Goal: Task Accomplishment & Management: Manage account settings

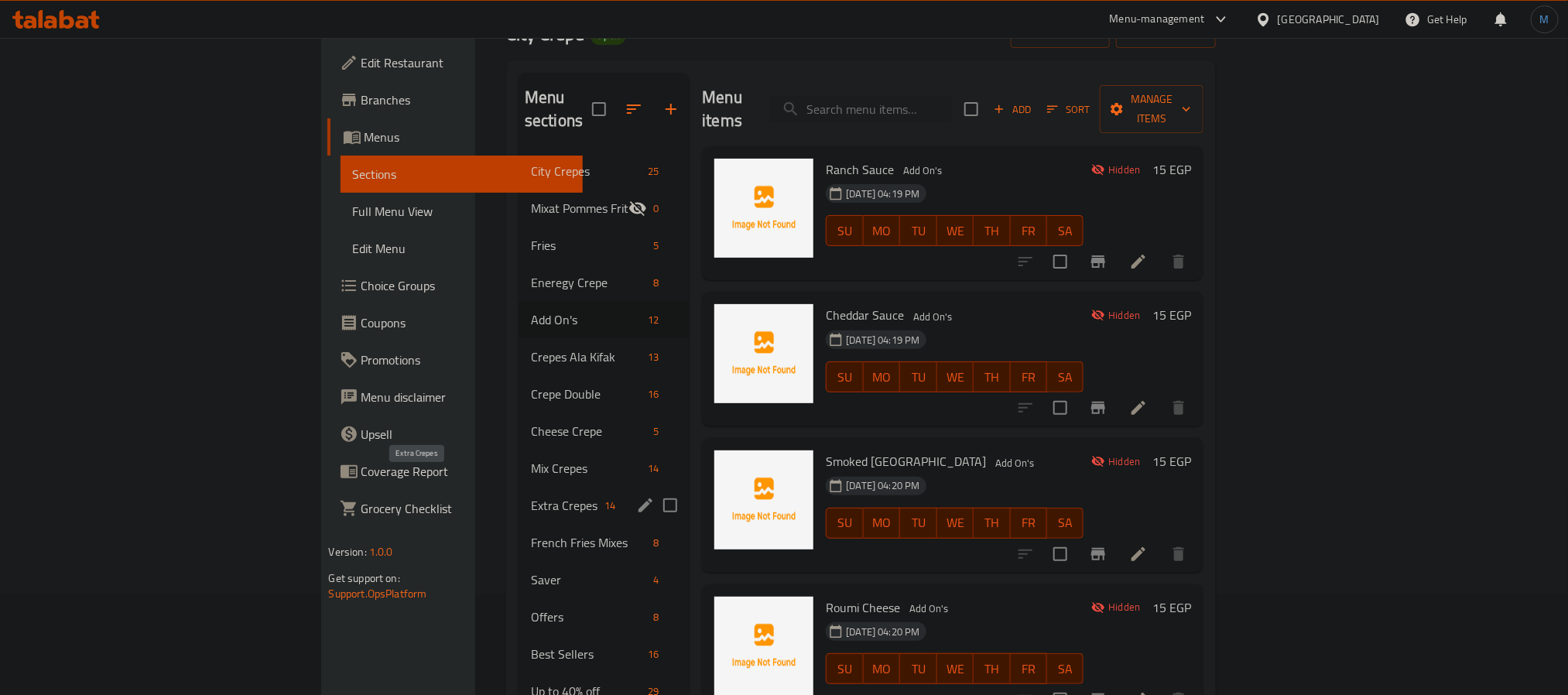
scroll to position [217, 0]
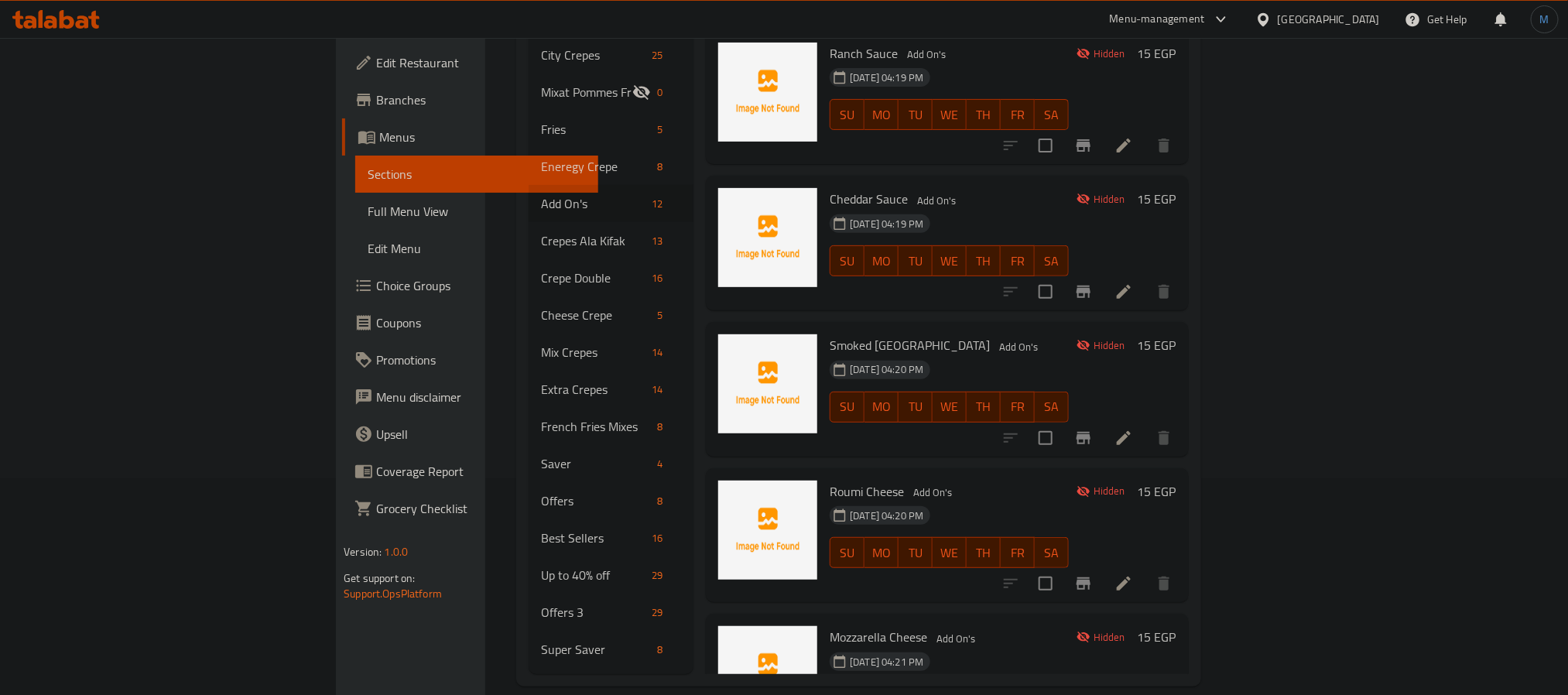
click at [1102, 565] on button "Branch-specific-item" at bounding box center [1083, 584] width 38 height 38
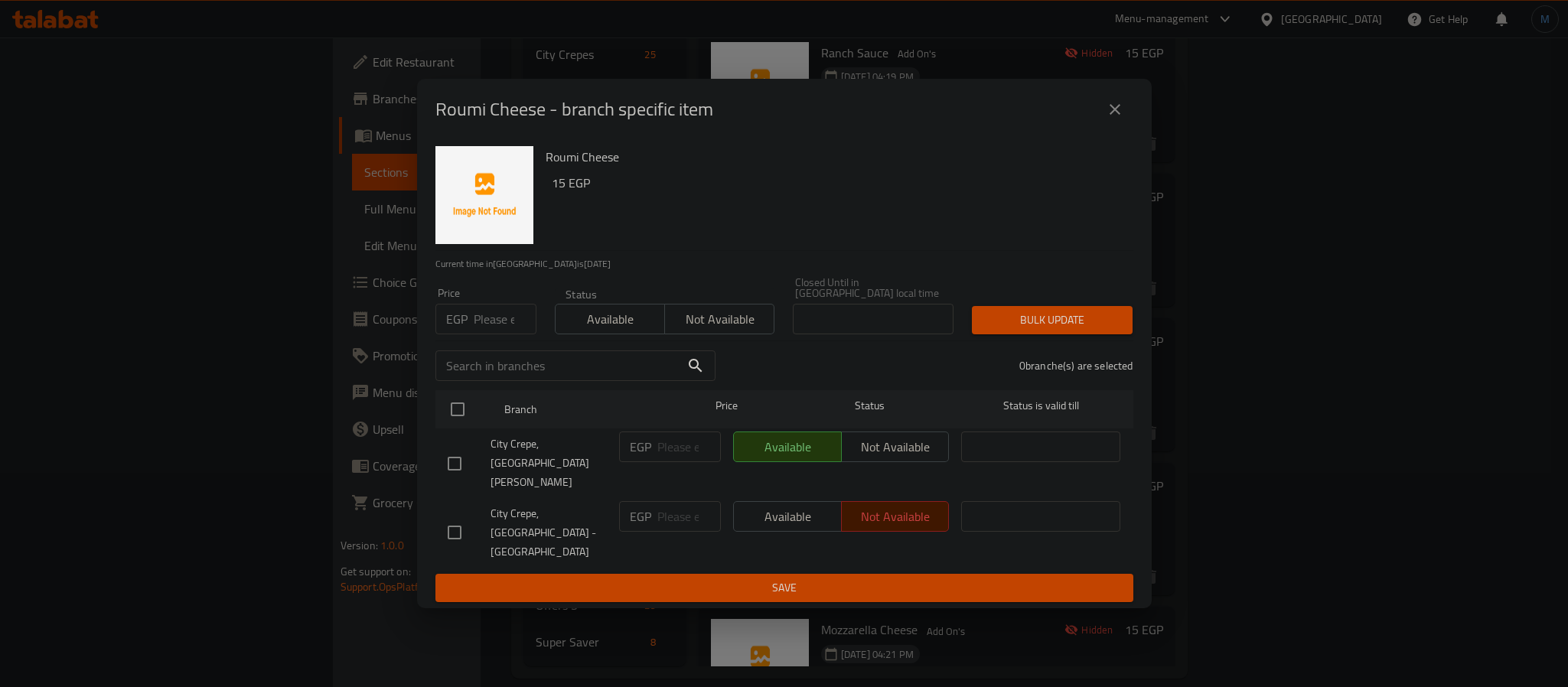
click at [1116, 119] on div "Roumi Cheese - branch specific item" at bounding box center [784, 109] width 734 height 62
click at [1107, 127] on button "close" at bounding box center [1115, 110] width 37 height 37
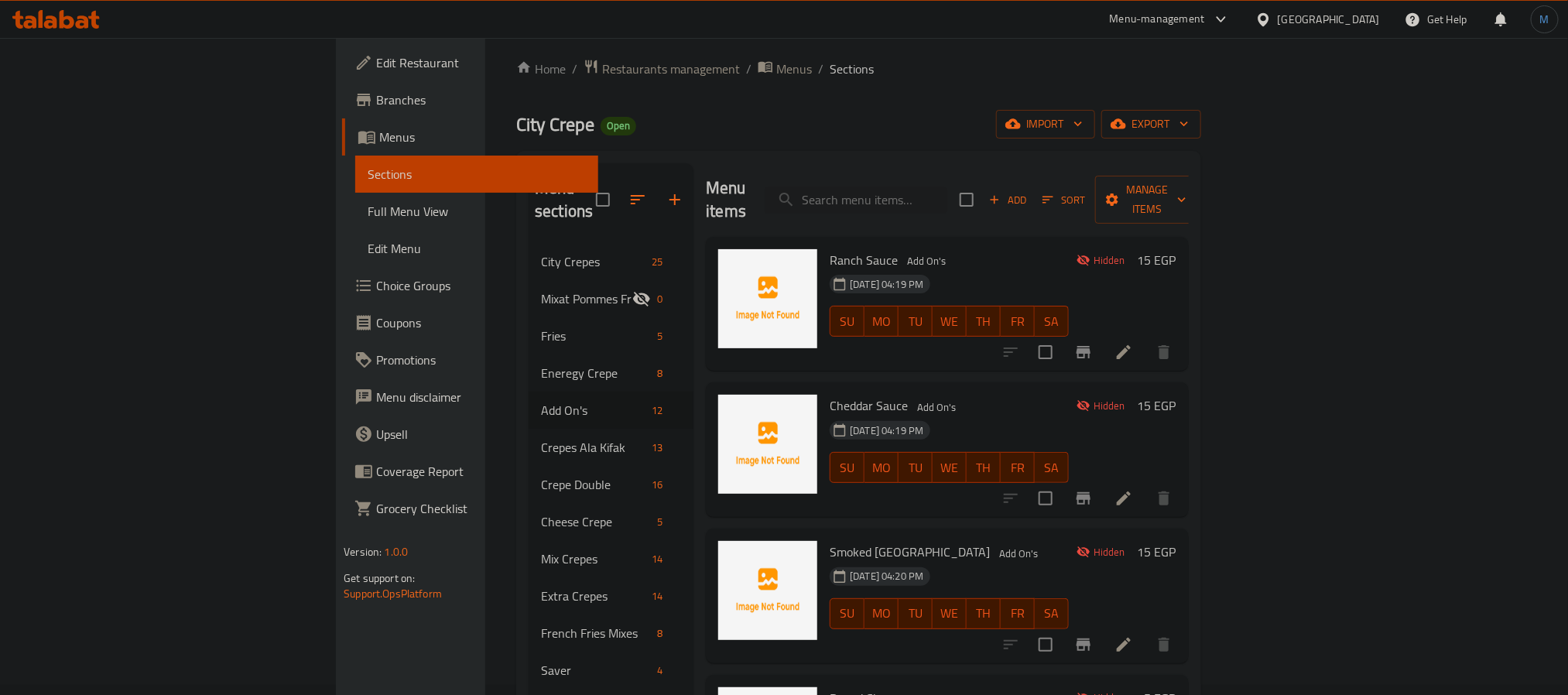
scroll to position [0, 0]
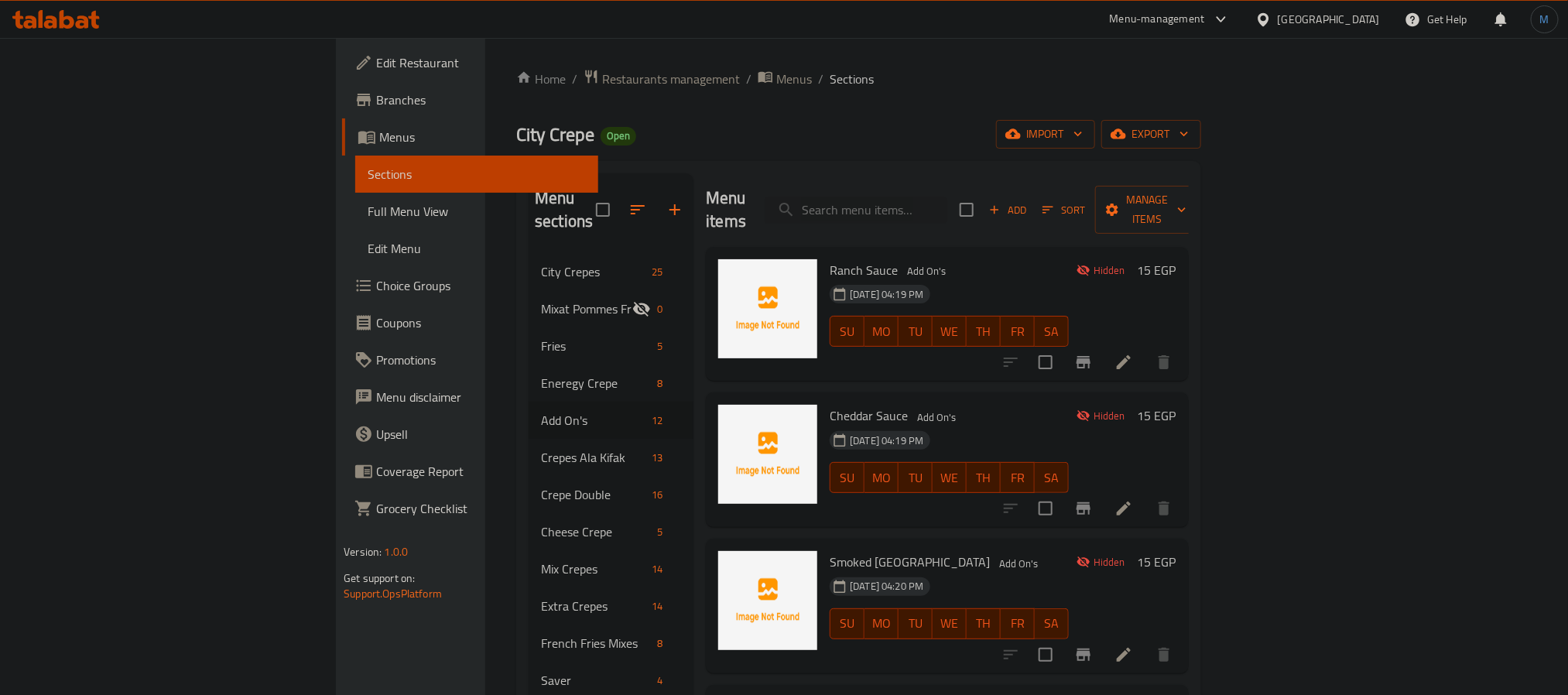
click at [957, 177] on div "Menu items Add Sort Manage items" at bounding box center [947, 210] width 483 height 73
click at [957, 184] on div "Menu items Add Sort Manage items" at bounding box center [947, 210] width 483 height 73
click at [947, 196] on input "search" at bounding box center [856, 210] width 183 height 27
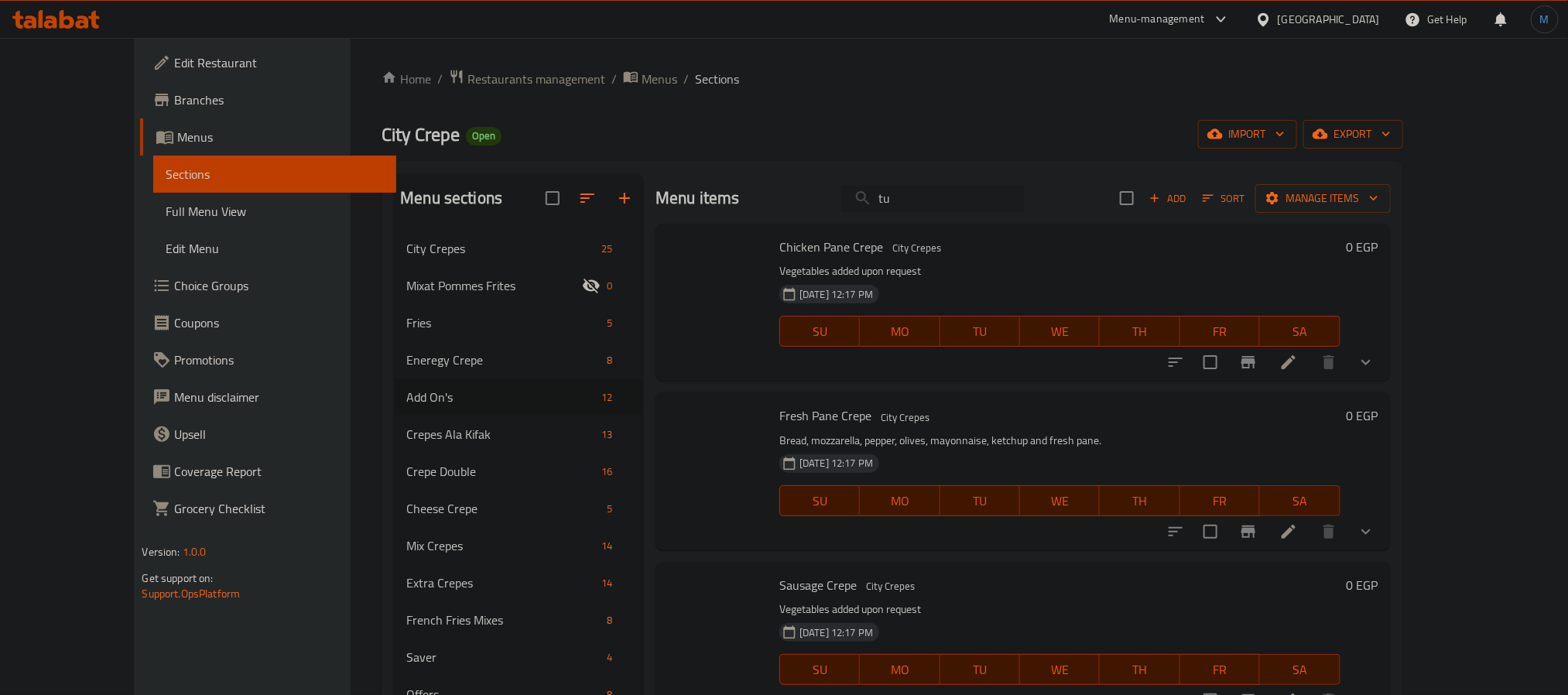
type input "tun"
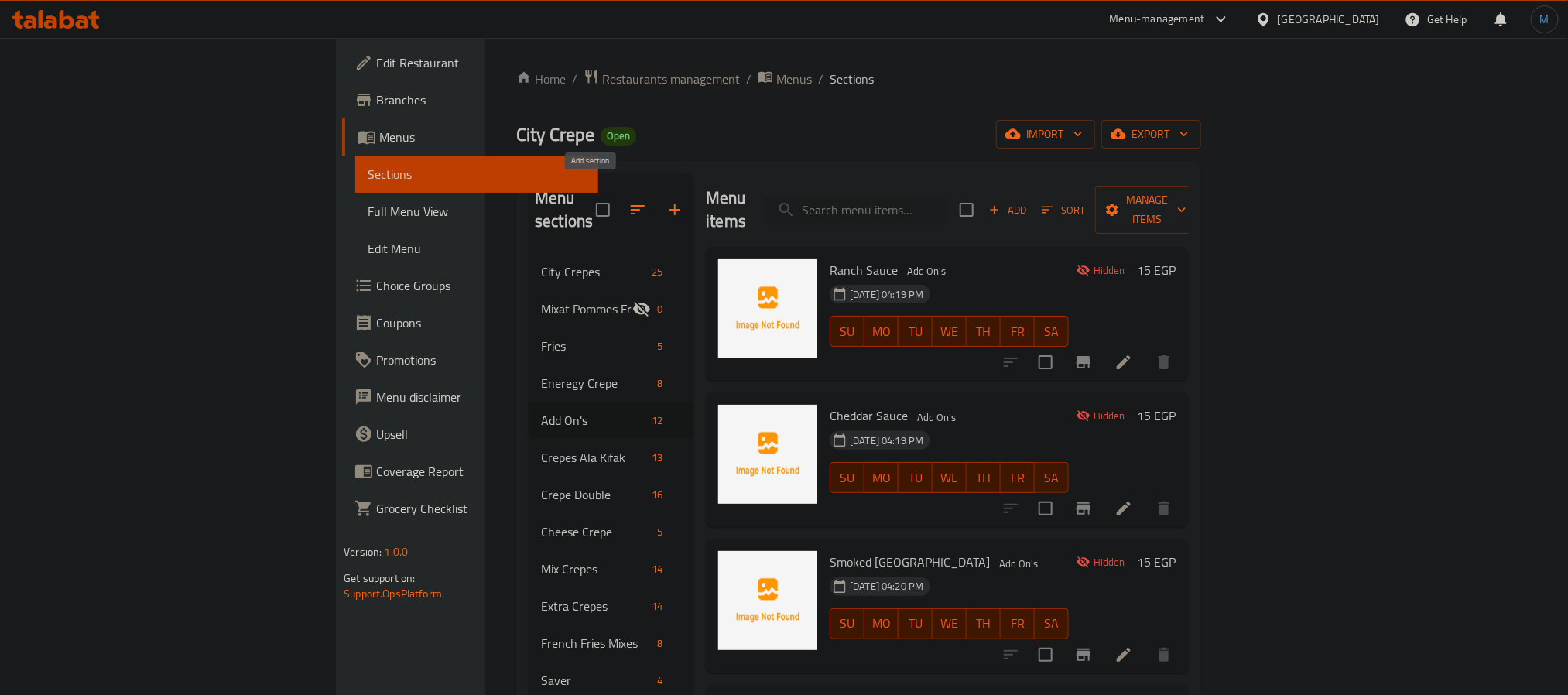
click at [666, 205] on icon "button" at bounding box center [675, 210] width 19 height 19
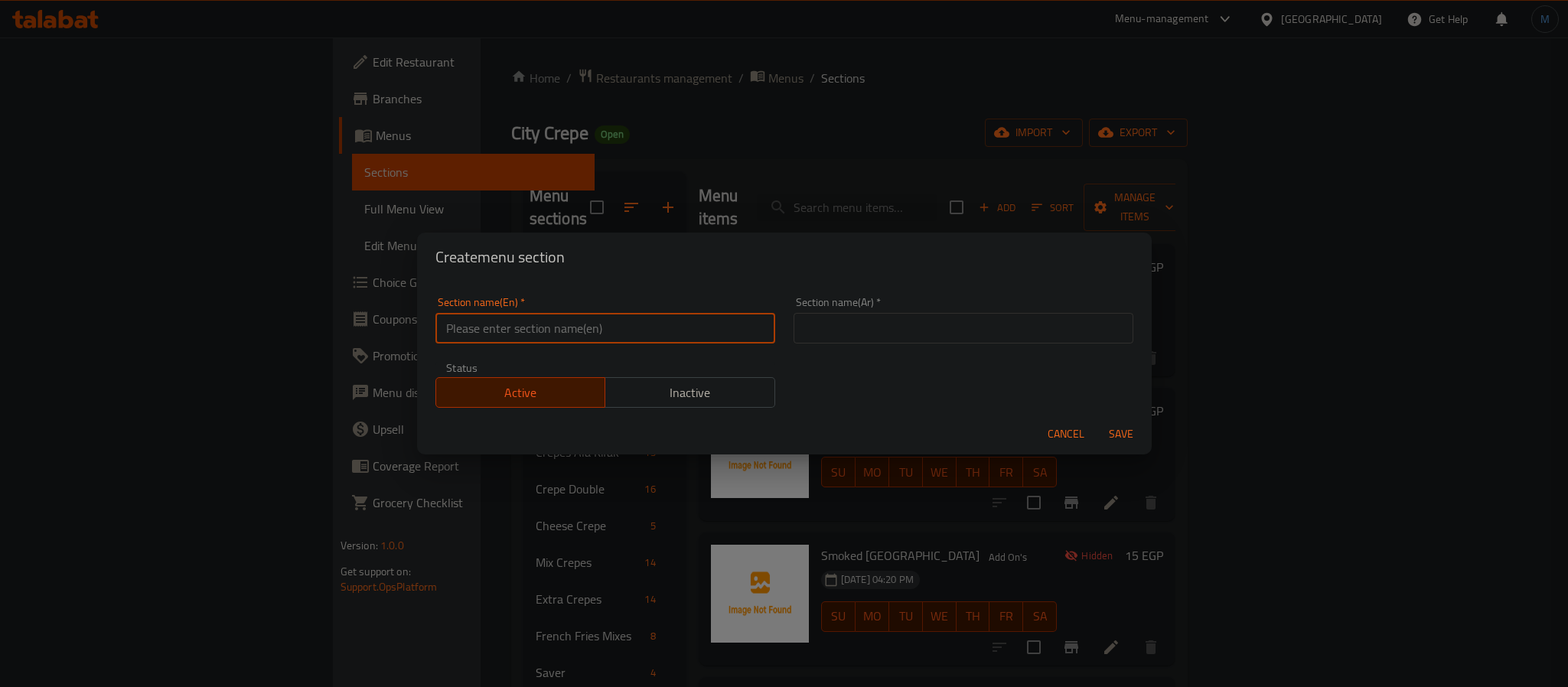
click at [535, 340] on input "text" at bounding box center [605, 328] width 340 height 30
type input "Seafood Crepe"
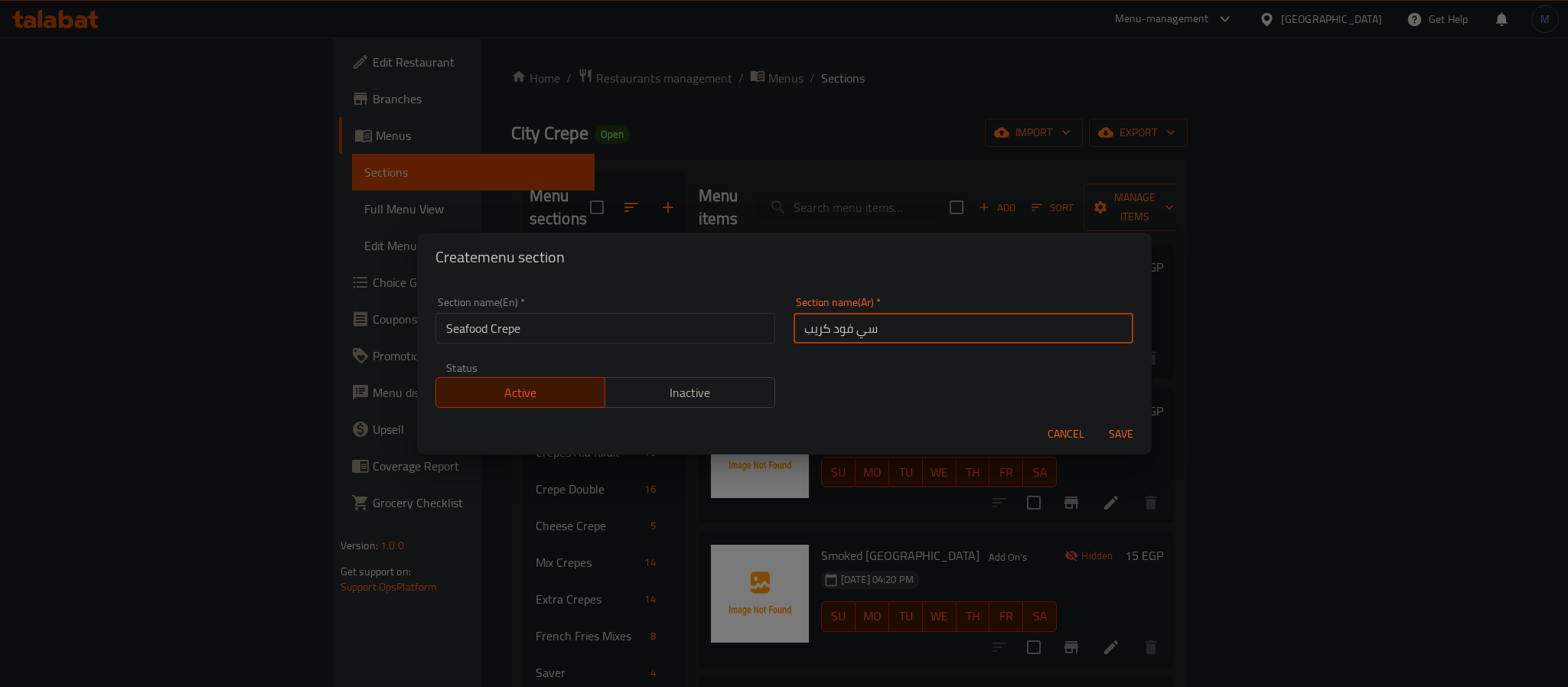
type input "سي فود كريب"
click at [1096, 420] on button "Save" at bounding box center [1121, 435] width 49 height 29
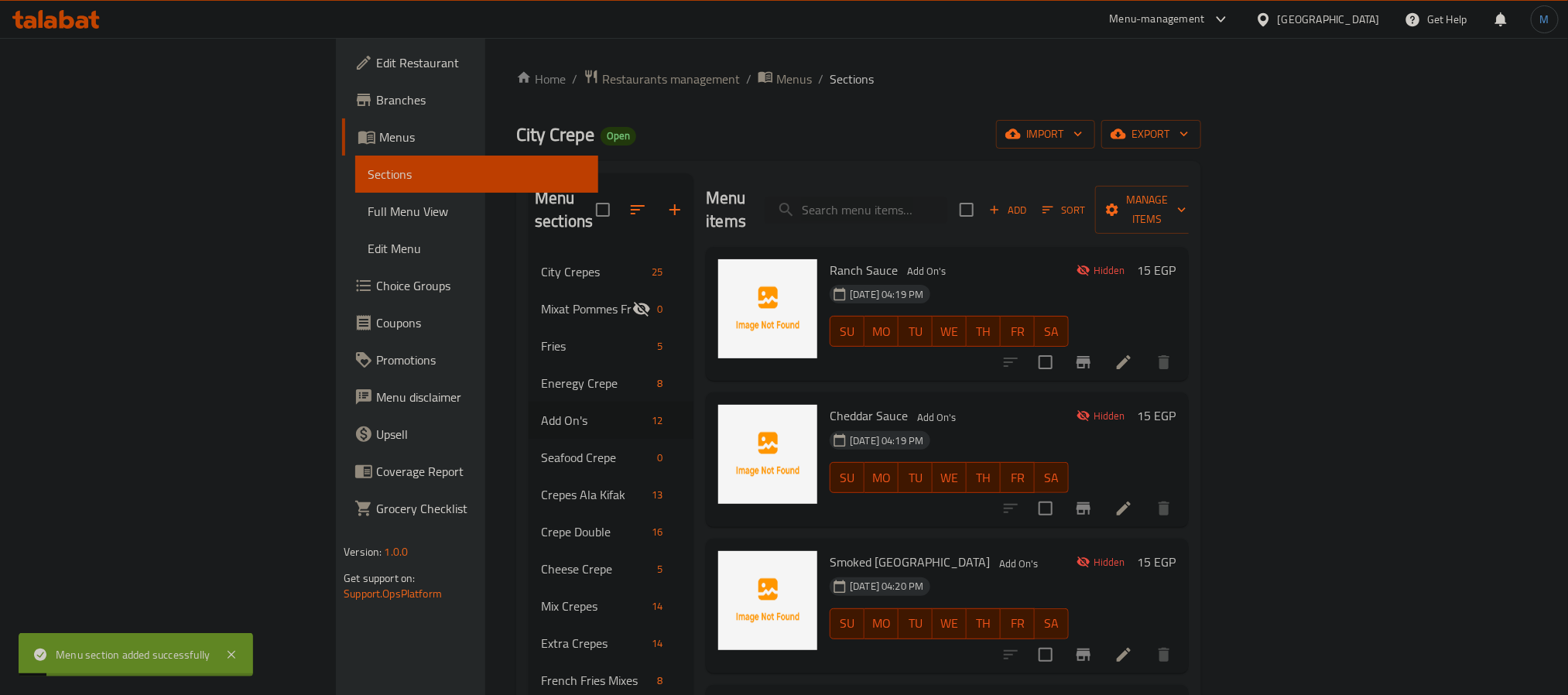
click at [932, 247] on div "Ranch Sauce Add On's 31-08-2025 04:19 PM SU MO TU WE TH FR SA Hidden 15 EGP" at bounding box center [947, 314] width 483 height 135
click at [947, 204] on input "search" at bounding box center [856, 210] width 183 height 27
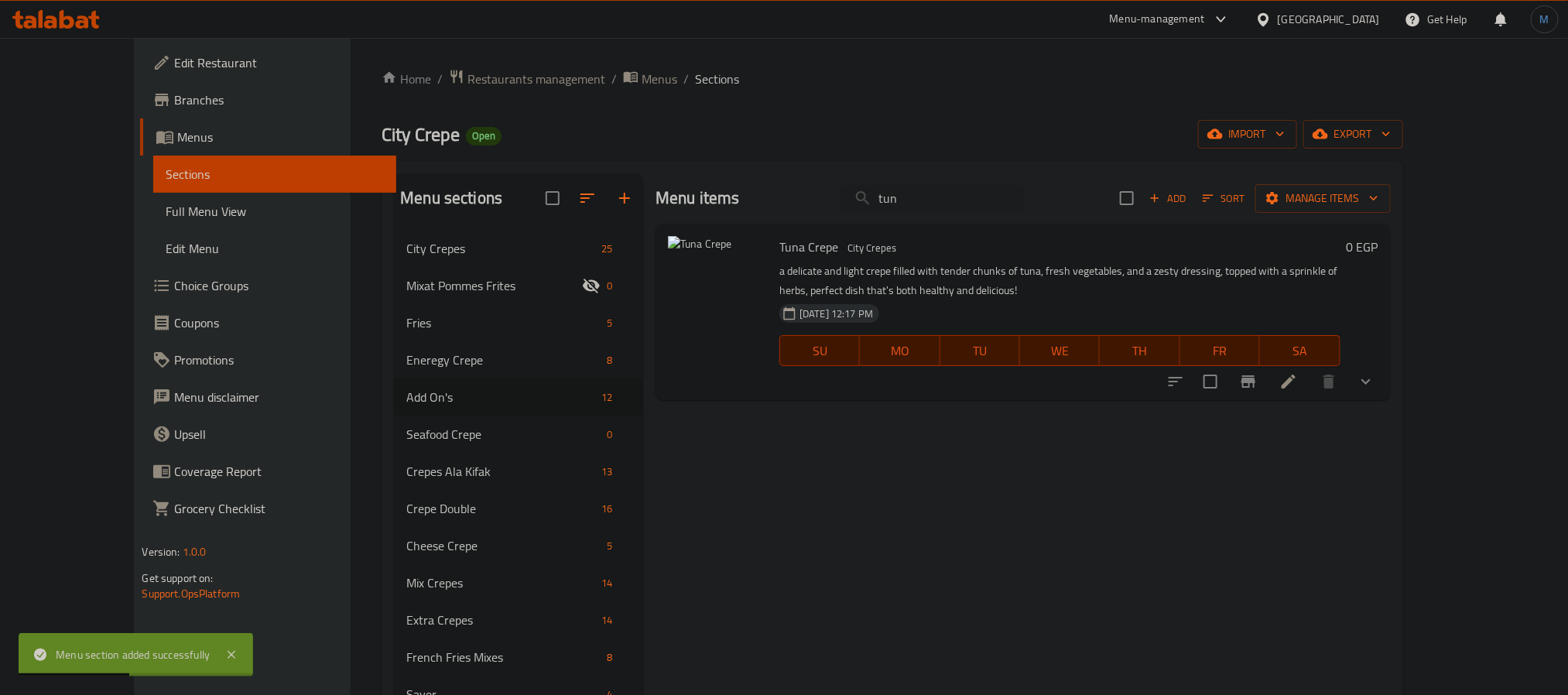
type input "tun"
click at [1227, 382] on input "checkbox" at bounding box center [1210, 382] width 32 height 32
checkbox input "true"
click at [1379, 205] on span "Manage items" at bounding box center [1323, 198] width 111 height 20
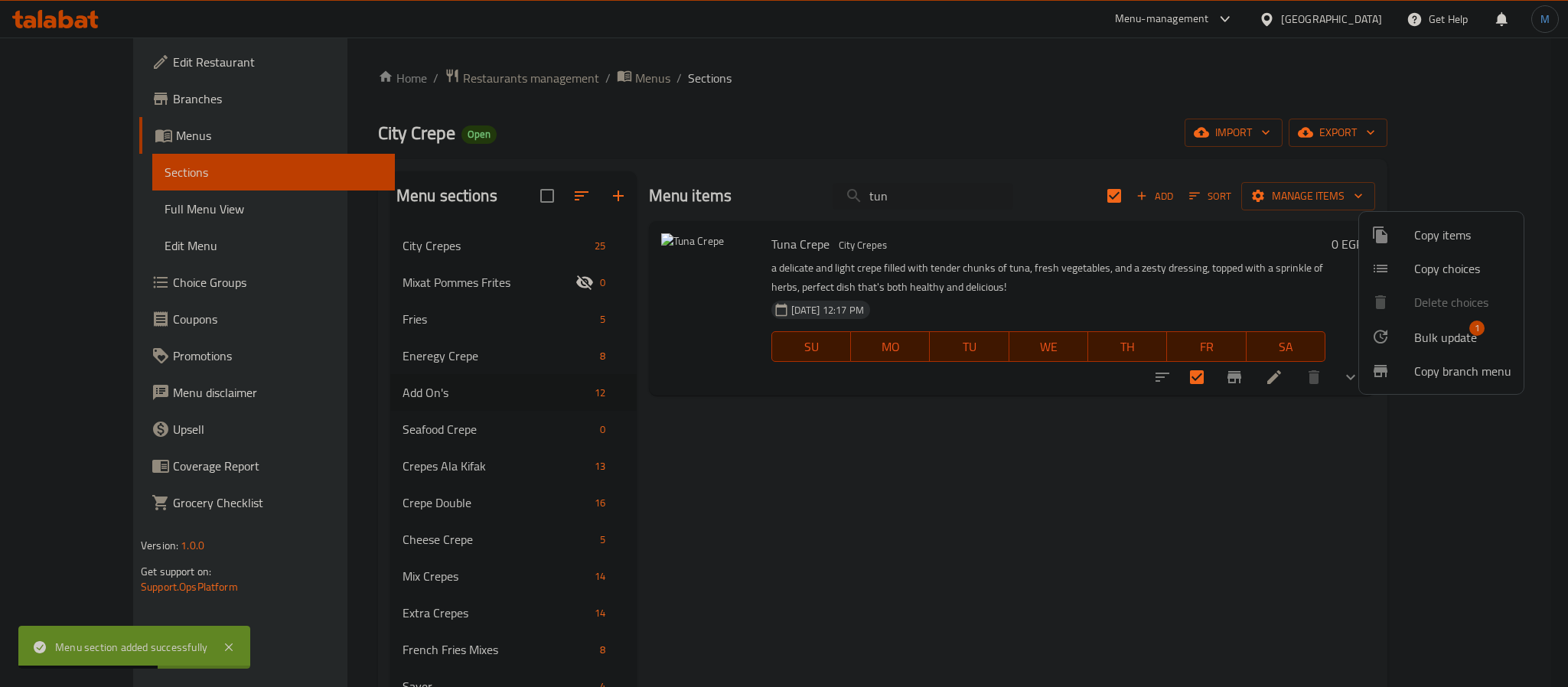
click at [1414, 331] on span "Bulk update" at bounding box center [1445, 338] width 62 height 19
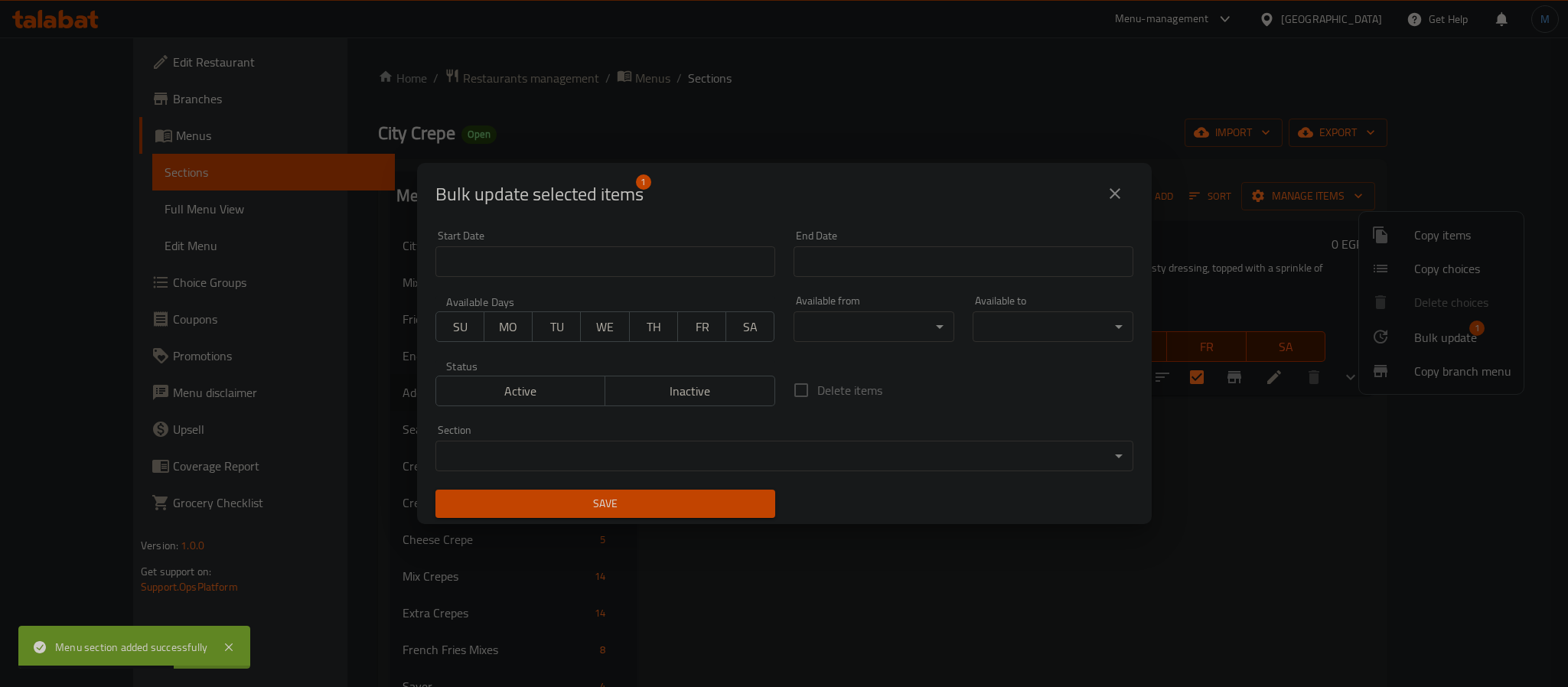
click at [707, 457] on body "Menu section added successfully ​ Menu-management Egypt Get Help M Edit Restaur…" at bounding box center [784, 362] width 1568 height 650
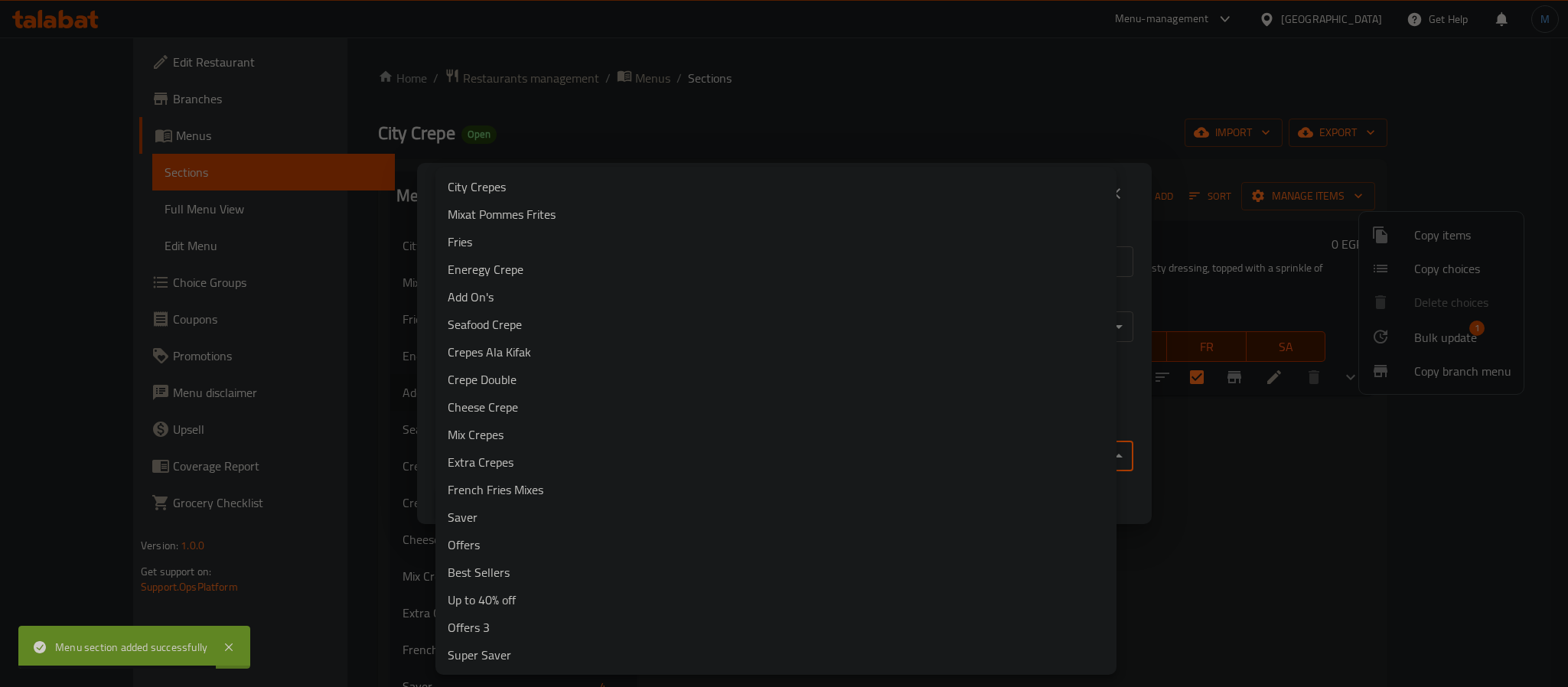
click at [484, 331] on li "Seafood Crepe" at bounding box center [776, 324] width 681 height 28
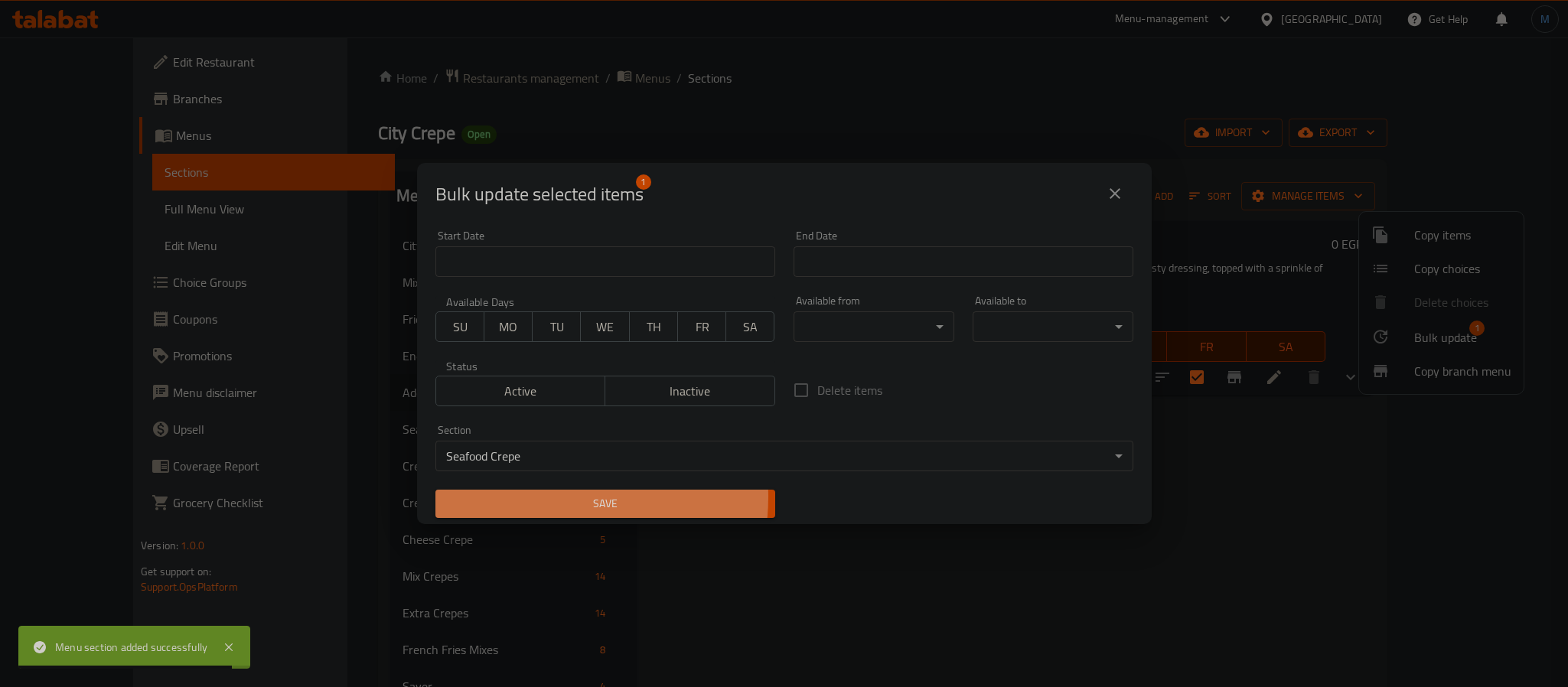
click at [535, 496] on span "Save" at bounding box center [605, 504] width 316 height 19
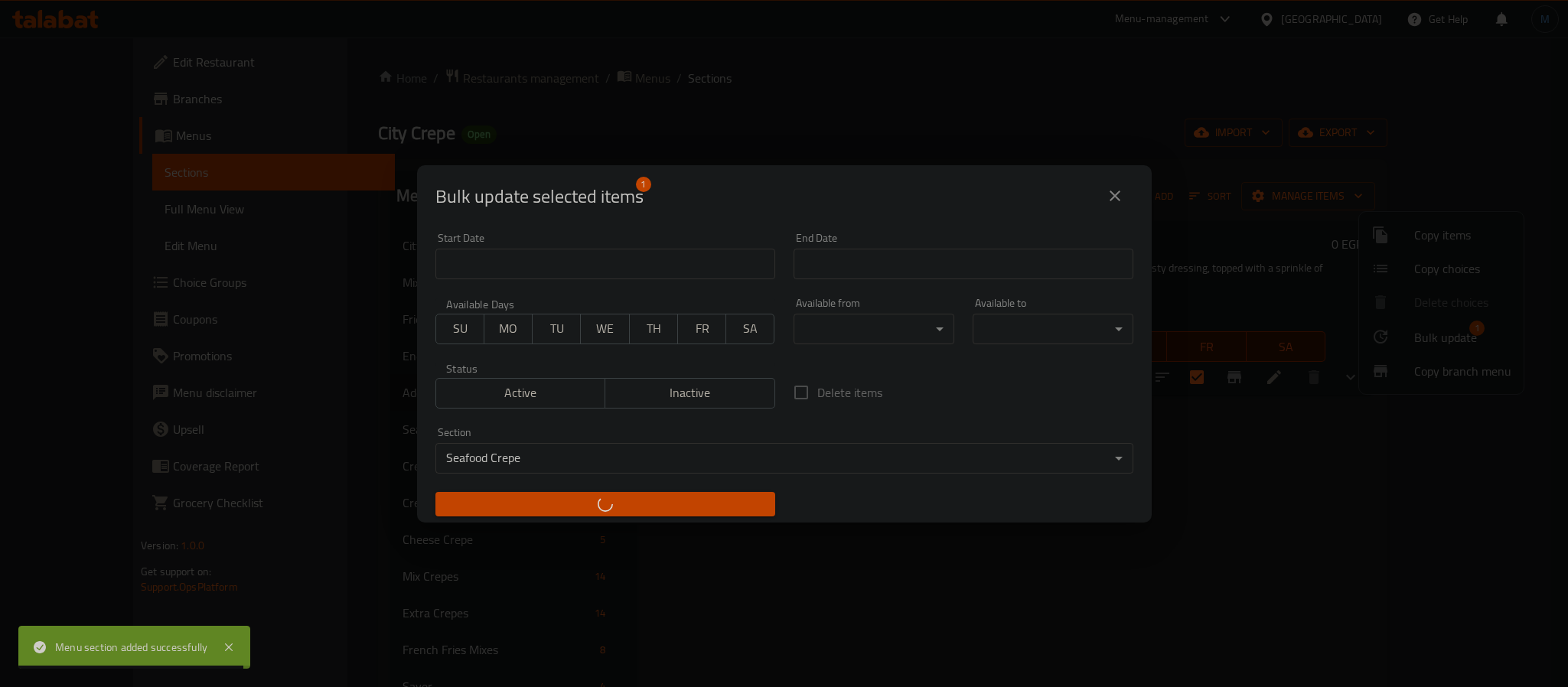
checkbox input "false"
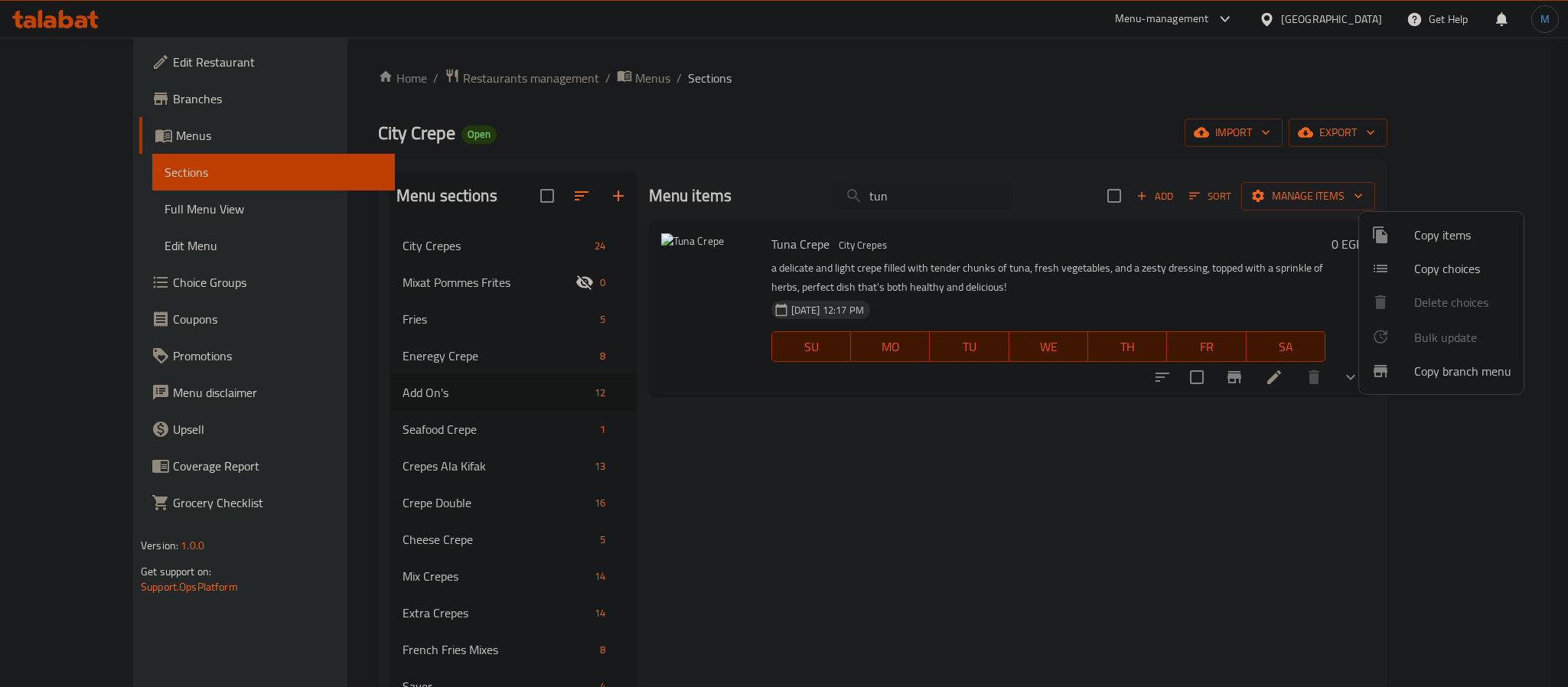
click at [1136, 435] on div at bounding box center [784, 344] width 1568 height 687
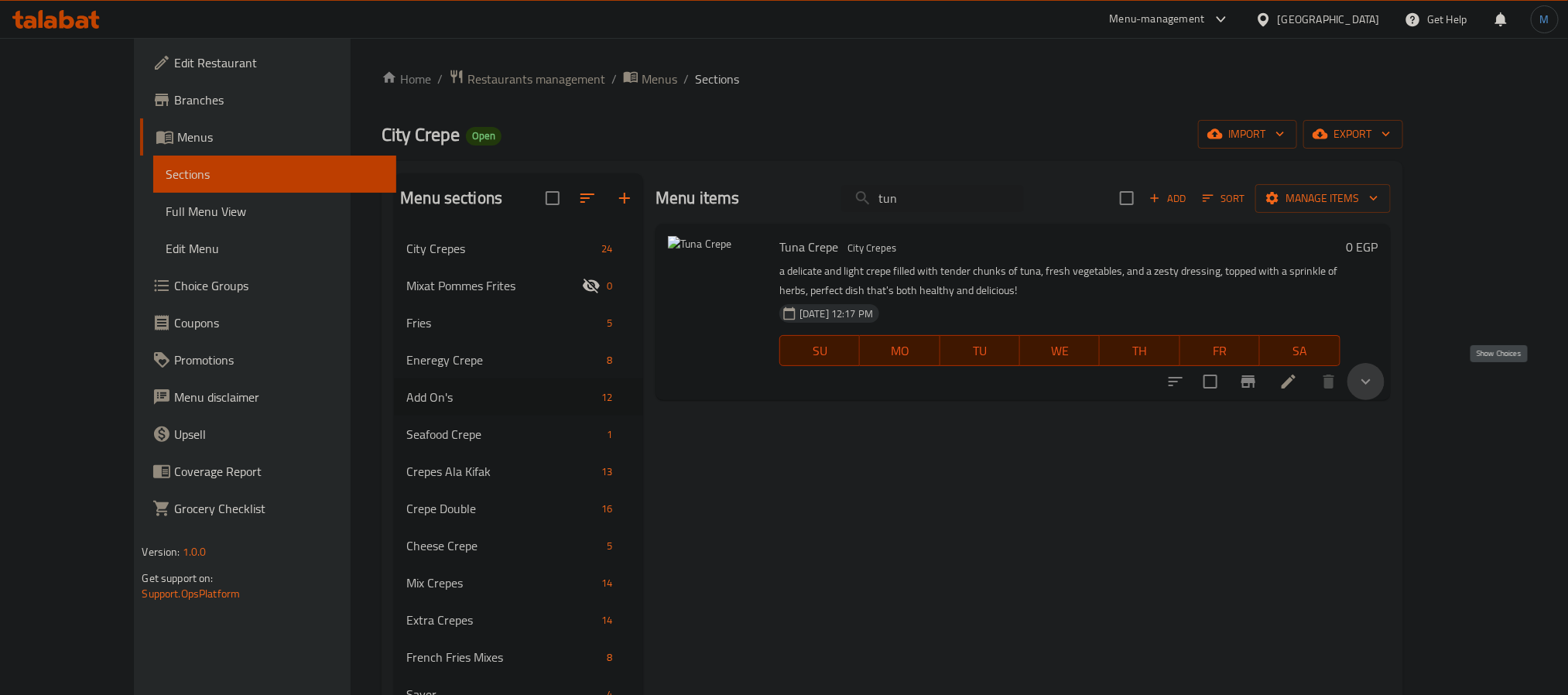
drag, startPoint x: 1491, startPoint y: 377, endPoint x: 1435, endPoint y: 405, distance: 62.6
click at [1375, 377] on icon "show more" at bounding box center [1366, 382] width 19 height 19
click at [849, 442] on div "Plain" at bounding box center [1087, 447] width 477 height 19
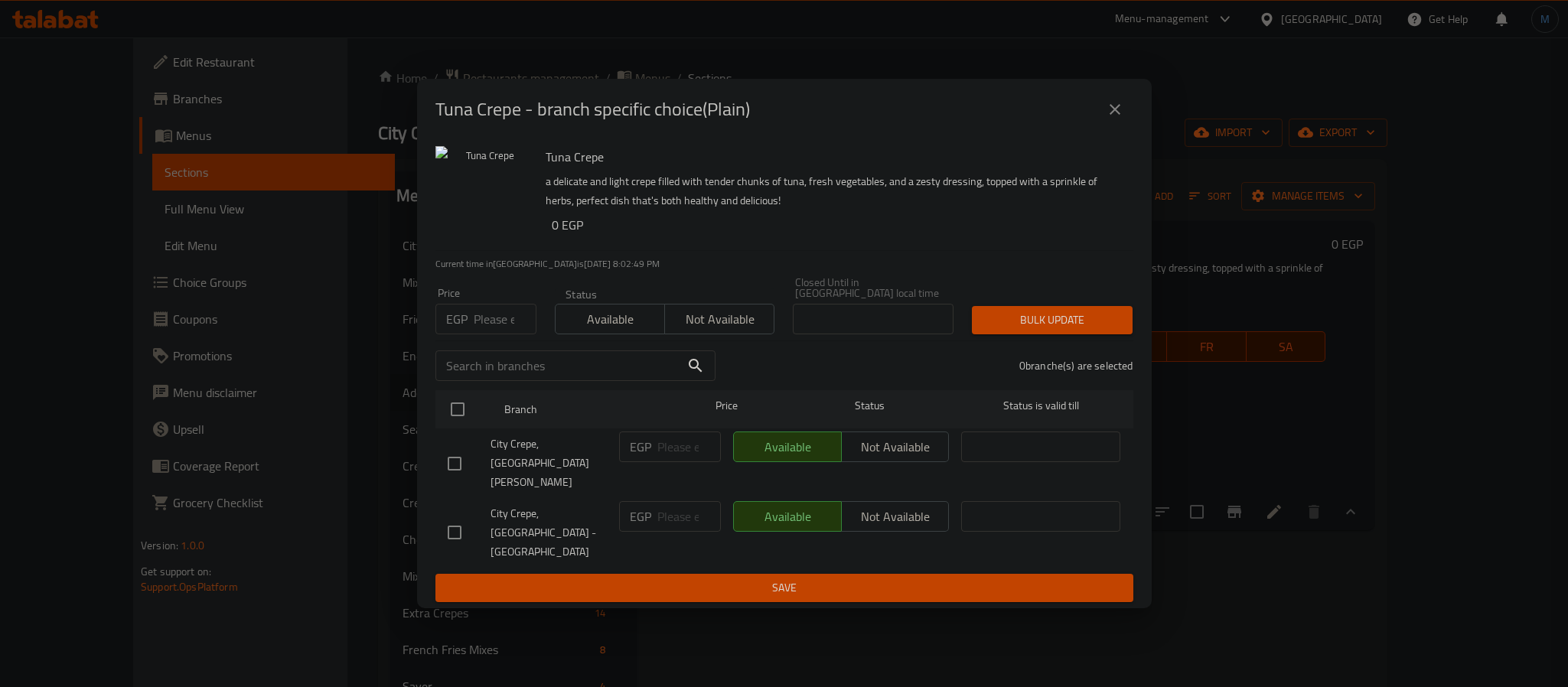
click at [496, 334] on input "number" at bounding box center [505, 319] width 62 height 30
type input "85"
click at [453, 469] on input "checkbox" at bounding box center [454, 463] width 32 height 32
checkbox input "true"
click at [1063, 330] on span "Bulk update" at bounding box center [1052, 320] width 136 height 19
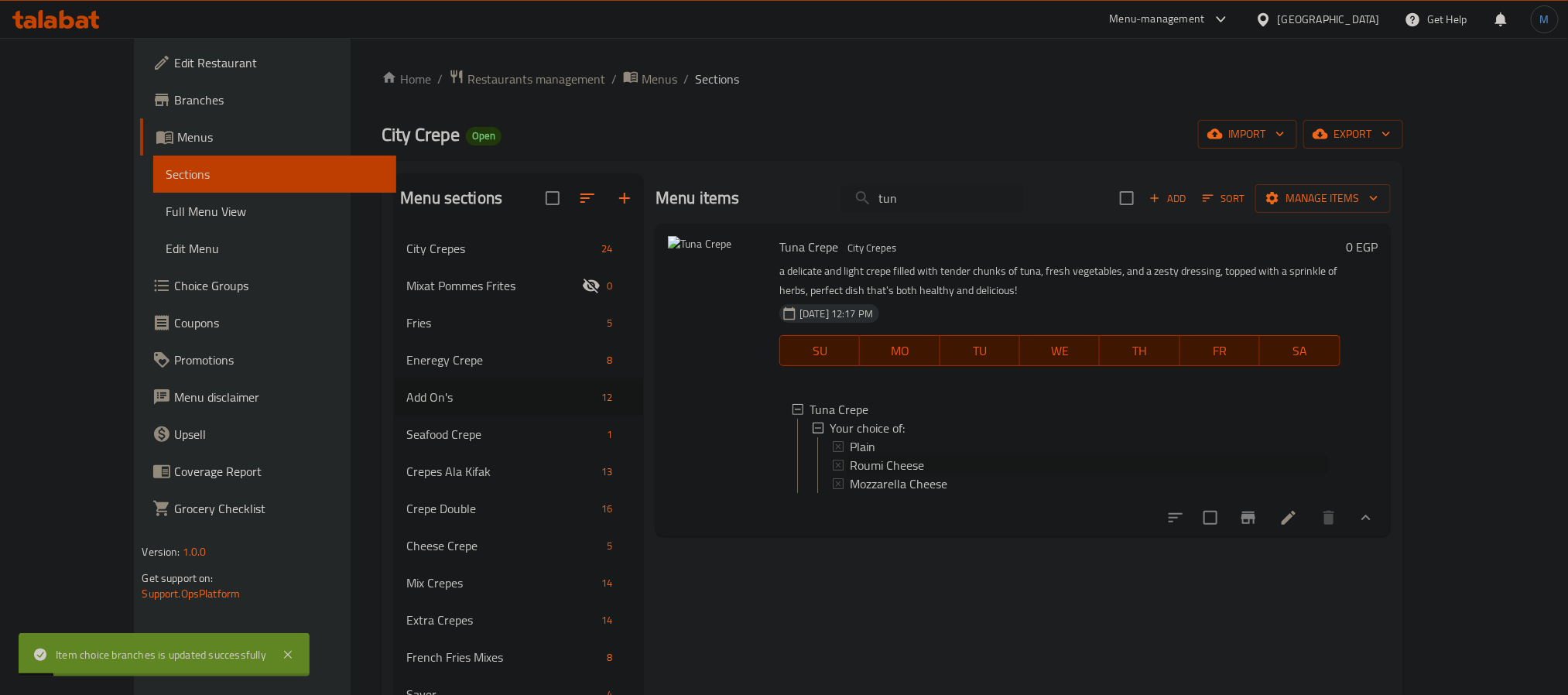
click at [853, 460] on span "Roumi Cheese" at bounding box center [886, 465] width 74 height 19
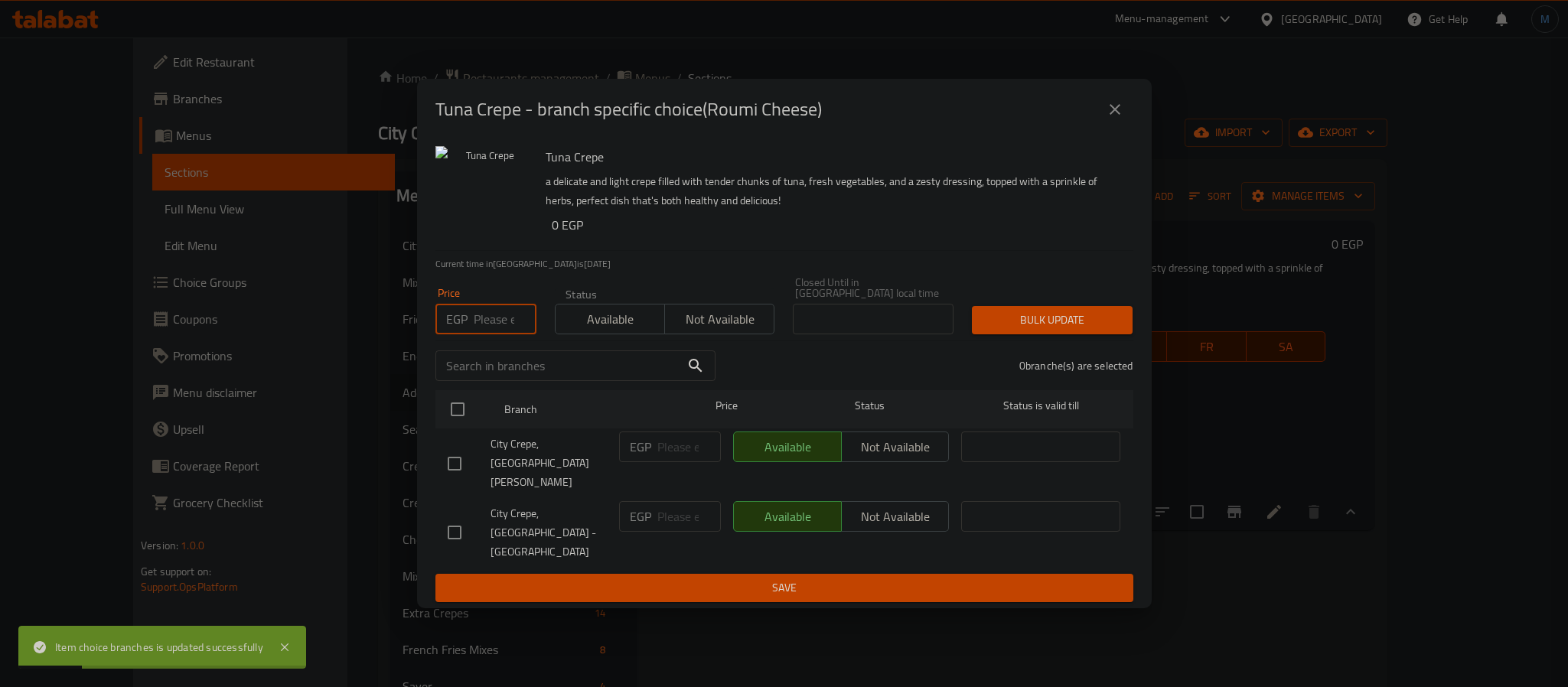
click at [500, 334] on input "number" at bounding box center [505, 319] width 62 height 30
type input "90"
click at [462, 462] on input "checkbox" at bounding box center [454, 463] width 32 height 32
checkbox input "true"
click at [1077, 344] on div "Bulk update" at bounding box center [1052, 320] width 179 height 46
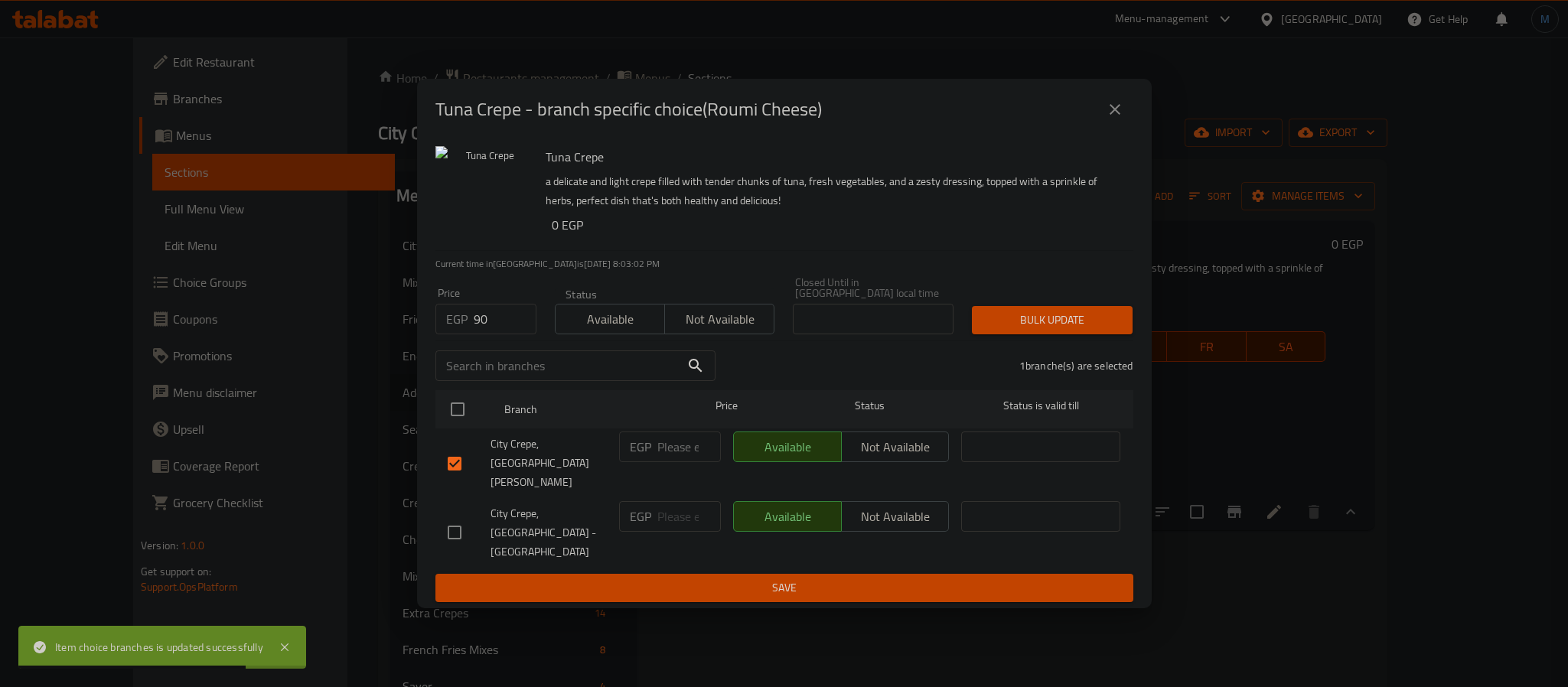
click at [1072, 330] on span "Bulk update" at bounding box center [1052, 320] width 136 height 19
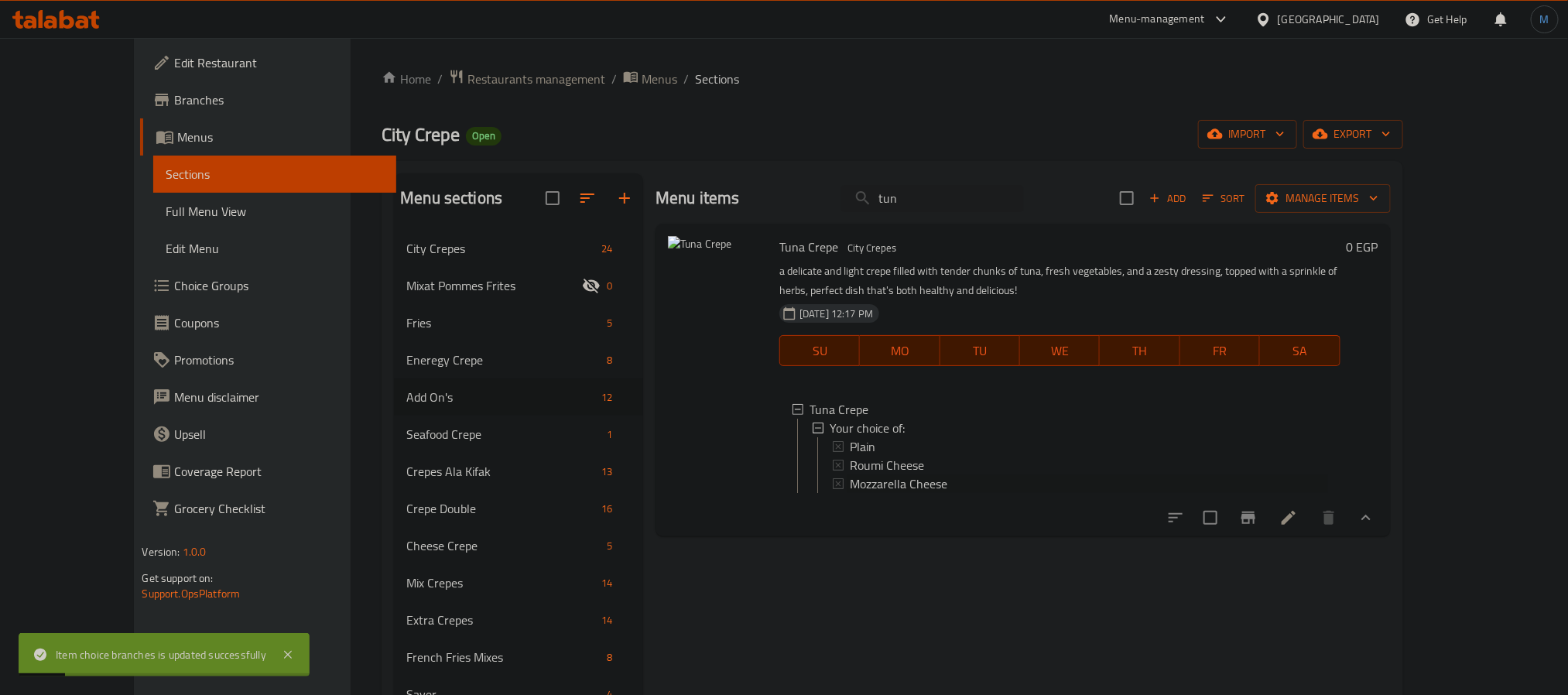
click at [849, 483] on span "Mozzarella Cheese" at bounding box center [898, 484] width 97 height 19
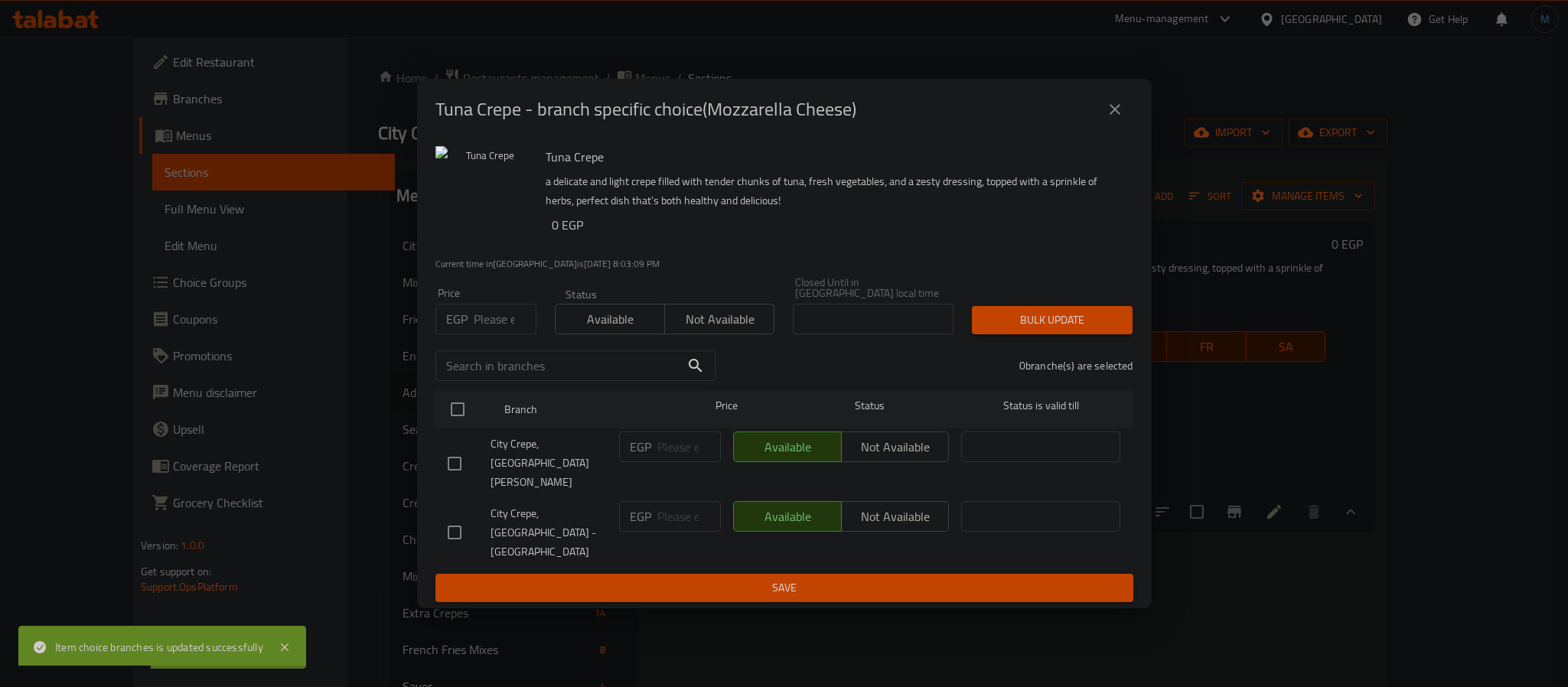
click at [475, 332] on input "number" at bounding box center [505, 319] width 62 height 30
type input "90"
click at [462, 460] on input "checkbox" at bounding box center [454, 463] width 32 height 32
checkbox input "true"
click at [1150, 333] on div "Tuna Crepe - branch specific choice(Mozzarella Cheese) Tuna Crepe a delicate an…" at bounding box center [784, 344] width 1568 height 687
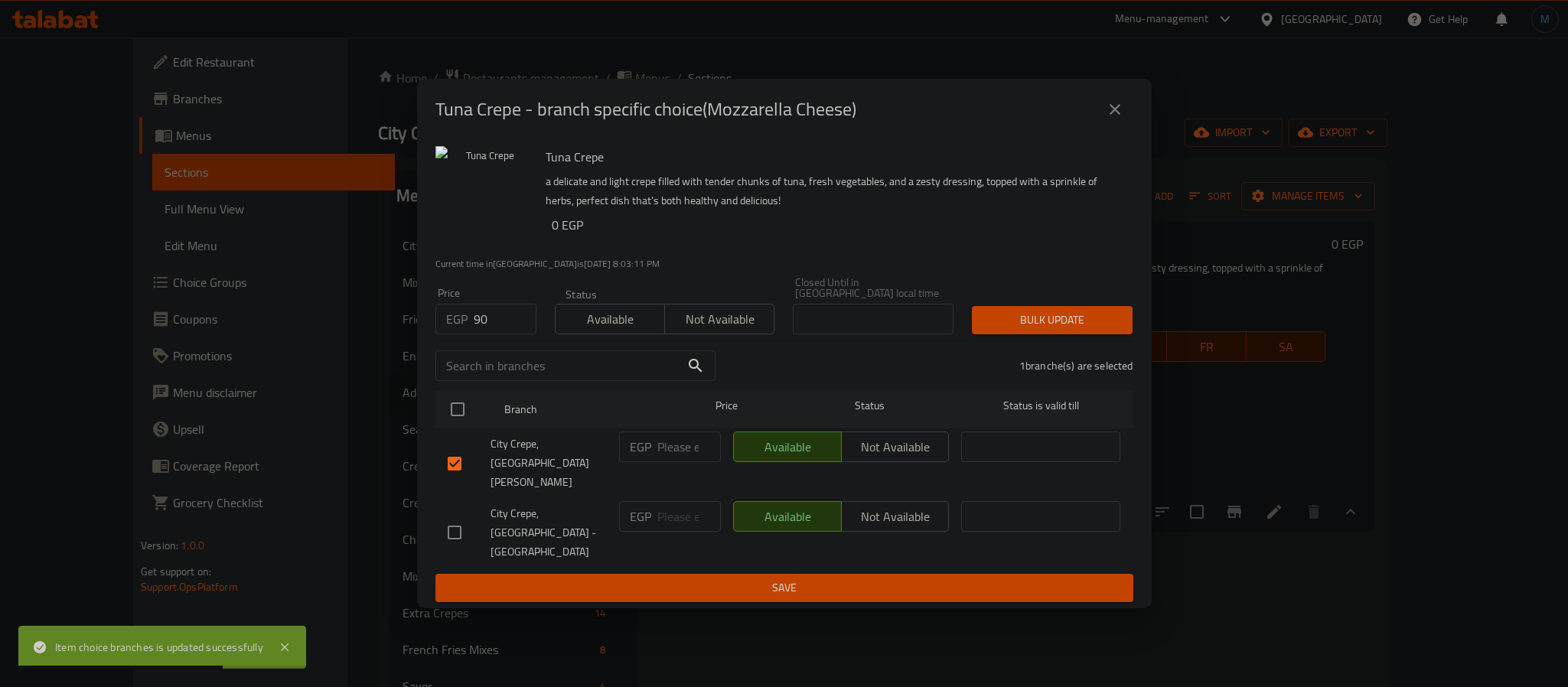
click at [1117, 330] on span "Bulk update" at bounding box center [1052, 320] width 136 height 19
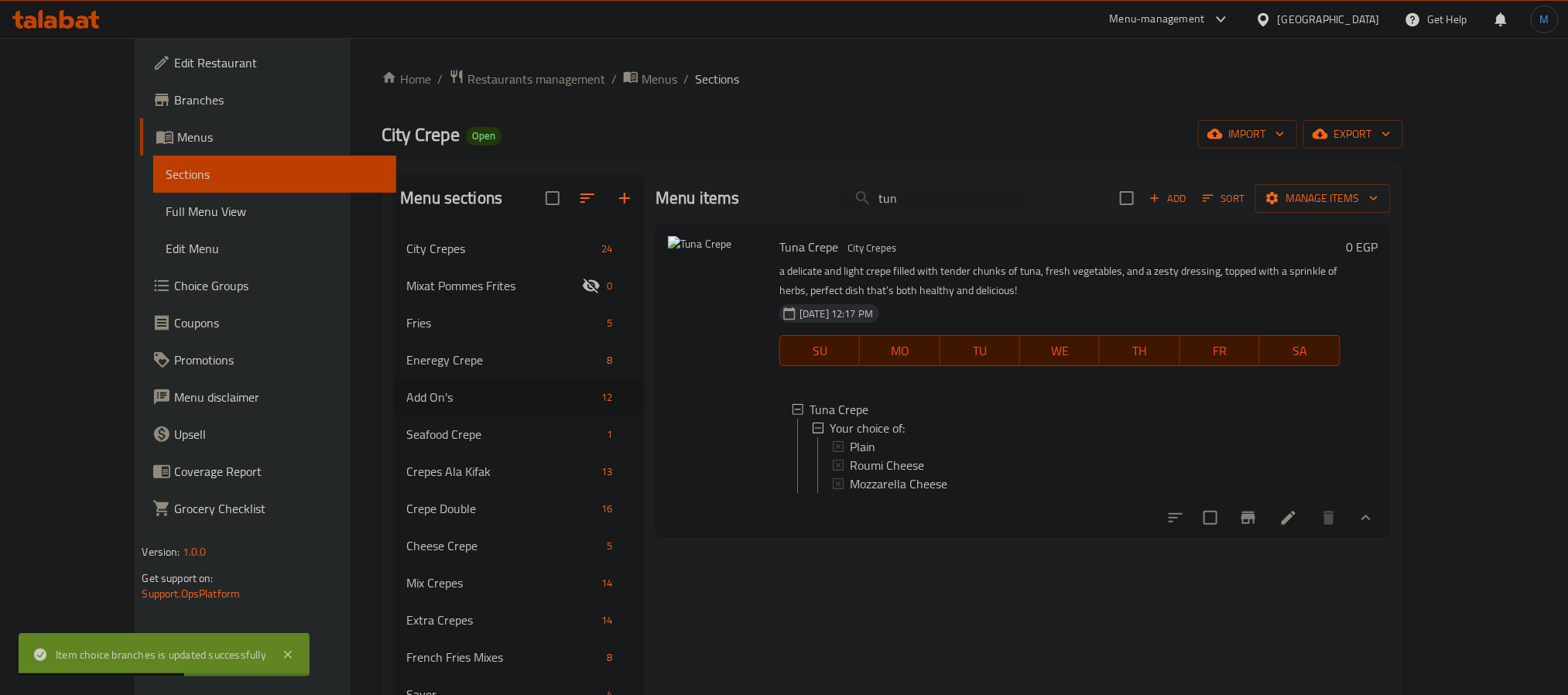
click at [1040, 219] on div "Menu items tun Add Sort Manage items" at bounding box center [1023, 198] width 734 height 50
click at [1012, 205] on input "tun" at bounding box center [932, 199] width 183 height 27
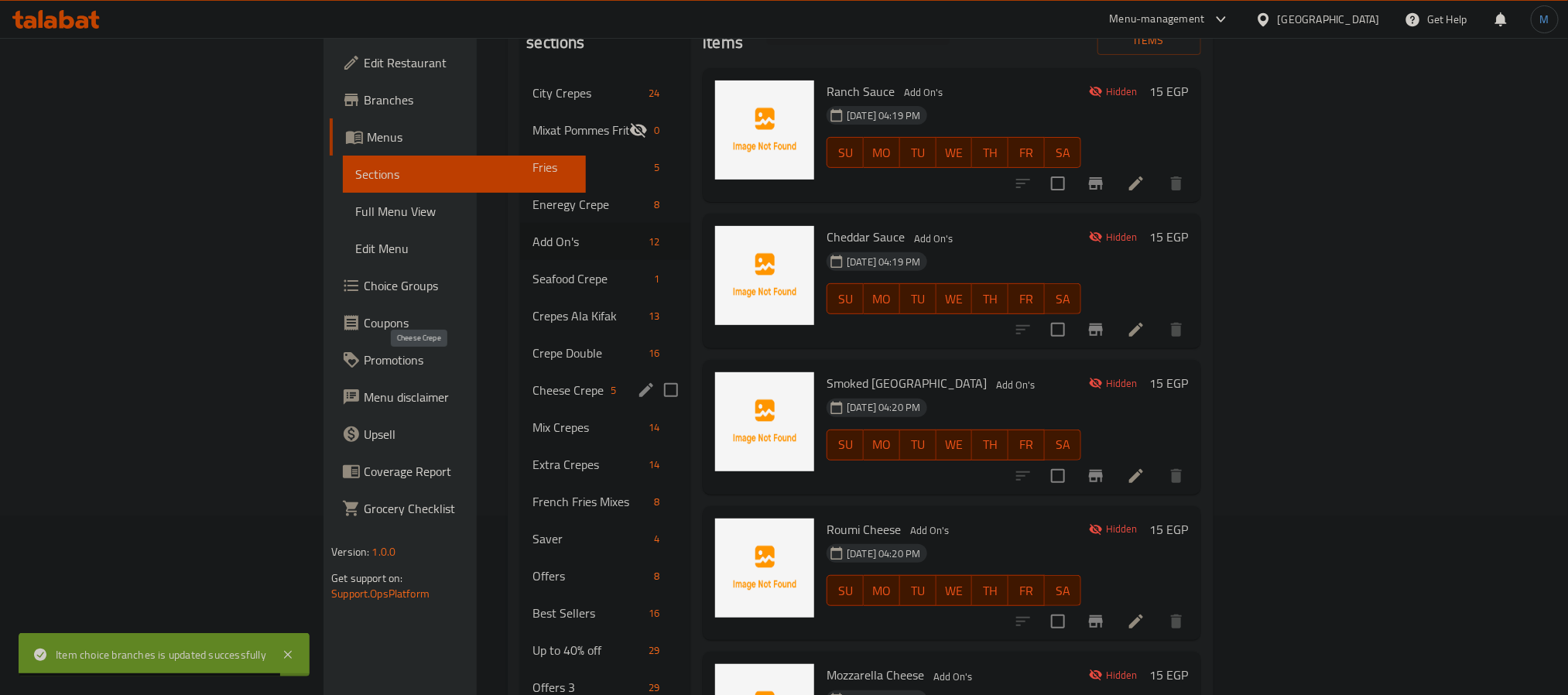
scroll to position [137, 0]
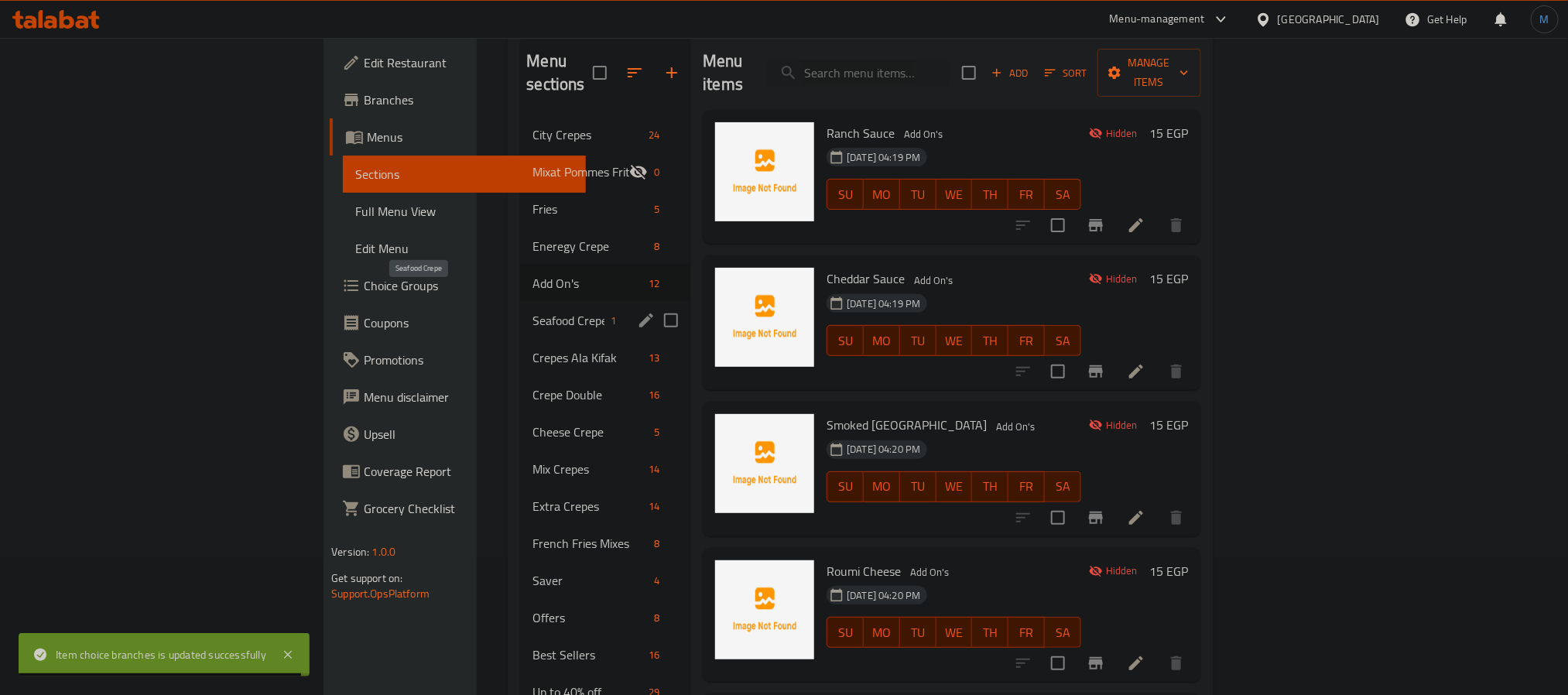
click at [533, 311] on span "Seafood Crepe" at bounding box center [568, 320] width 72 height 19
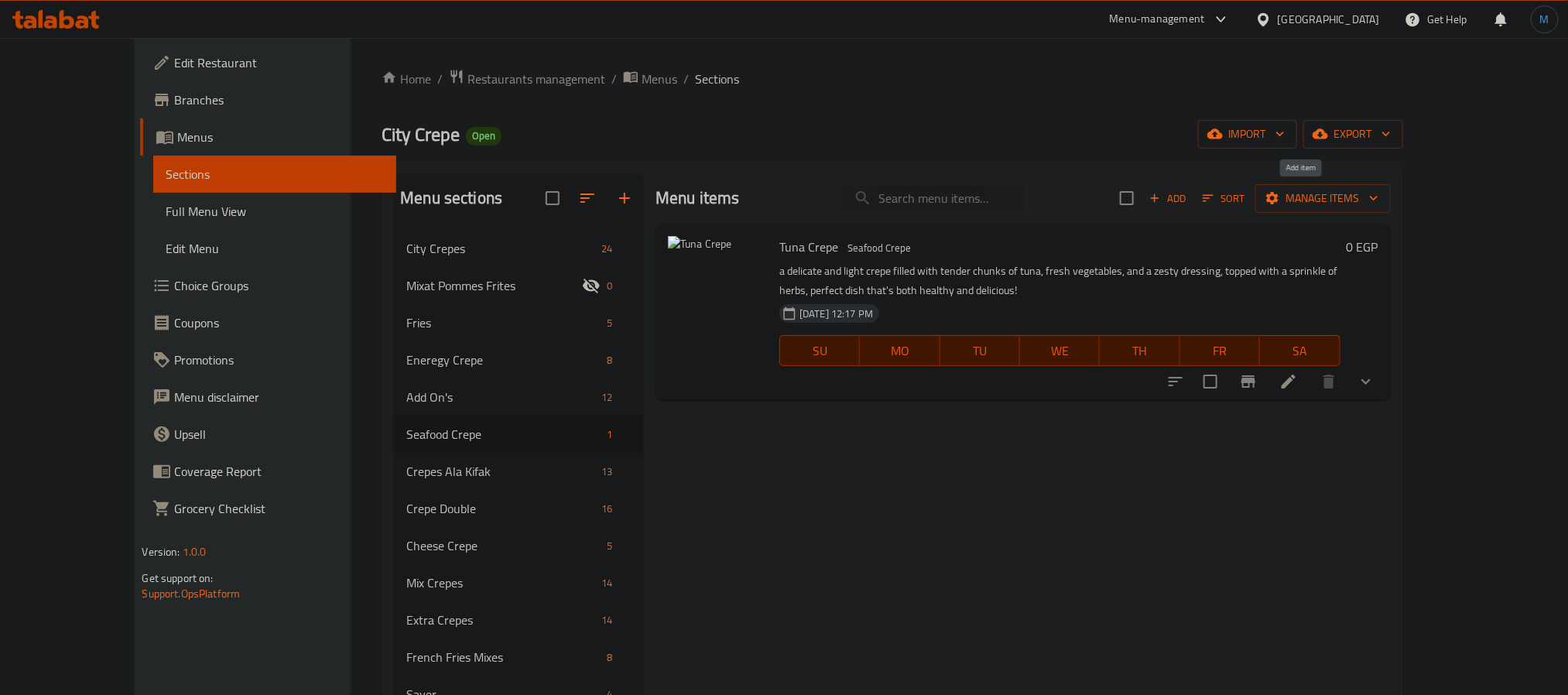
click at [1188, 198] on span "Add" at bounding box center [1168, 198] width 42 height 18
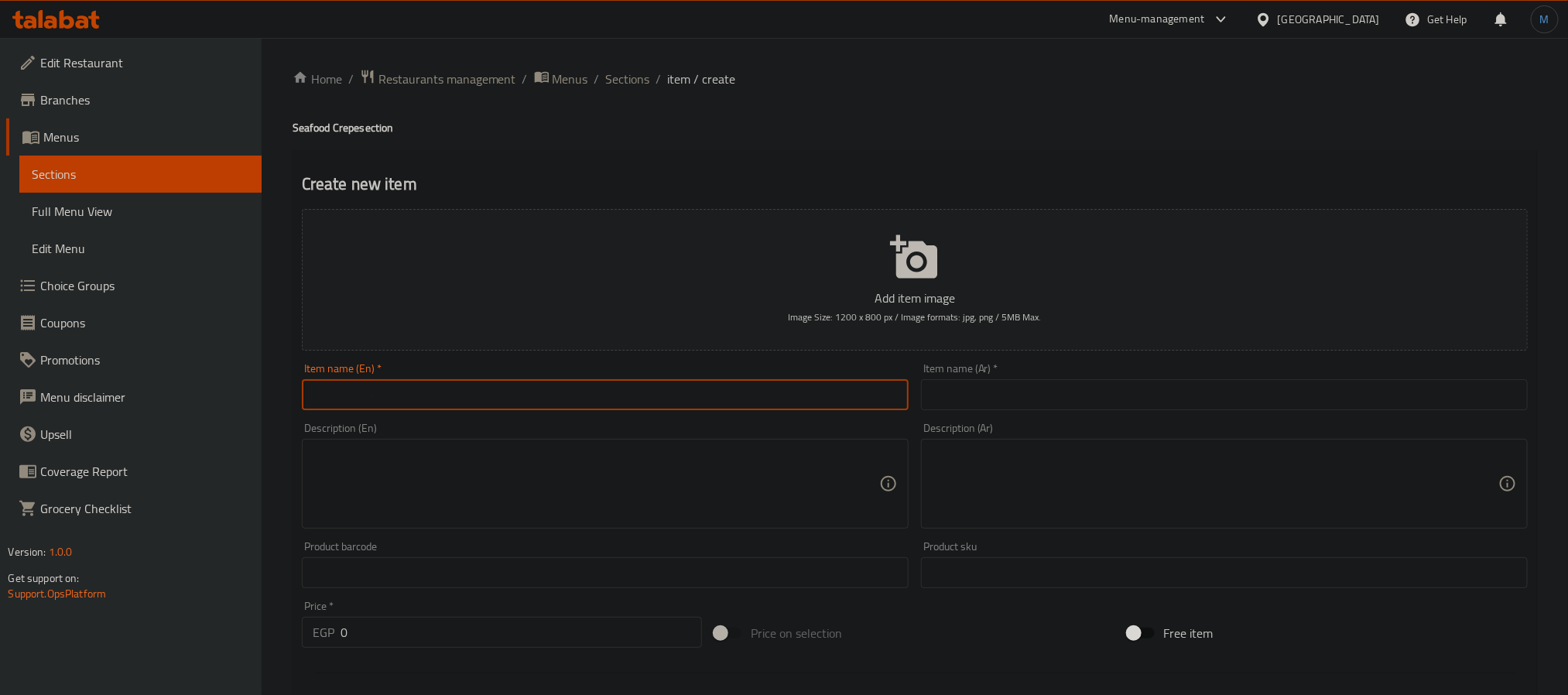
click at [641, 405] on input "text" at bounding box center [605, 394] width 607 height 31
type input "Seafood Crepe"
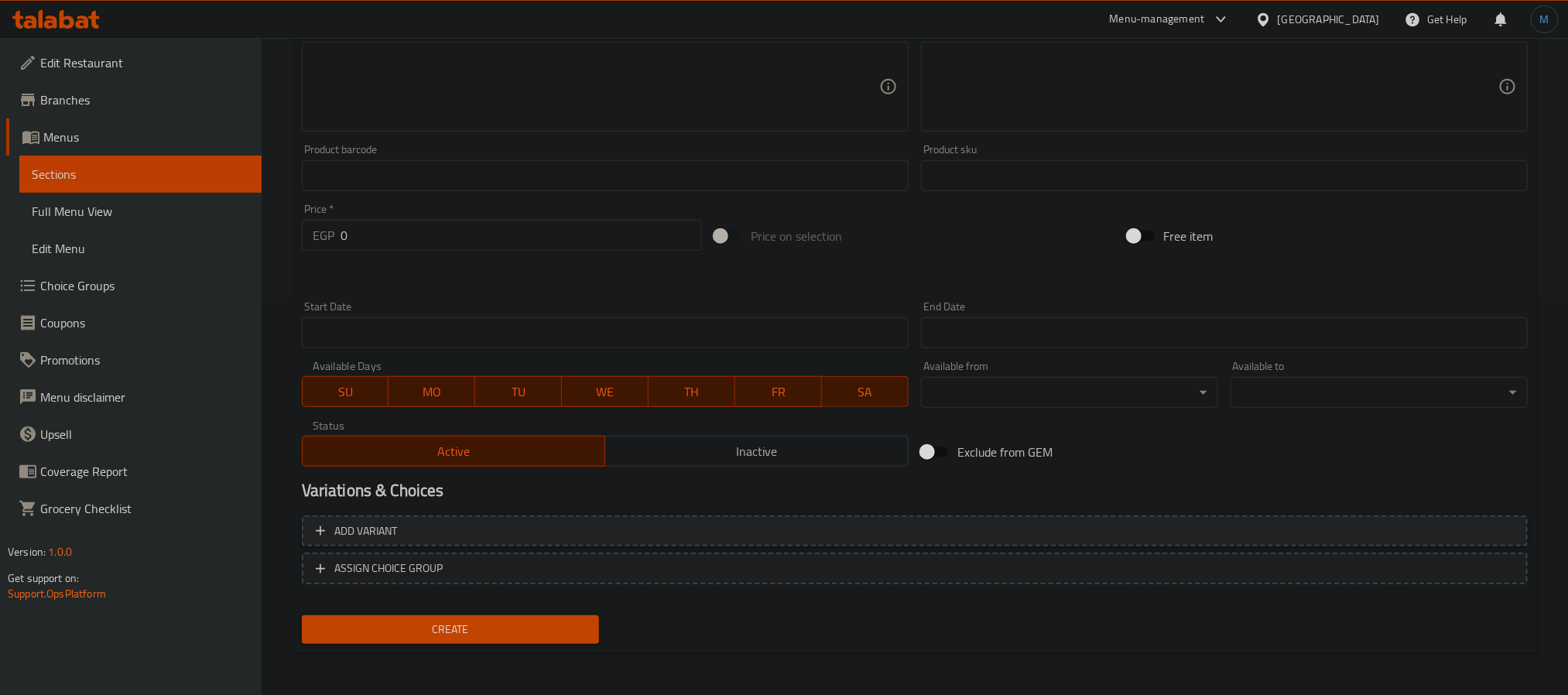
type input "سي فود"
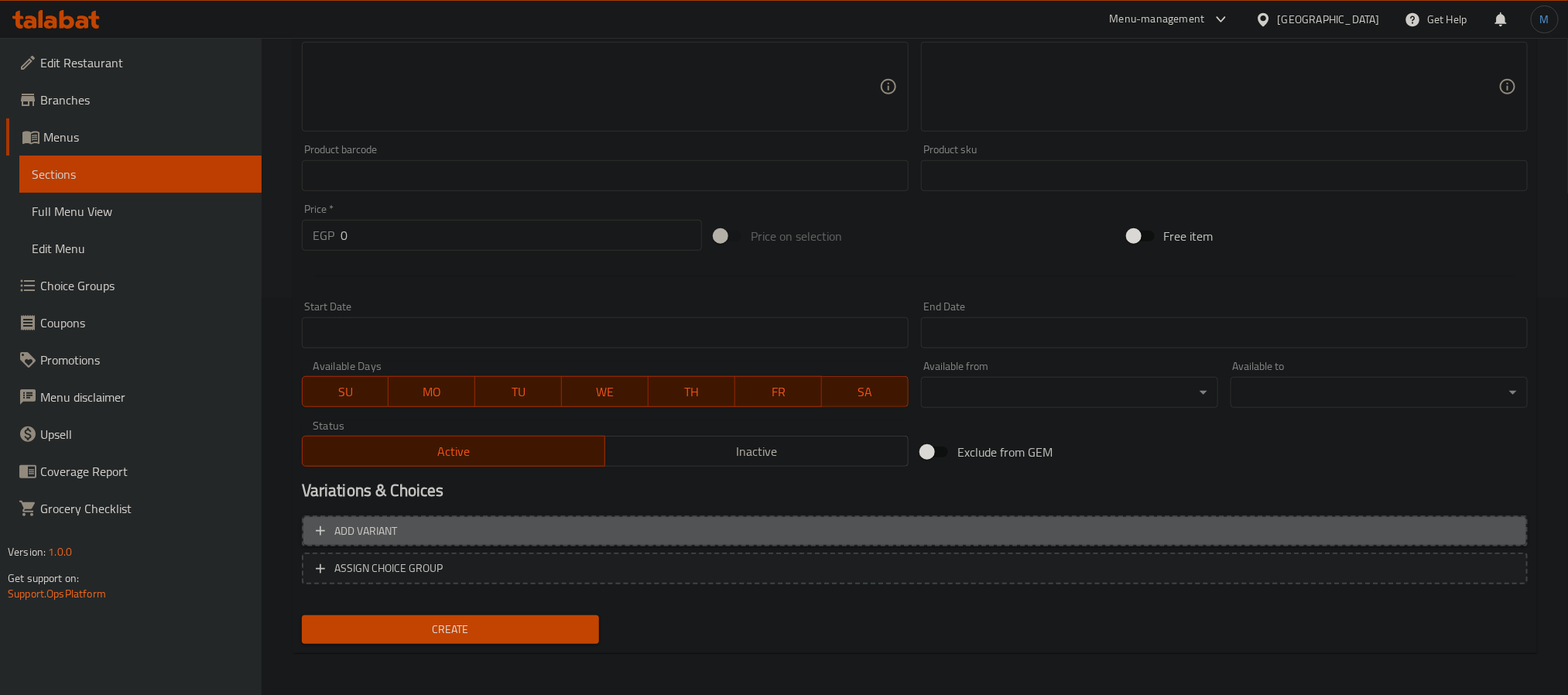
click at [551, 529] on span "Add variant" at bounding box center [914, 531] width 1198 height 20
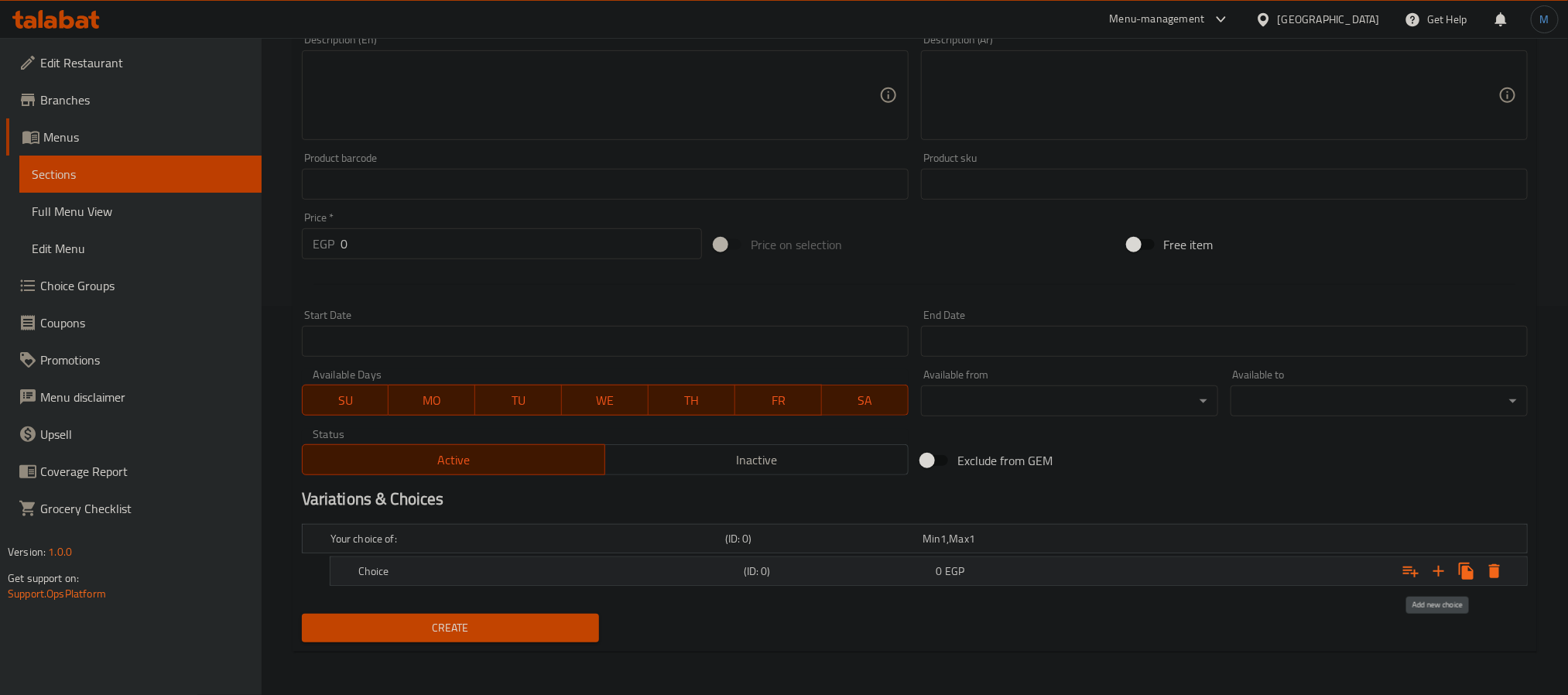
click at [1435, 565] on icon "Expand" at bounding box center [1438, 571] width 19 height 19
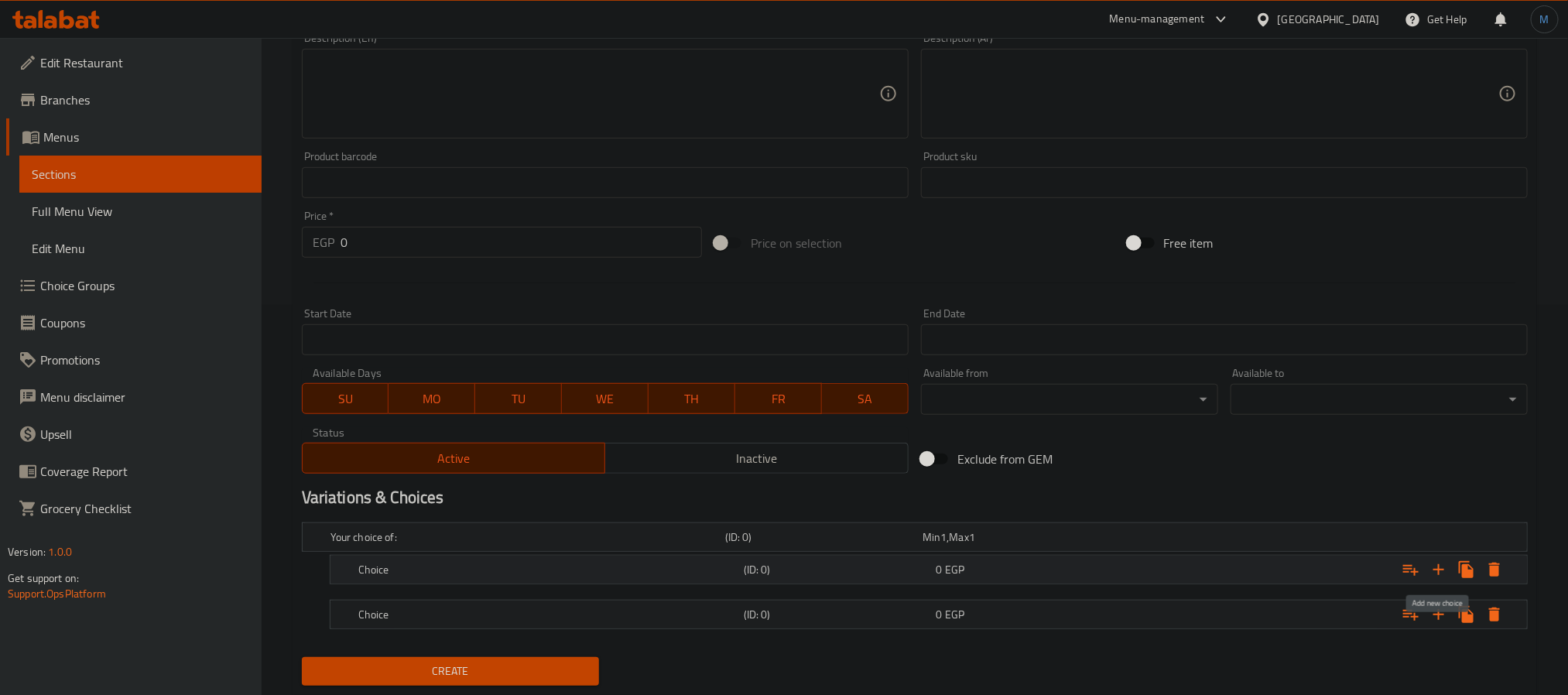
click at [1435, 565] on icon "Expand" at bounding box center [1438, 569] width 19 height 19
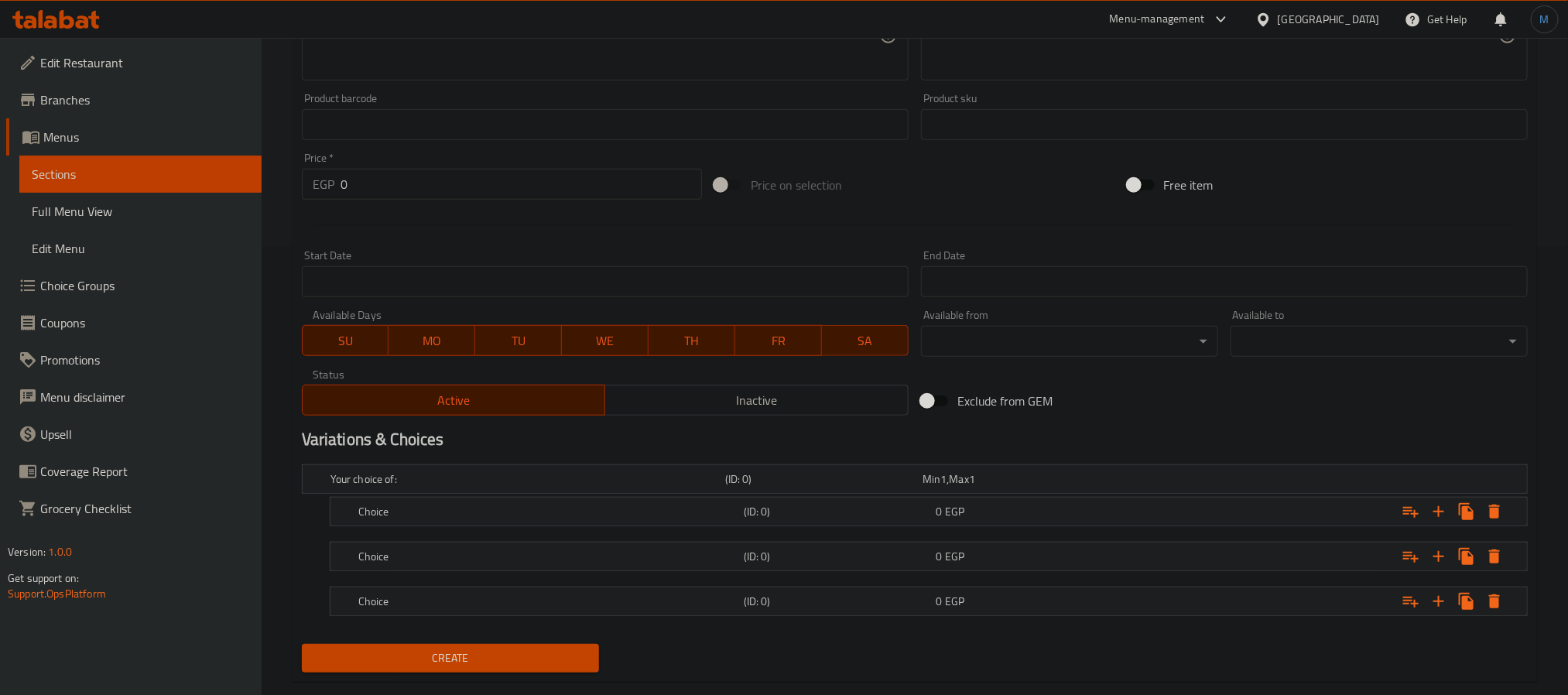
scroll to position [481, 0]
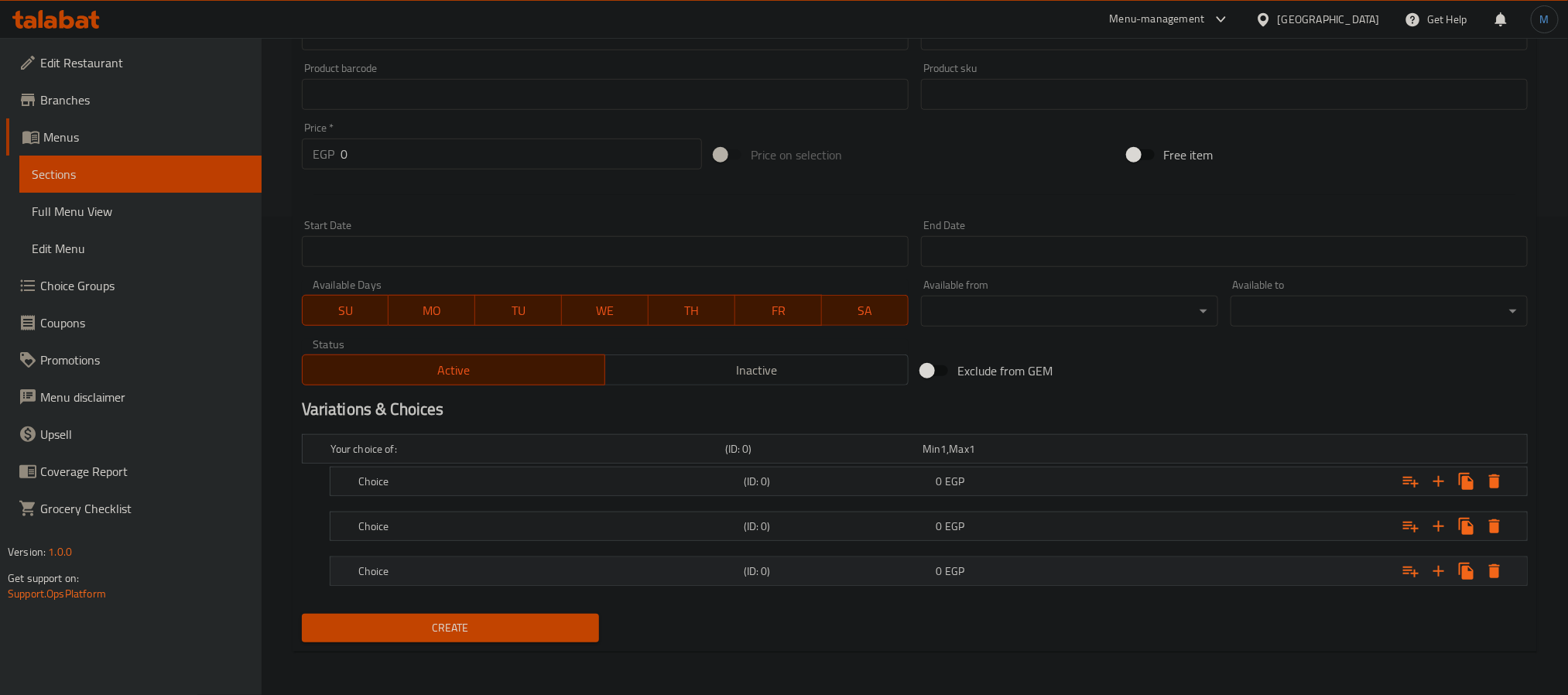
click at [335, 576] on div "Choice (ID: 0) 0 EGP" at bounding box center [929, 571] width 1197 height 28
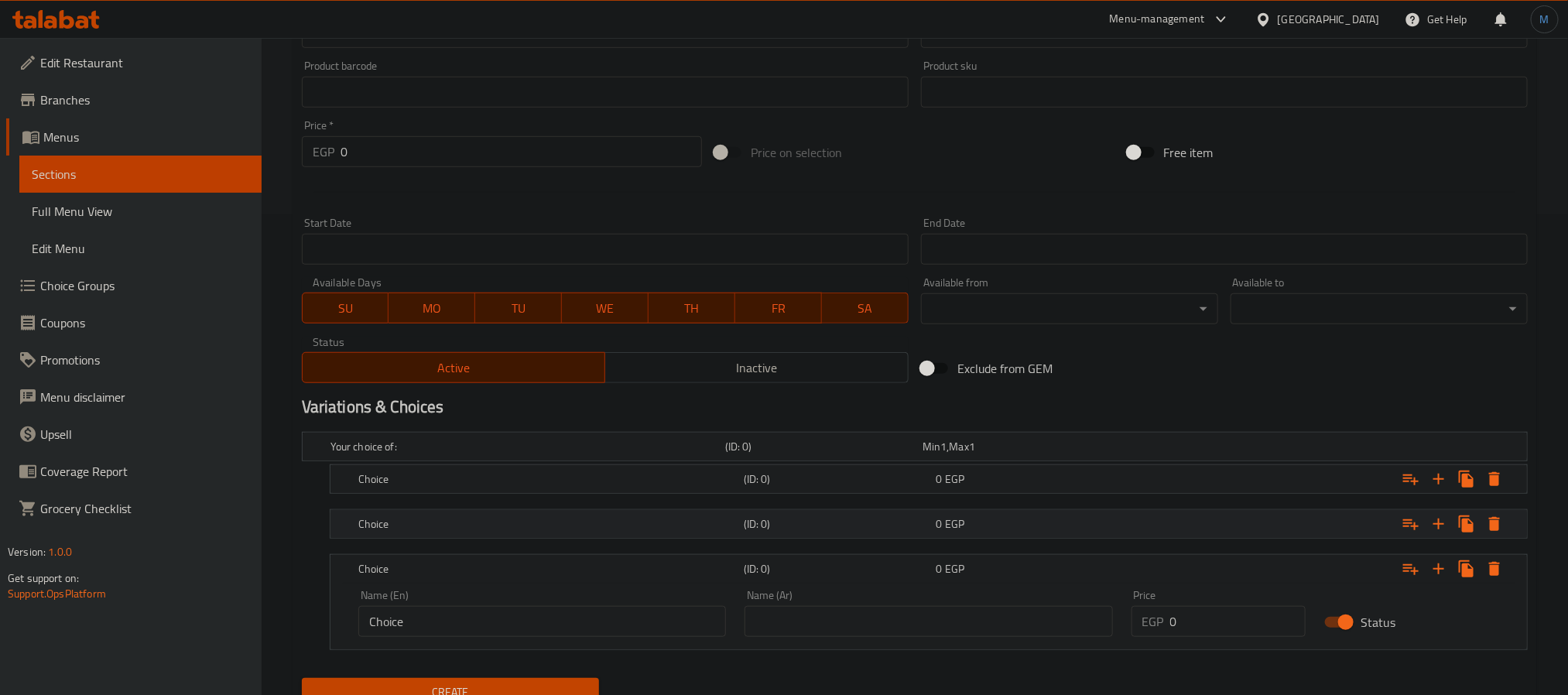
click at [393, 529] on h5 "Choice" at bounding box center [548, 524] width 379 height 15
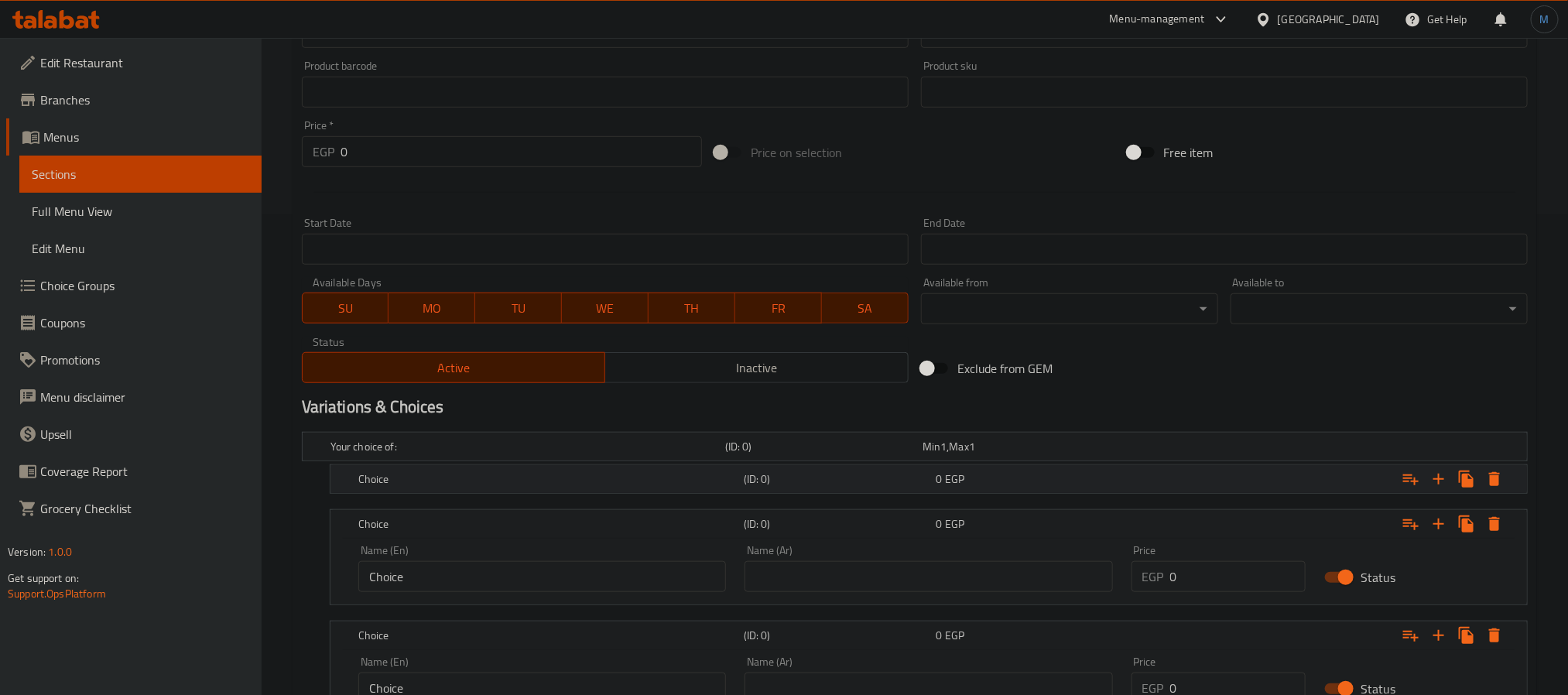
click at [420, 491] on div "Choice (ID: 0) 0 EGP" at bounding box center [933, 479] width 1156 height 34
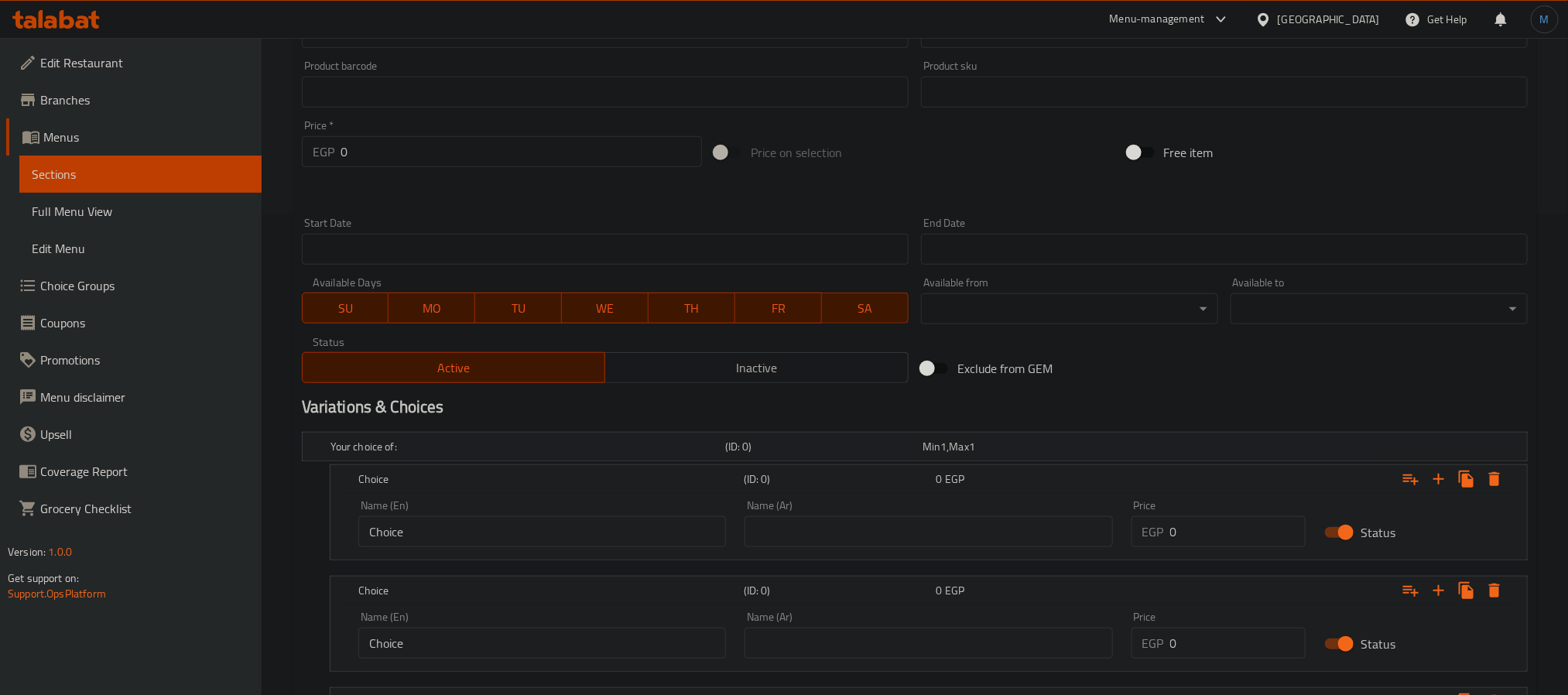
click at [416, 534] on input "Choice" at bounding box center [542, 532] width 368 height 31
type input "Plain"
type input "سادة"
type input "85"
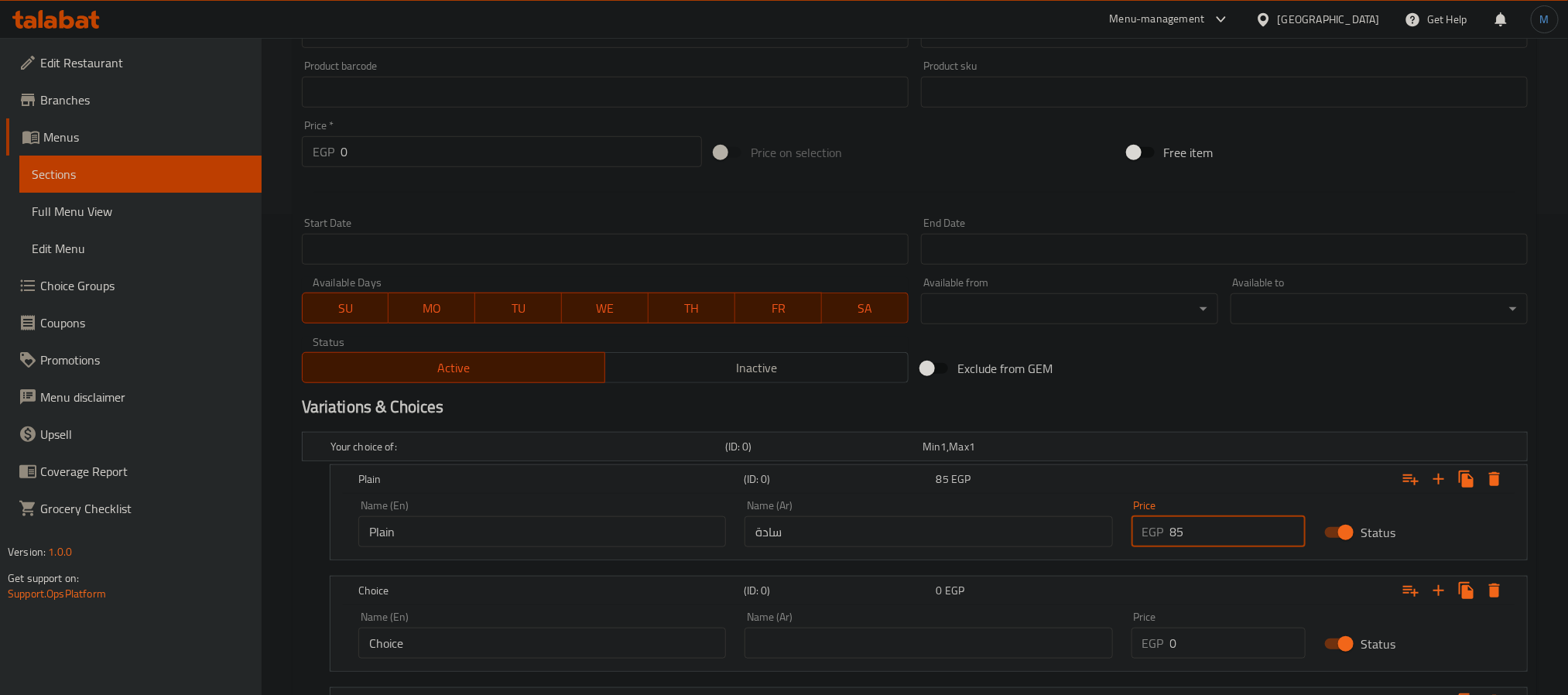
drag, startPoint x: 398, startPoint y: 618, endPoint x: 414, endPoint y: 634, distance: 22.6
click at [399, 618] on div "Name (En) Choice Name (En)" at bounding box center [542, 634] width 368 height 47
click at [417, 637] on input "Choice" at bounding box center [542, 643] width 368 height 31
drag, startPoint x: 417, startPoint y: 637, endPoint x: 386, endPoint y: 641, distance: 31.3
click at [417, 637] on input "Choice" at bounding box center [542, 643] width 368 height 31
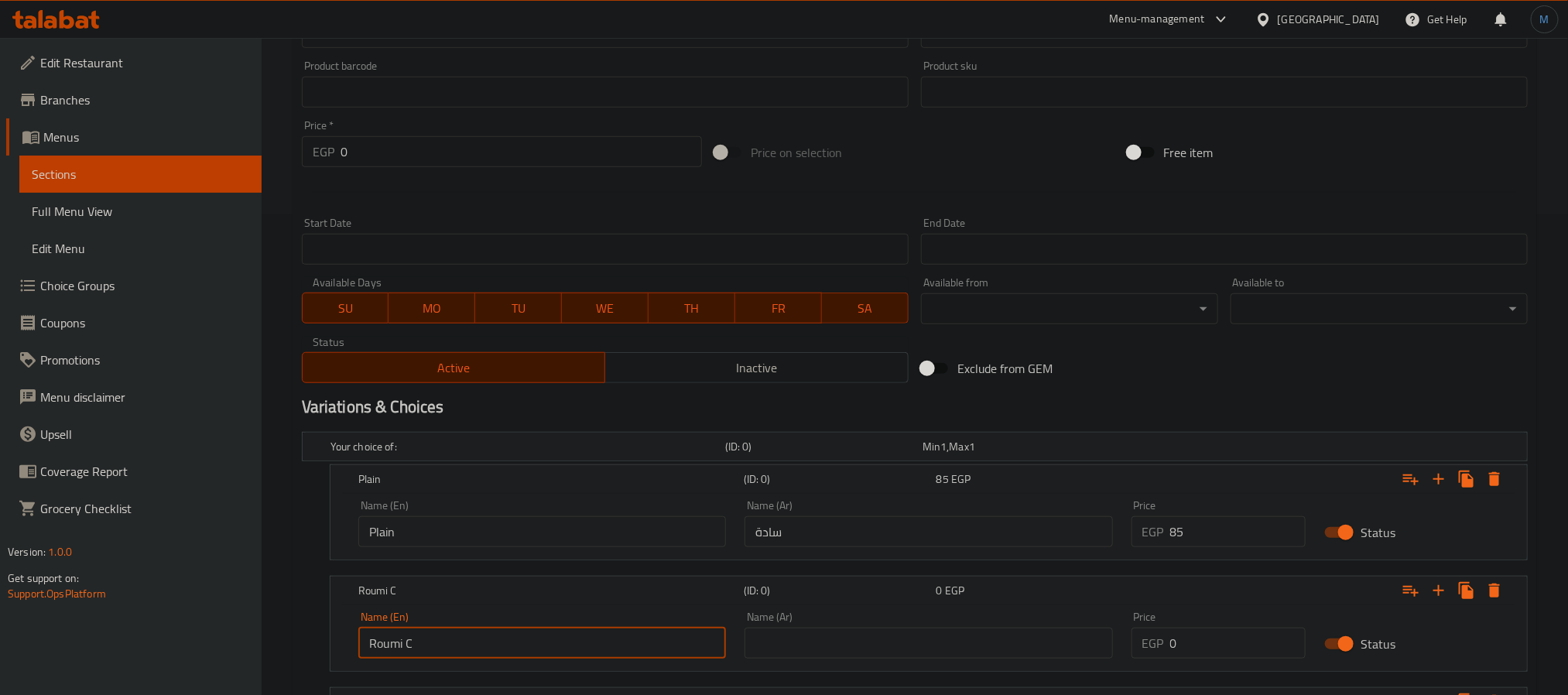
type input "Roumi Cheese"
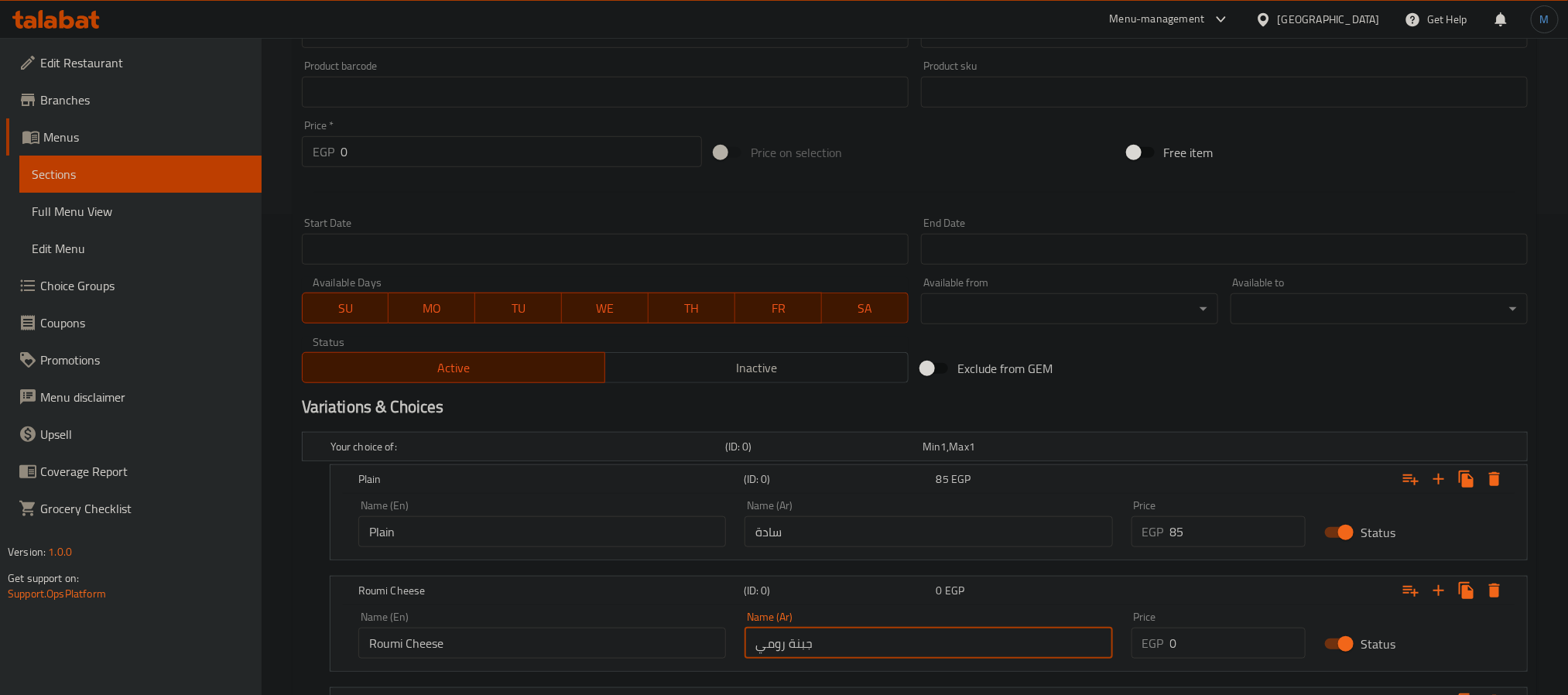
type input "جبنة رومي"
type input "90"
click at [543, 590] on h5 "Roumi Cheese" at bounding box center [548, 591] width 379 height 15
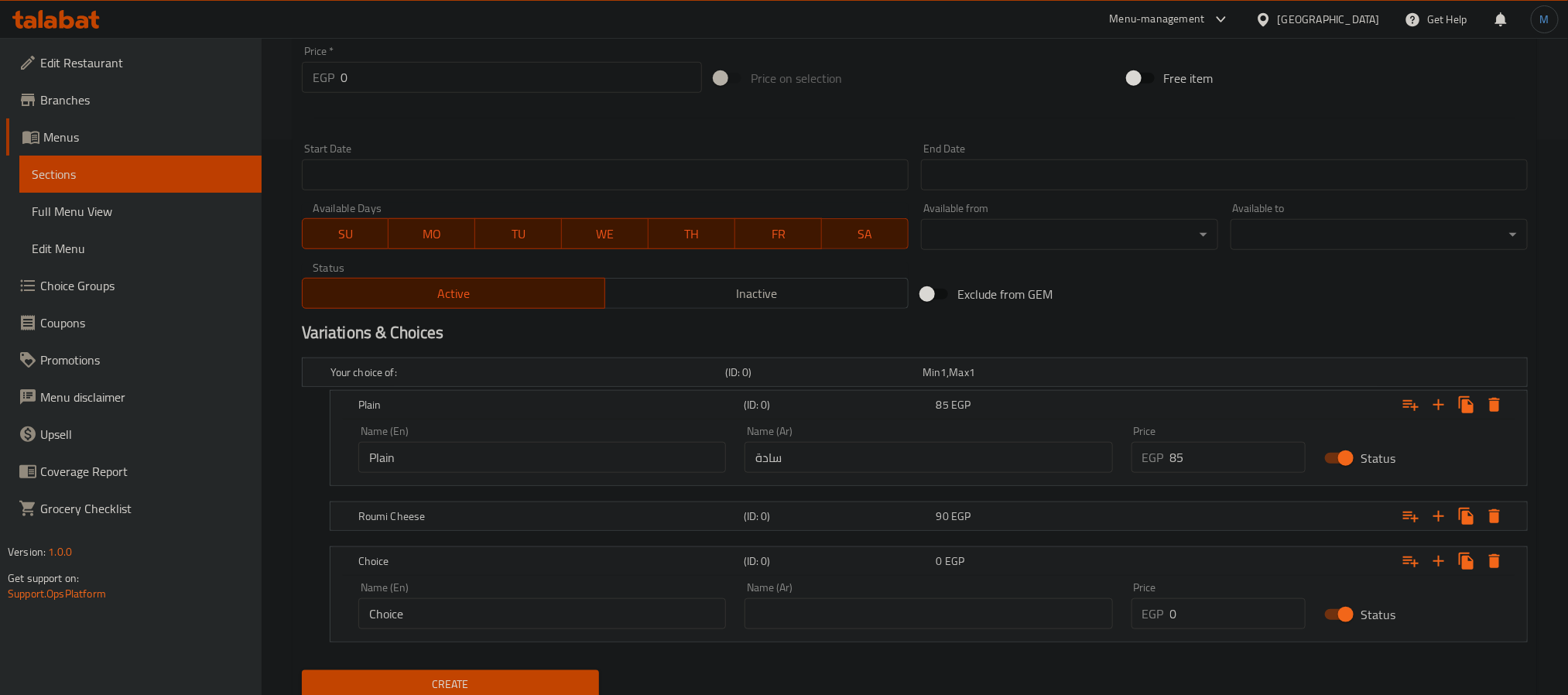
scroll to position [614, 0]
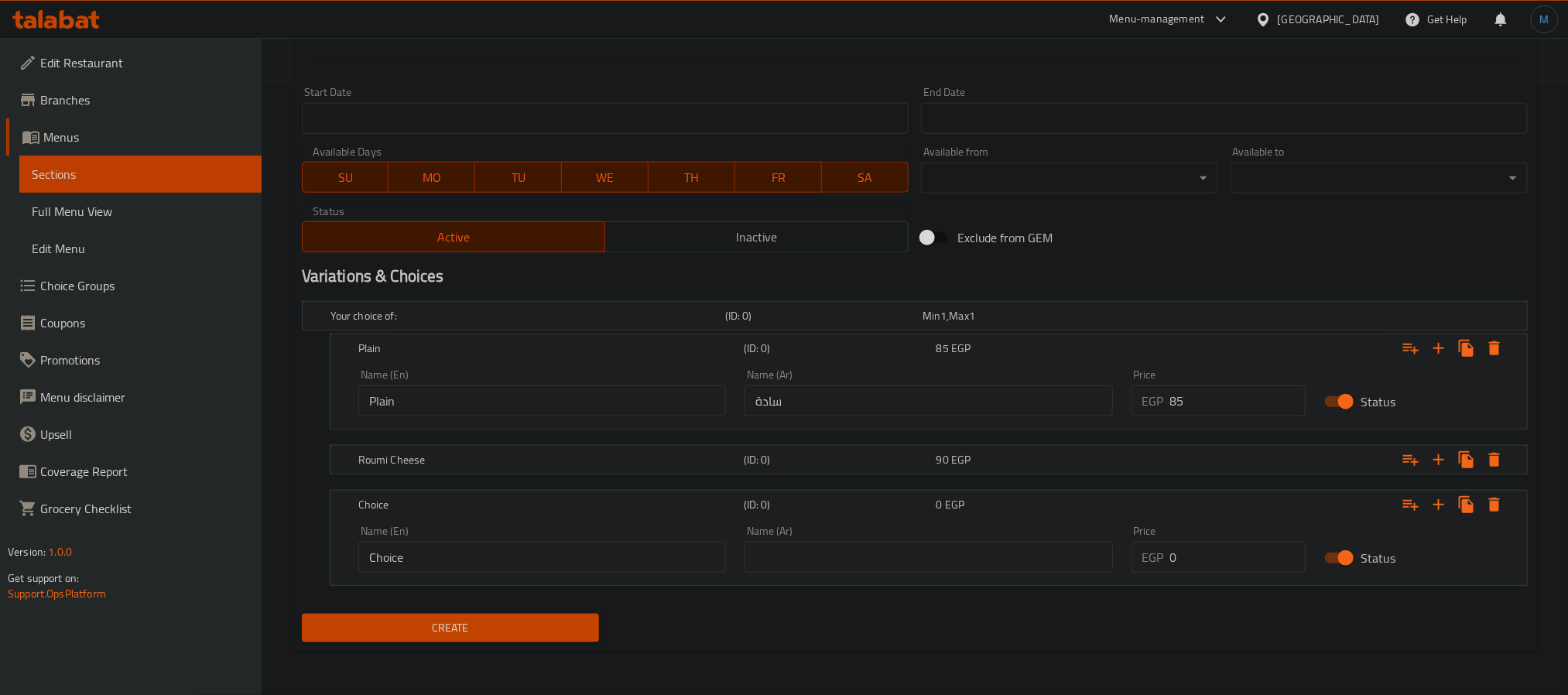
click at [525, 564] on input "Choice" at bounding box center [542, 558] width 368 height 31
type input "Mozzarella Cheese"
type input "موزاريلا جبنة"
type input "90"
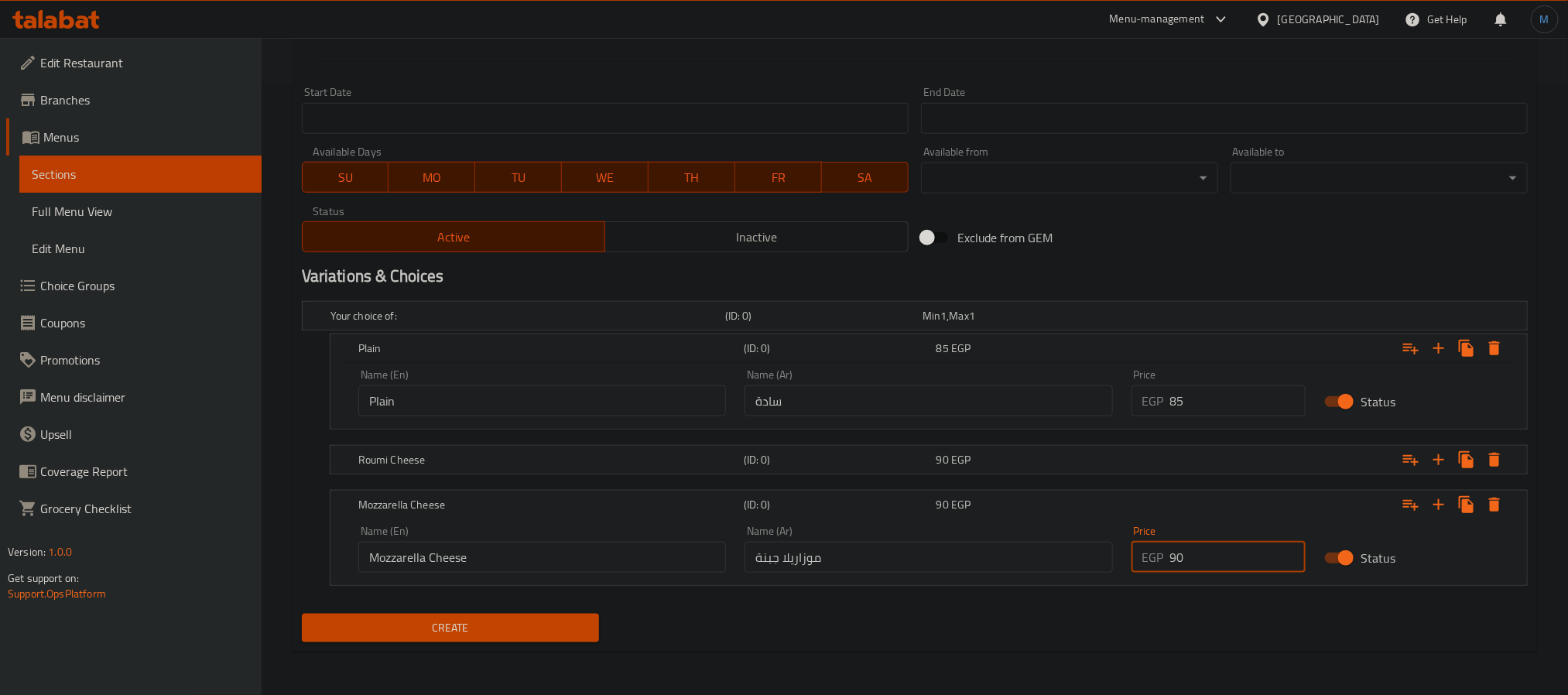
click at [668, 233] on span "Inactive" at bounding box center [756, 237] width 291 height 22
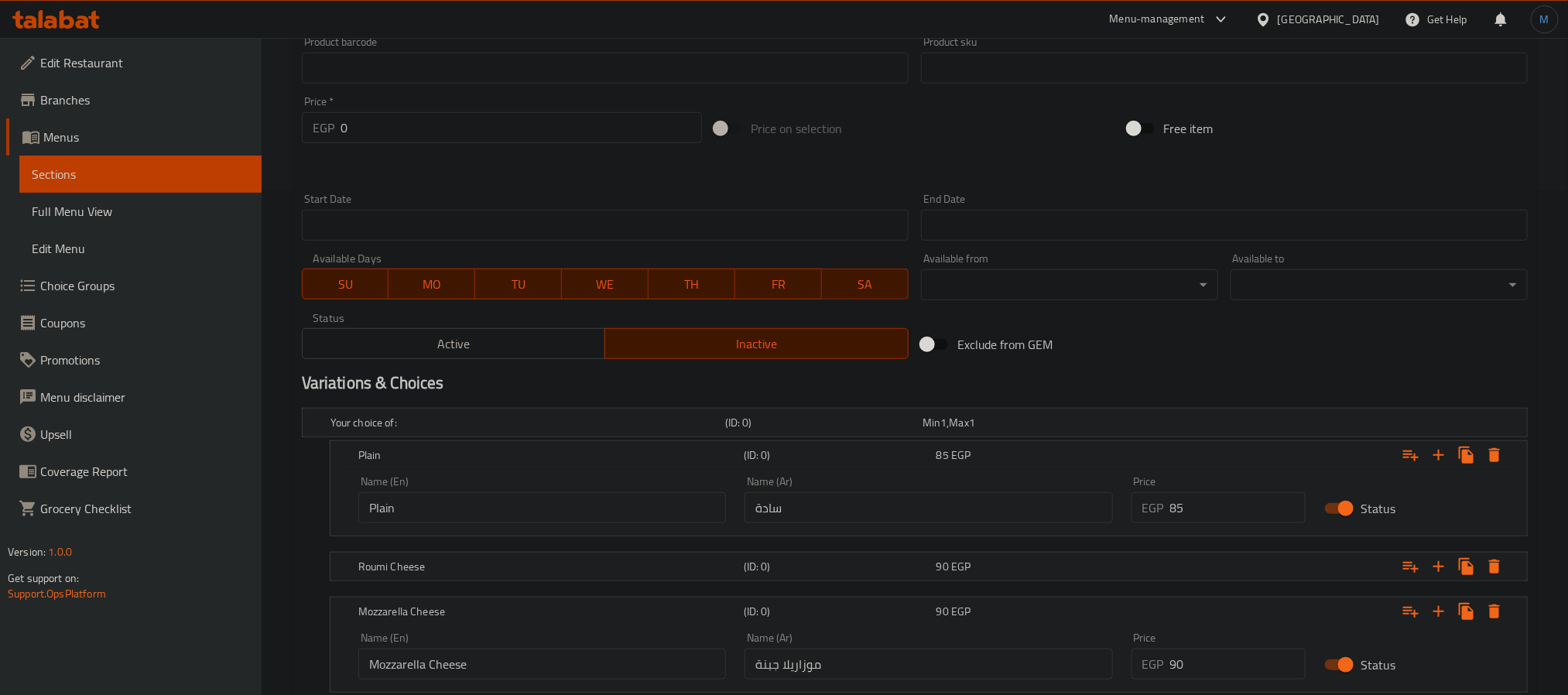
scroll to position [266, 0]
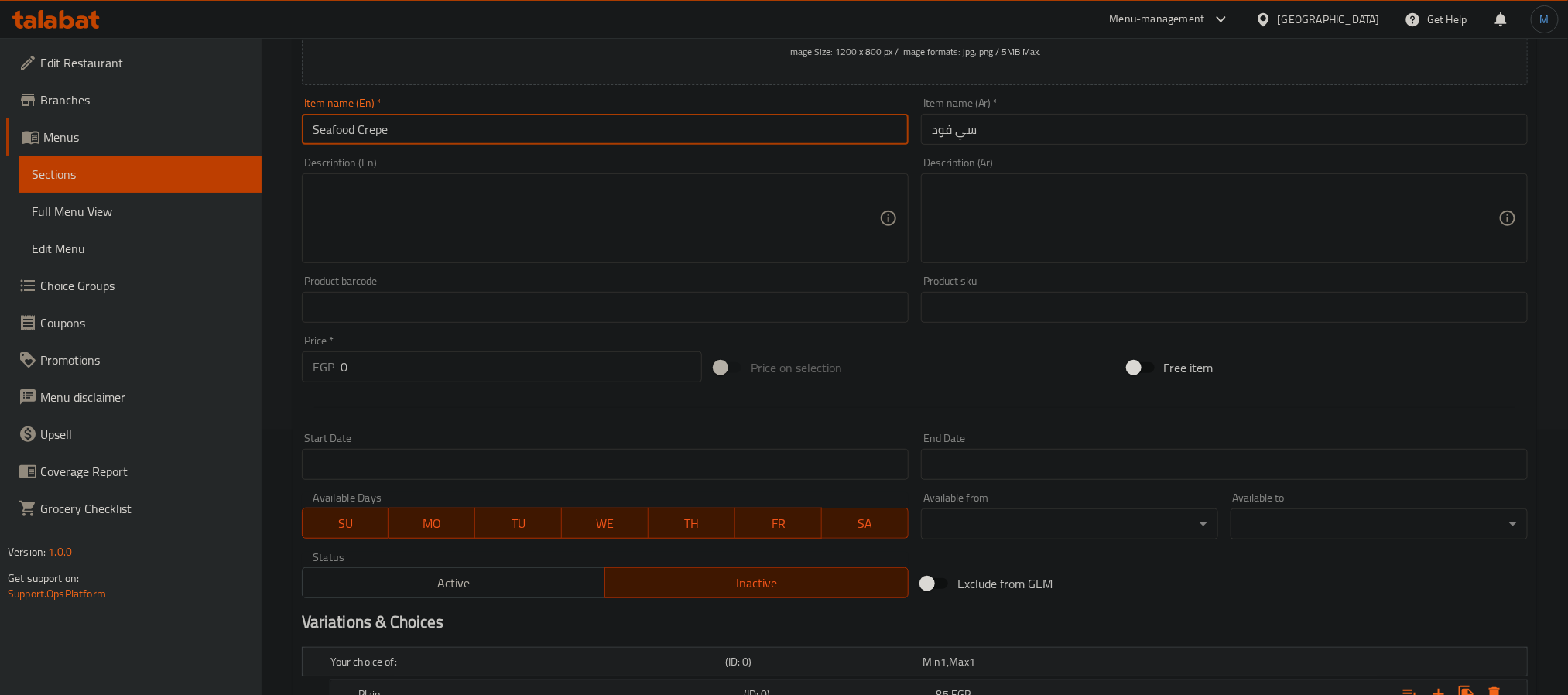
click at [506, 133] on input "Seafood Crepe" at bounding box center [605, 129] width 607 height 31
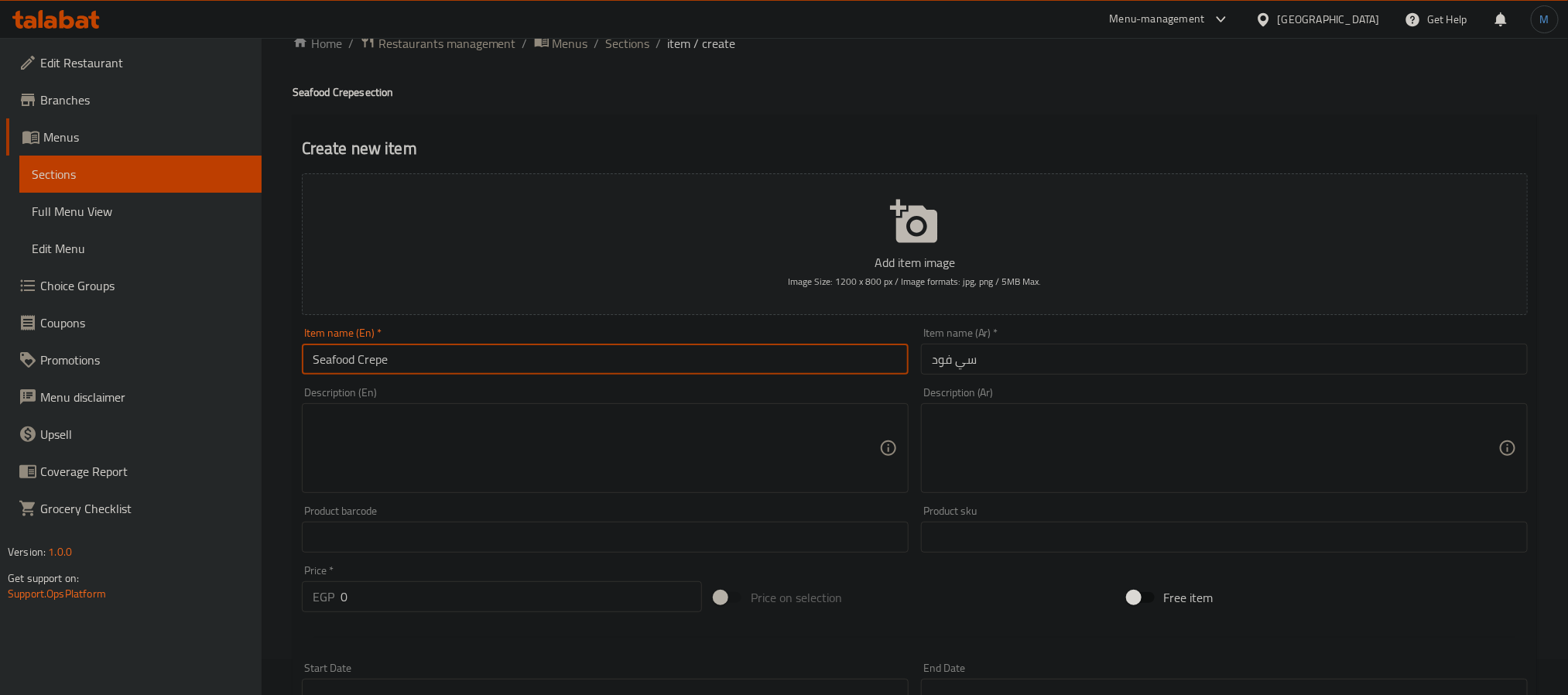
scroll to position [33, 0]
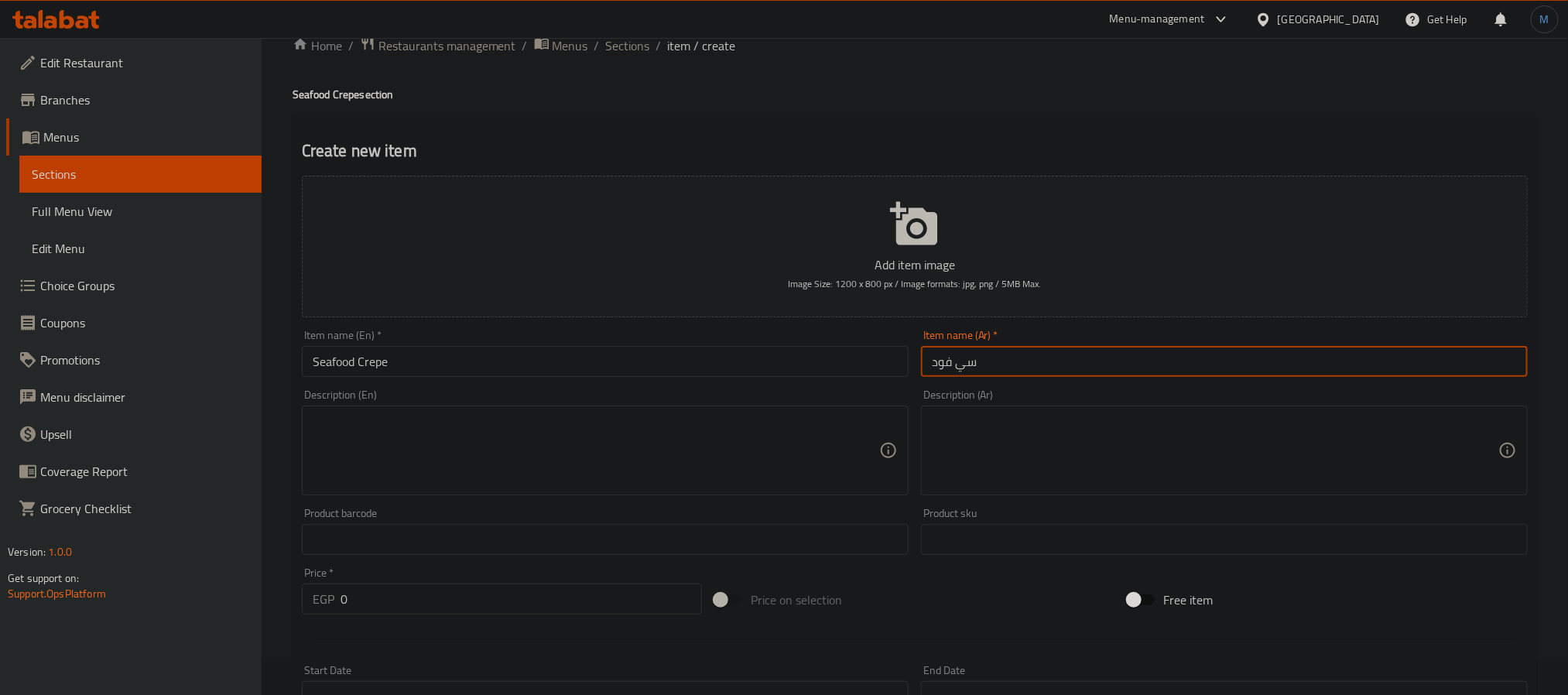
click at [1017, 359] on input "سي فود" at bounding box center [1224, 361] width 607 height 31
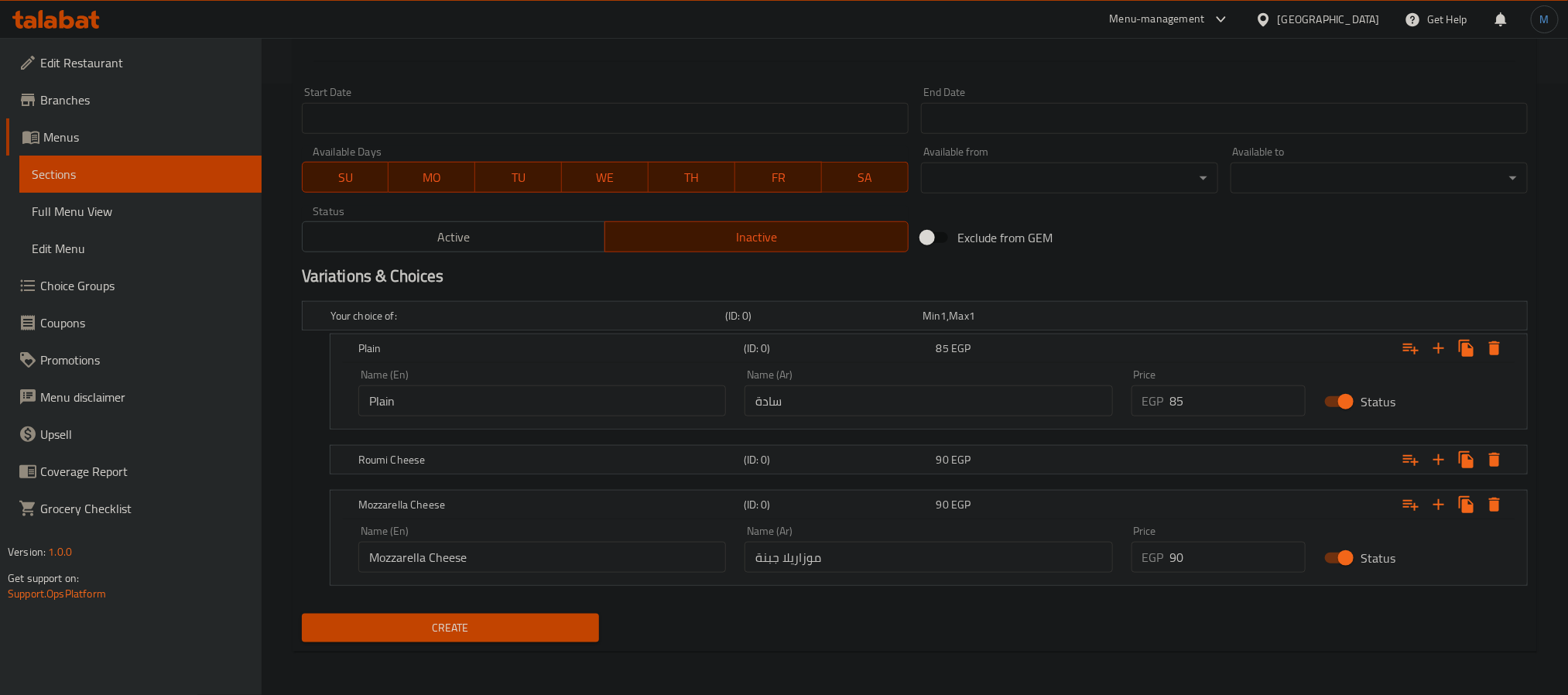
type input "كريب سي فود"
click at [539, 633] on span "Create" at bounding box center [450, 628] width 272 height 20
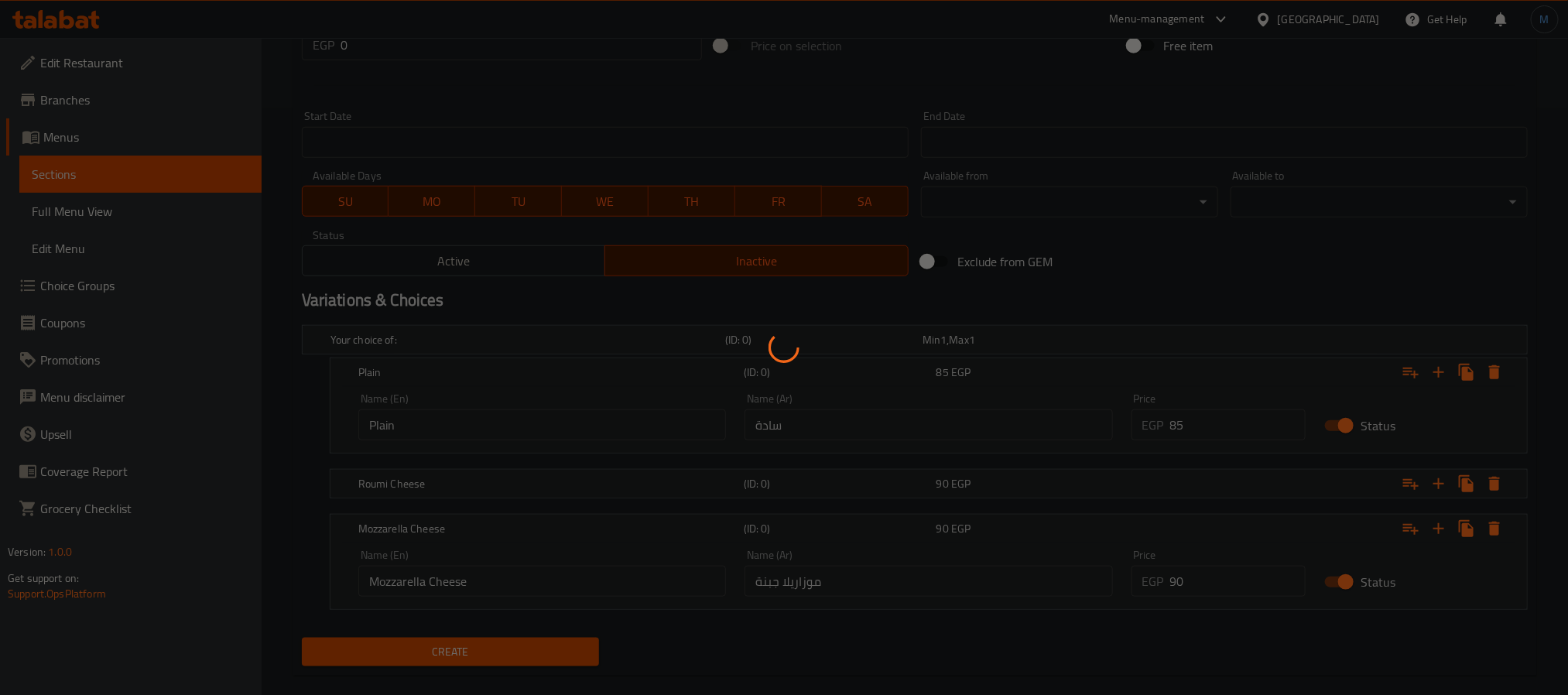
scroll to position [0, 0]
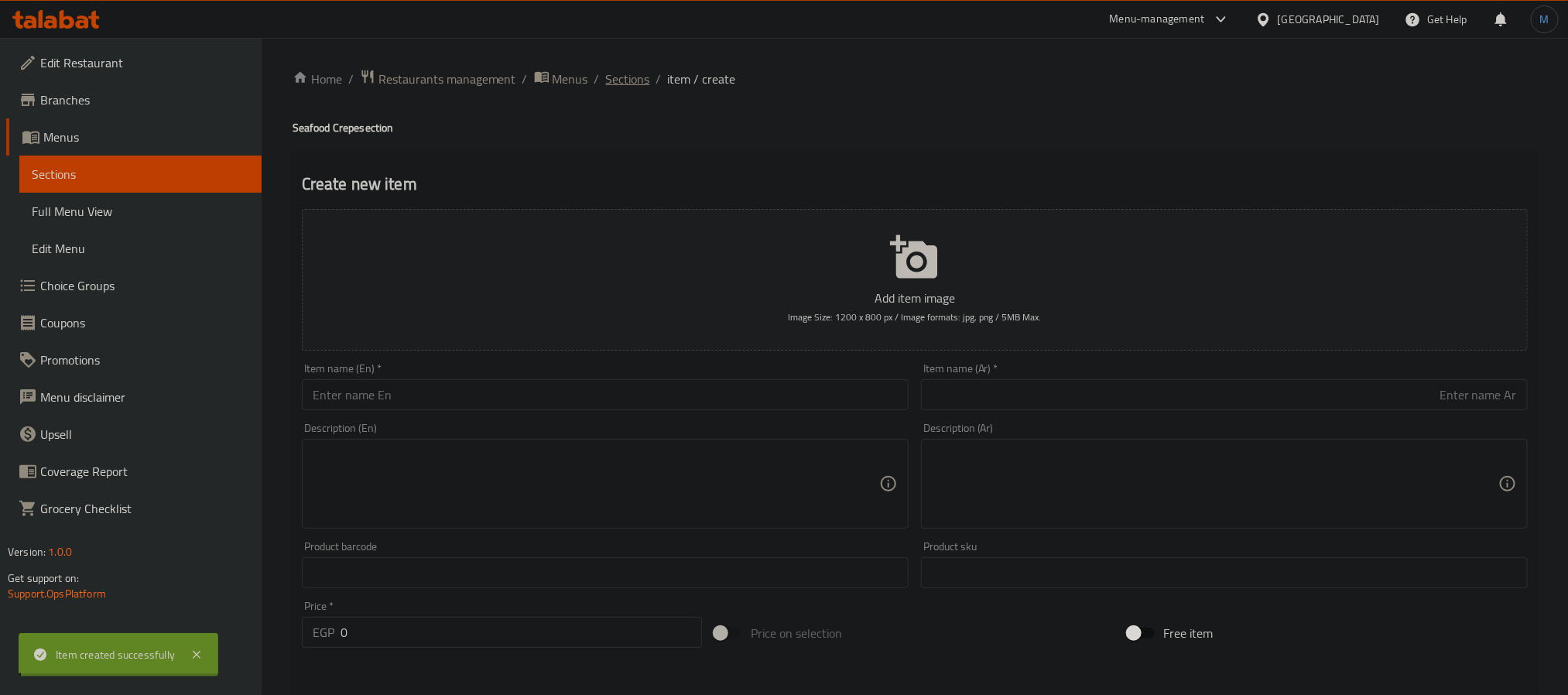
click at [626, 74] on div "Home / Restaurants management / Menus / Sections / item / create Seafood Crepe …" at bounding box center [915, 672] width 1244 height 1206
click at [626, 74] on span "Sections" at bounding box center [628, 79] width 44 height 19
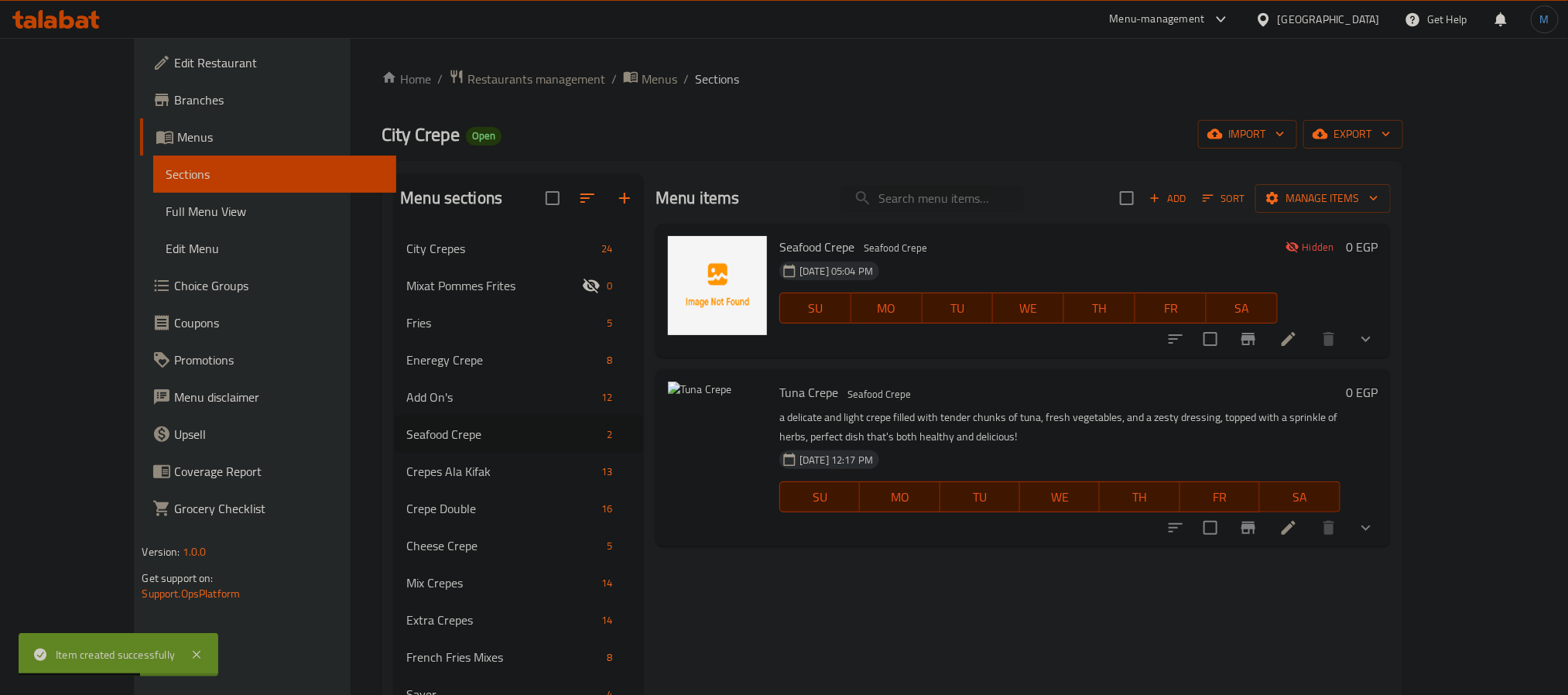
click at [1257, 342] on icon "Branch-specific-item" at bounding box center [1248, 339] width 19 height 19
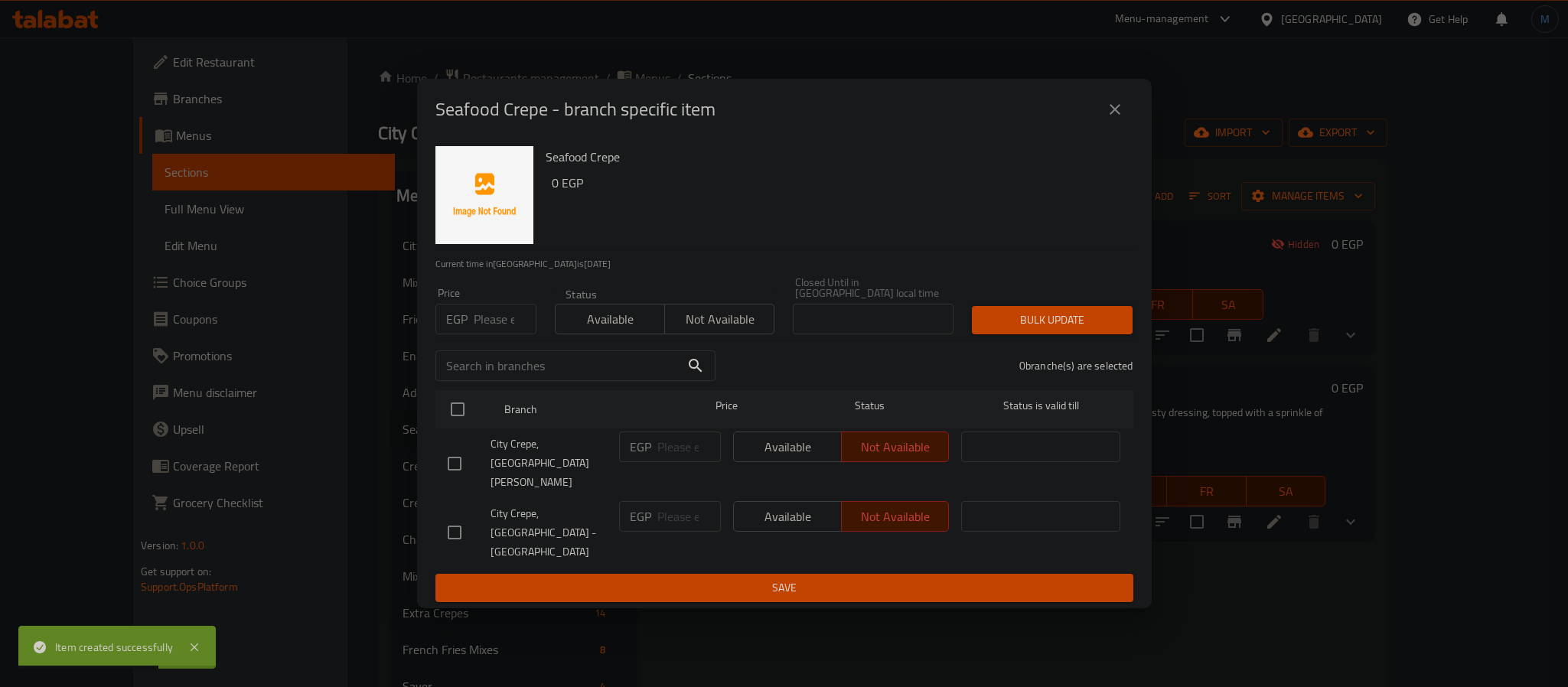
click at [639, 331] on span "Available" at bounding box center [609, 319] width 97 height 22
click at [455, 471] on input "checkbox" at bounding box center [454, 463] width 32 height 32
checkbox input "true"
click at [1065, 330] on span "Bulk update" at bounding box center [1052, 320] width 136 height 19
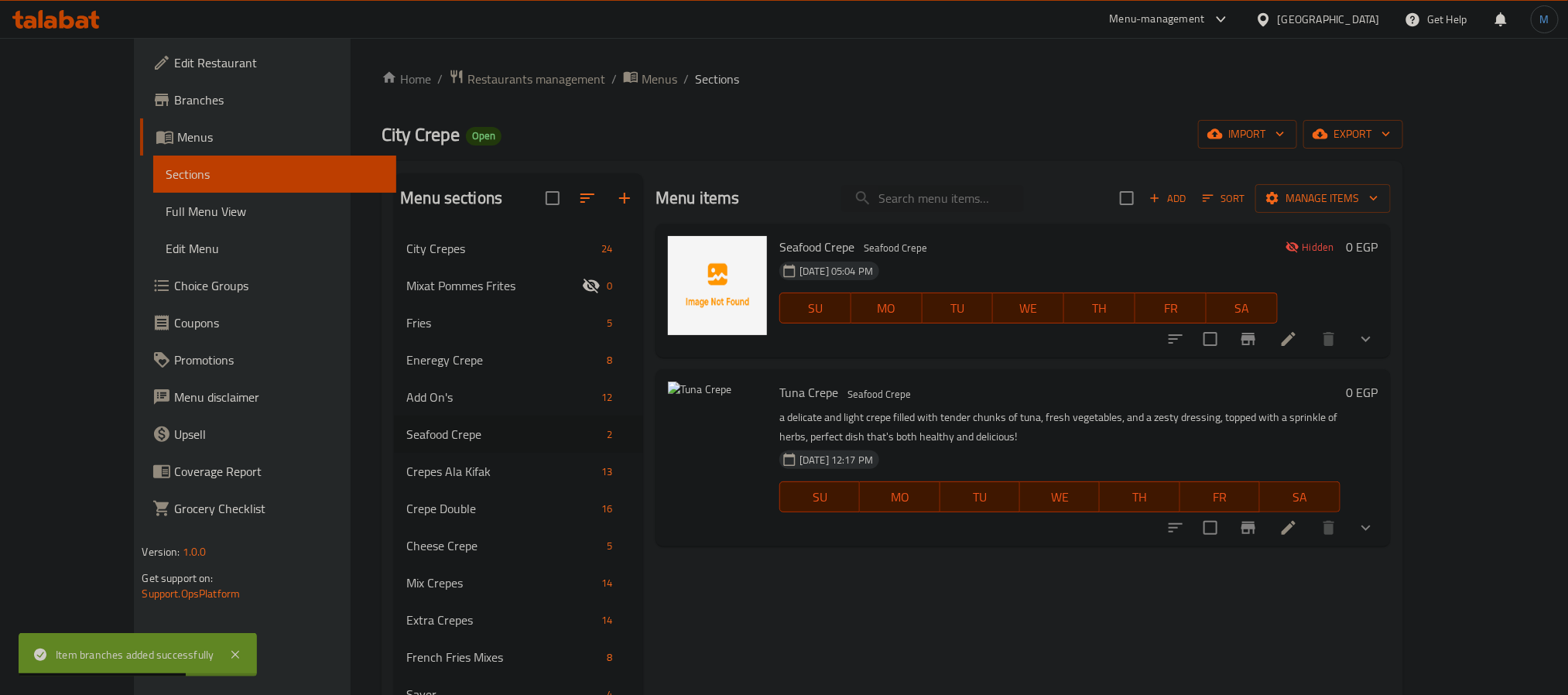
click at [1384, 355] on button "show more" at bounding box center [1366, 339] width 38 height 38
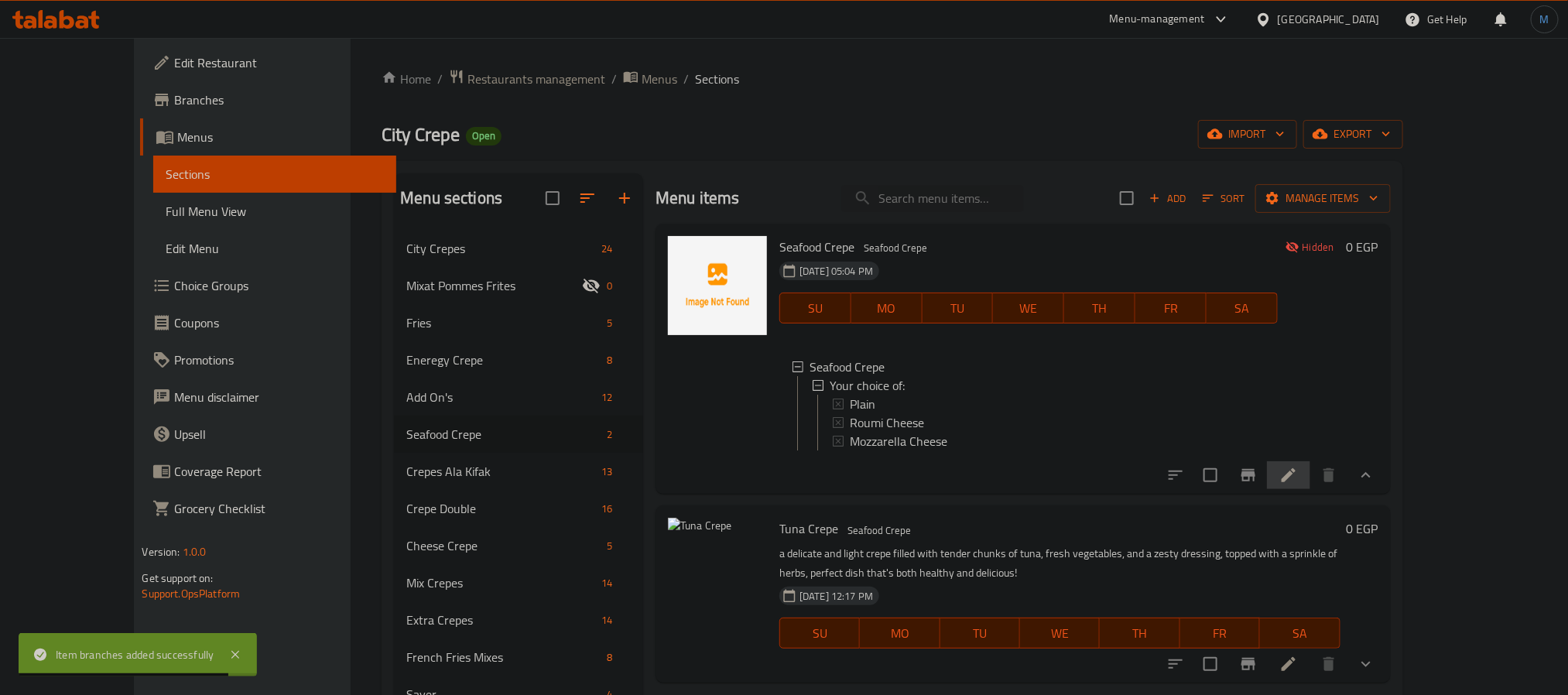
click at [1310, 489] on li at bounding box center [1288, 475] width 44 height 28
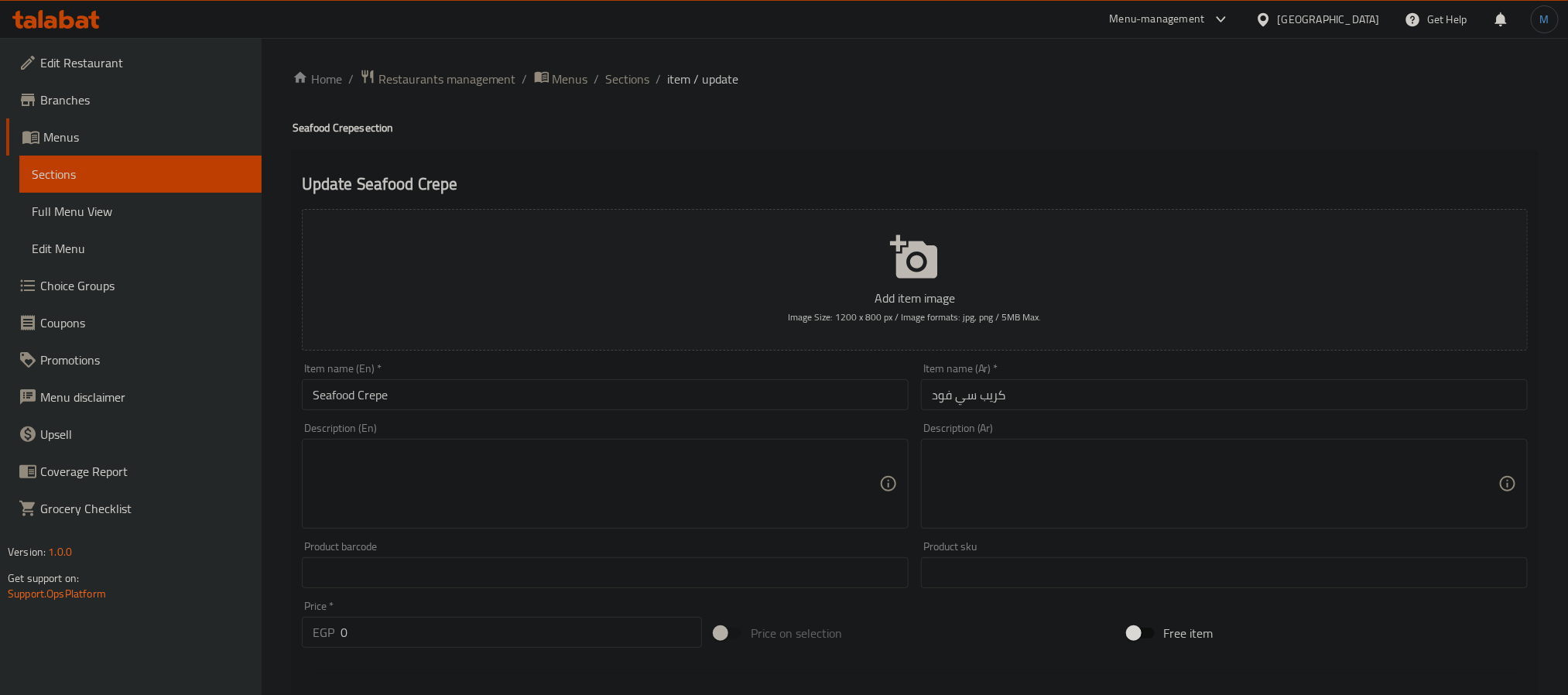
click at [87, 291] on span "Choice Groups" at bounding box center [144, 286] width 209 height 19
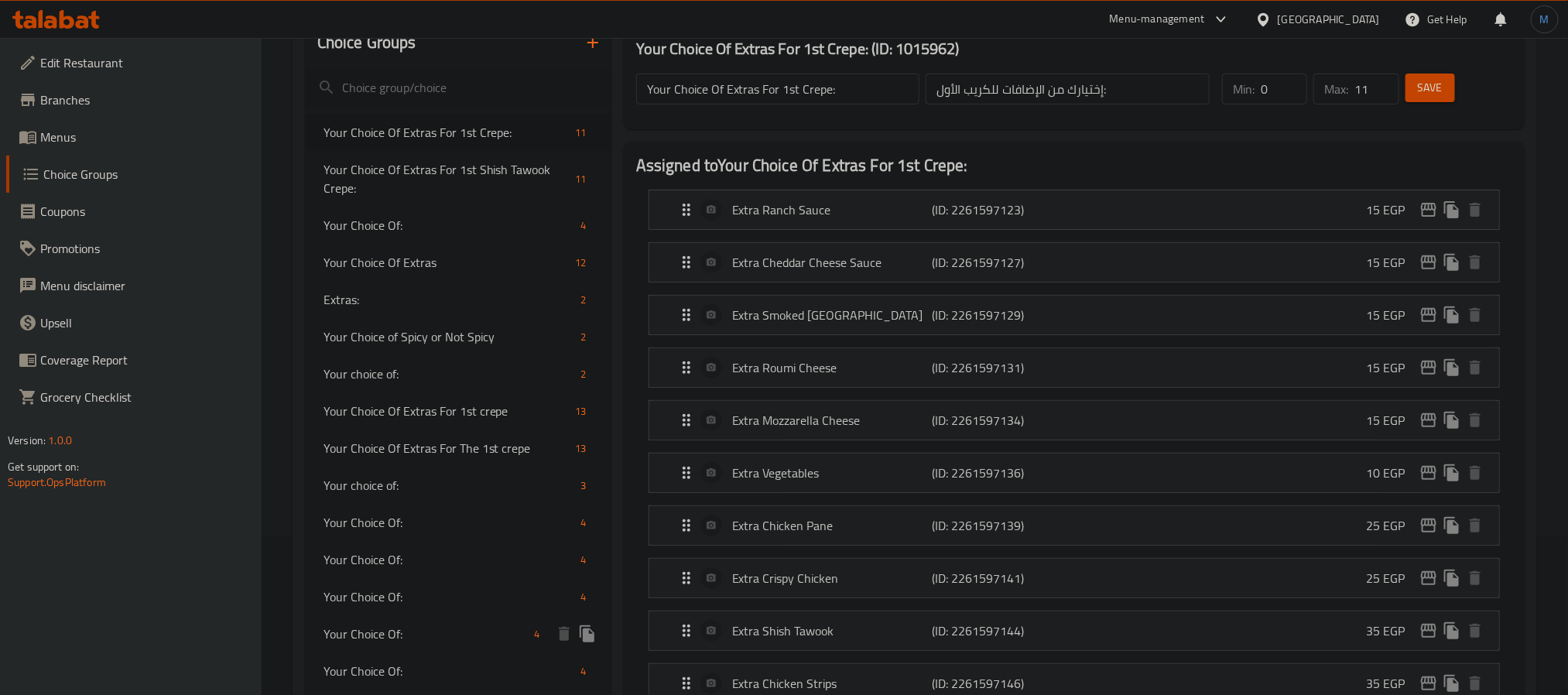
scroll to position [116, 0]
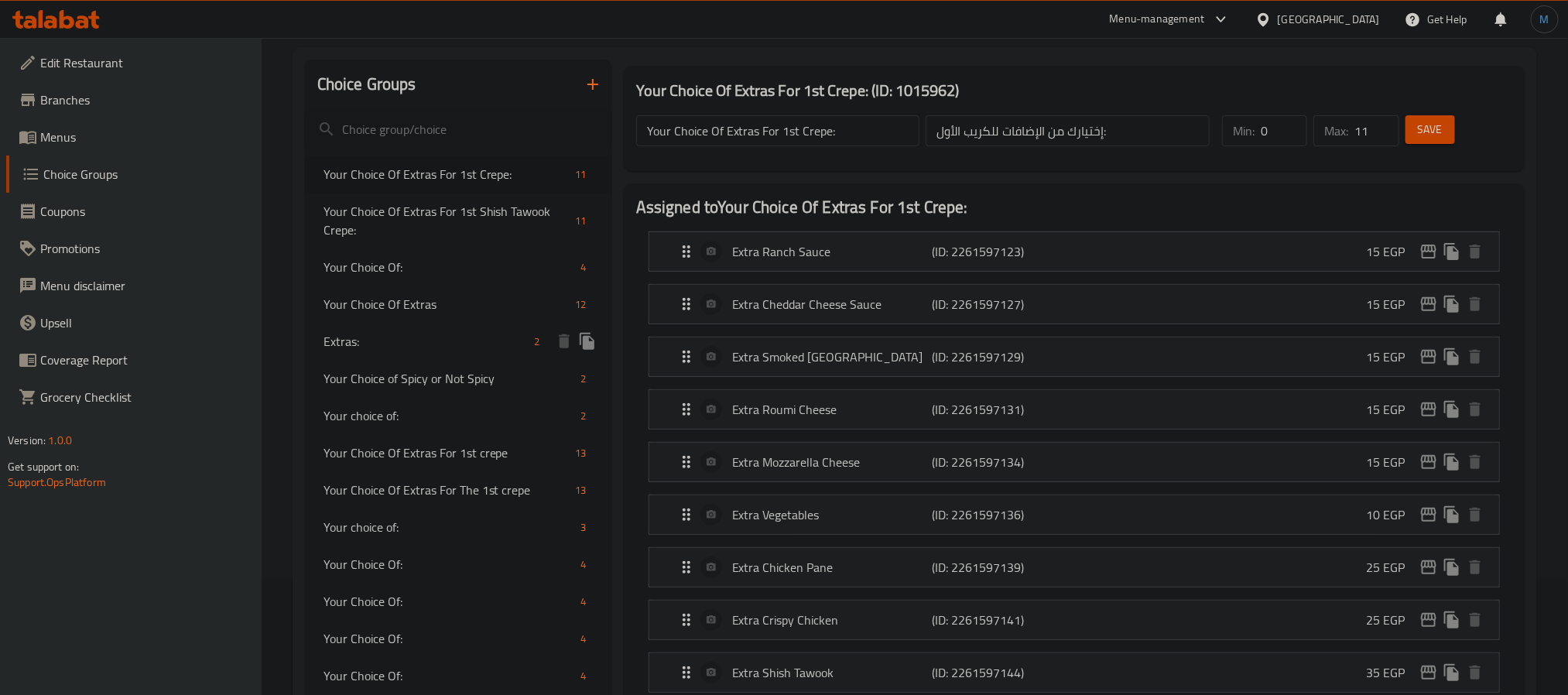
click at [426, 327] on div "Extras: 2" at bounding box center [458, 342] width 306 height 38
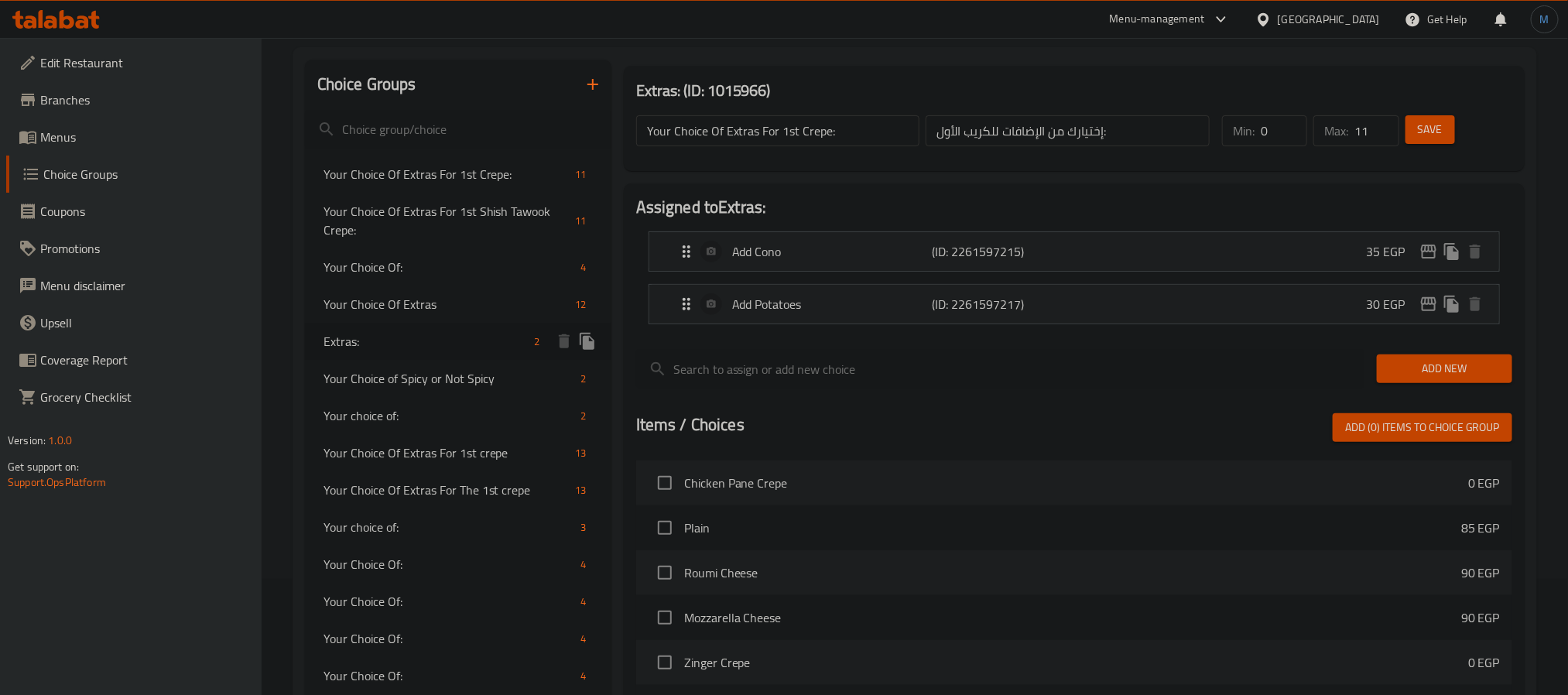
type input "Extras:"
type input "إضافات:"
type input "2"
click at [1435, 253] on icon "edit" at bounding box center [1428, 251] width 15 height 14
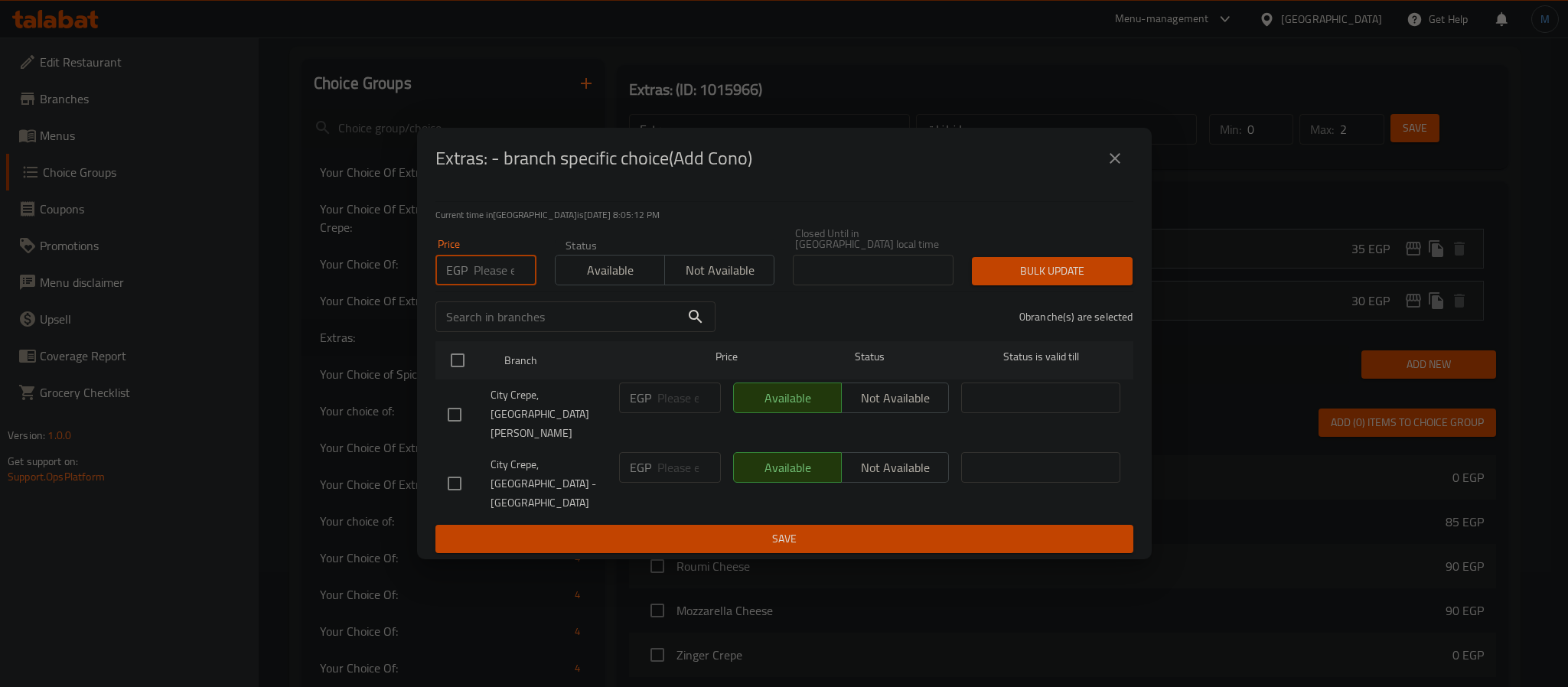
click at [494, 285] on input "number" at bounding box center [505, 270] width 62 height 30
type input "25"
click at [455, 414] on input "checkbox" at bounding box center [454, 414] width 32 height 32
checkbox input "true"
click at [1014, 281] on span "Bulk update" at bounding box center [1052, 271] width 136 height 19
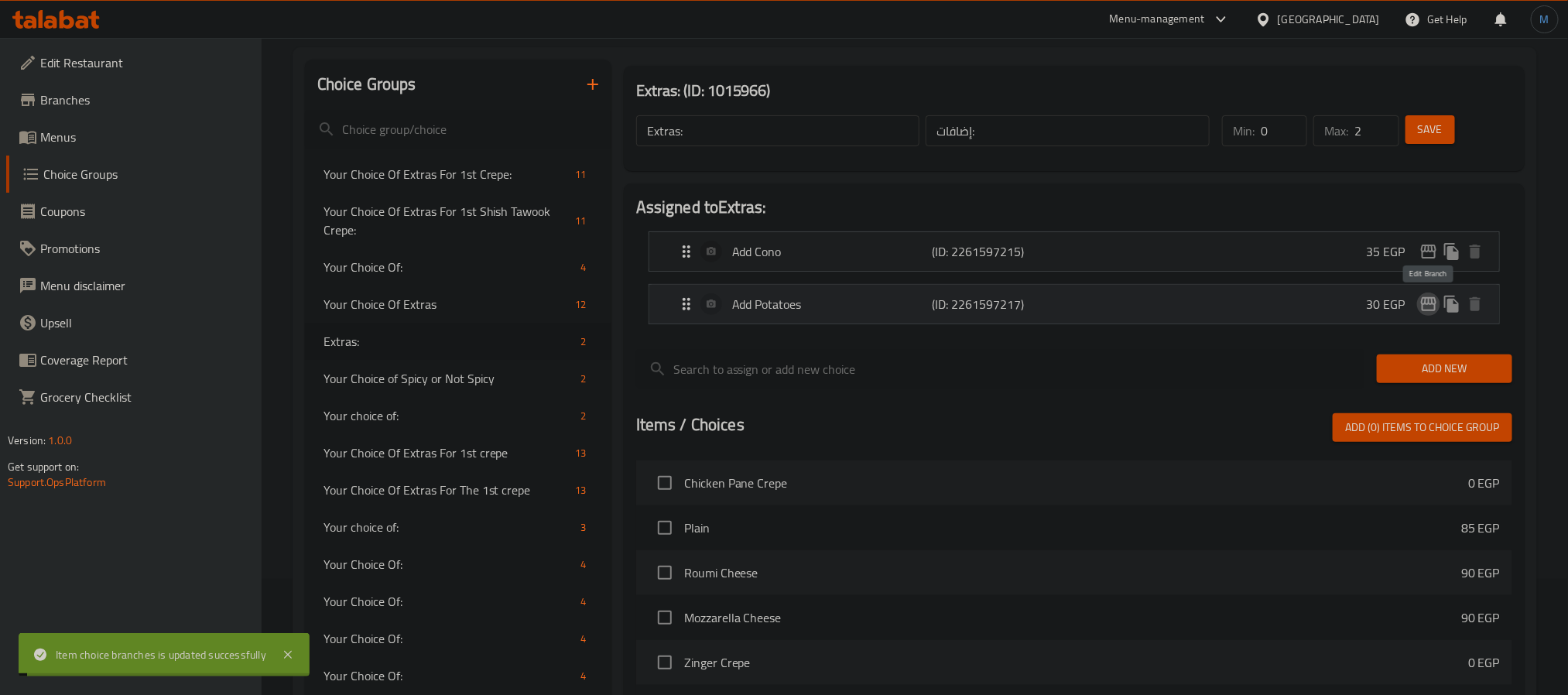
click at [1431, 304] on icon "edit" at bounding box center [1428, 304] width 15 height 14
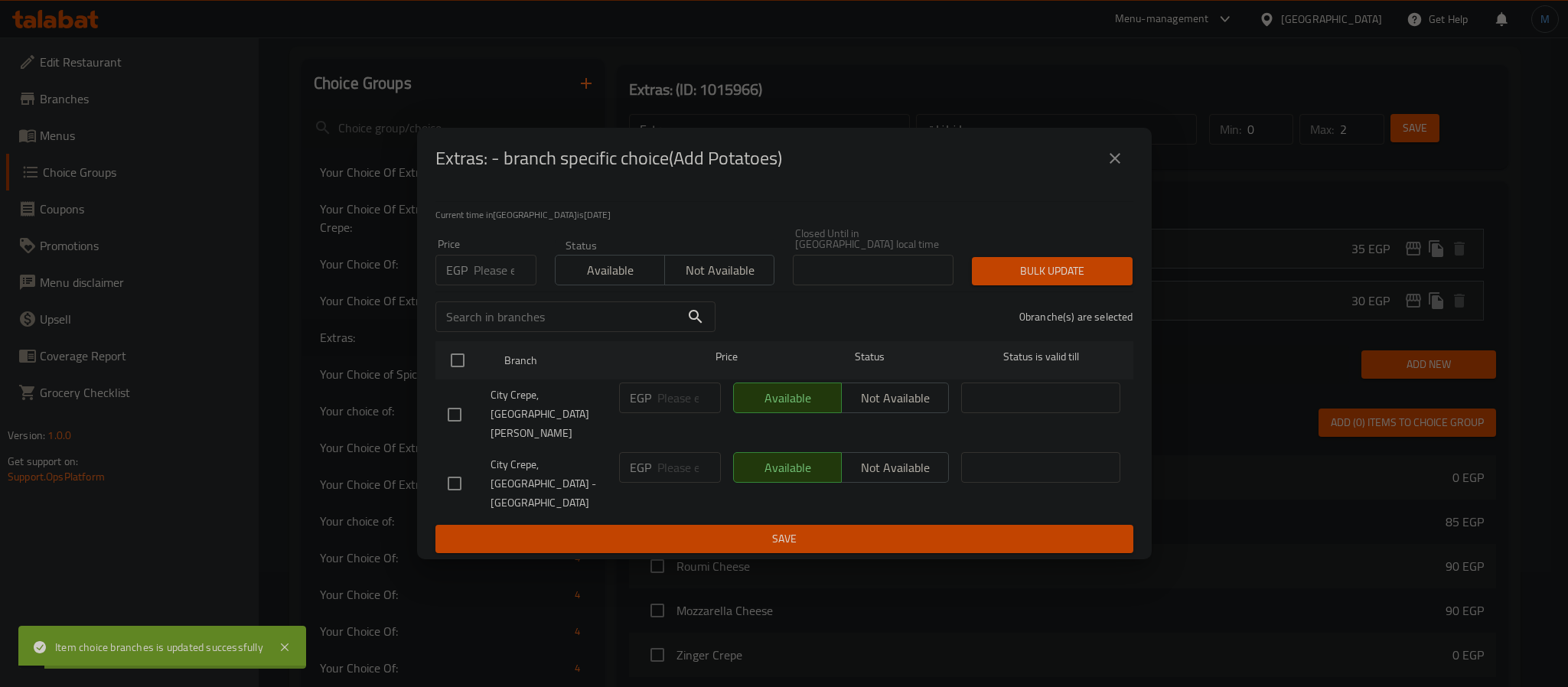
click at [499, 285] on input "number" at bounding box center [505, 270] width 62 height 30
type input "15"
click at [462, 425] on input "checkbox" at bounding box center [454, 414] width 32 height 32
checkbox input "true"
click at [1122, 285] on button "Bulk update" at bounding box center [1052, 272] width 160 height 29
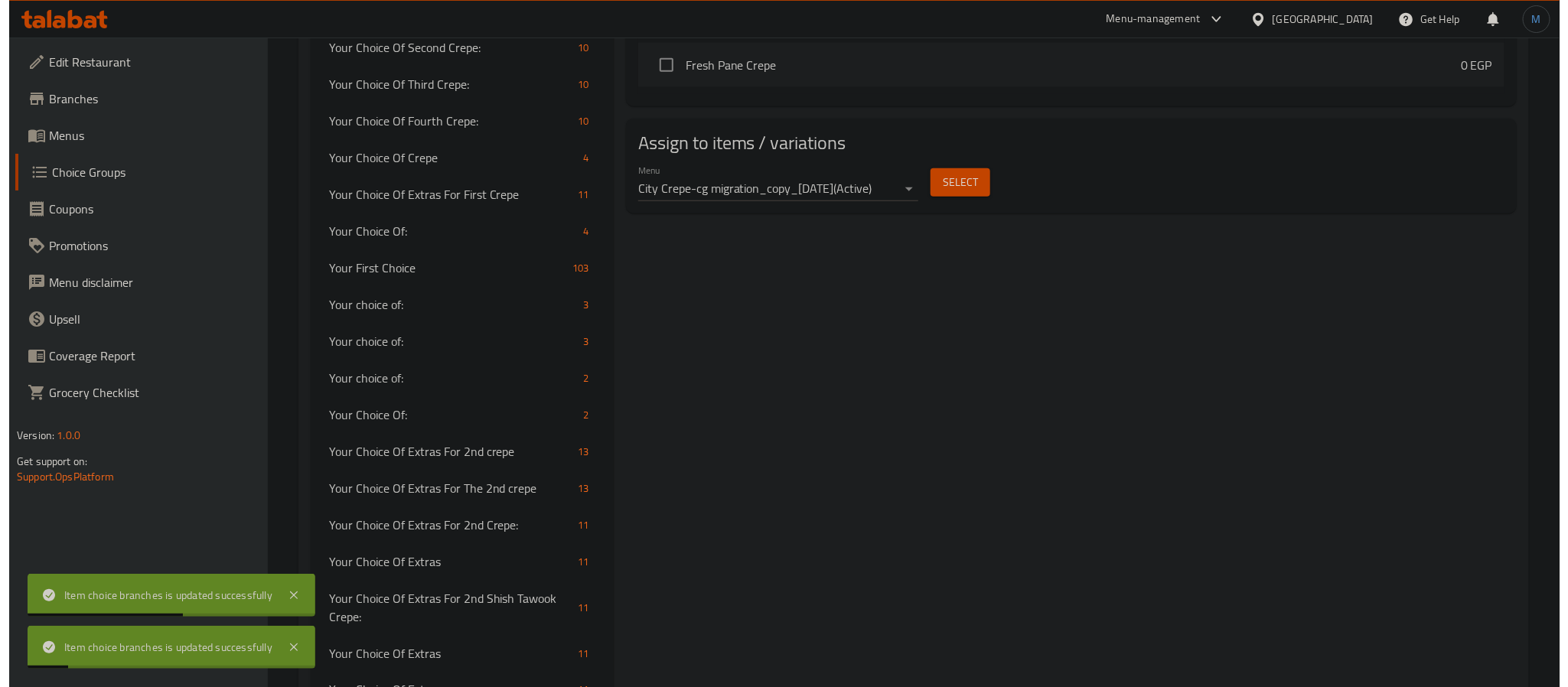
scroll to position [921, 0]
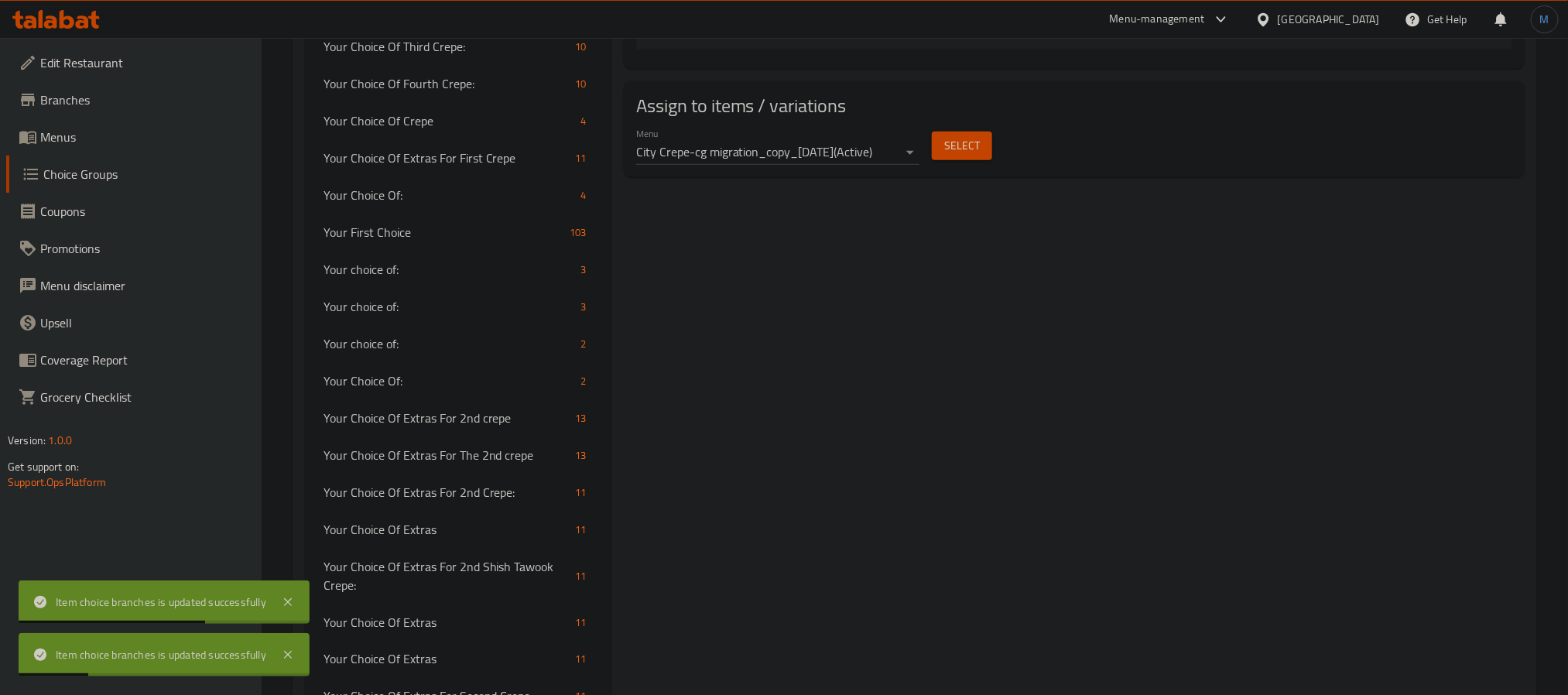
click at [984, 152] on button "Select" at bounding box center [962, 146] width 61 height 29
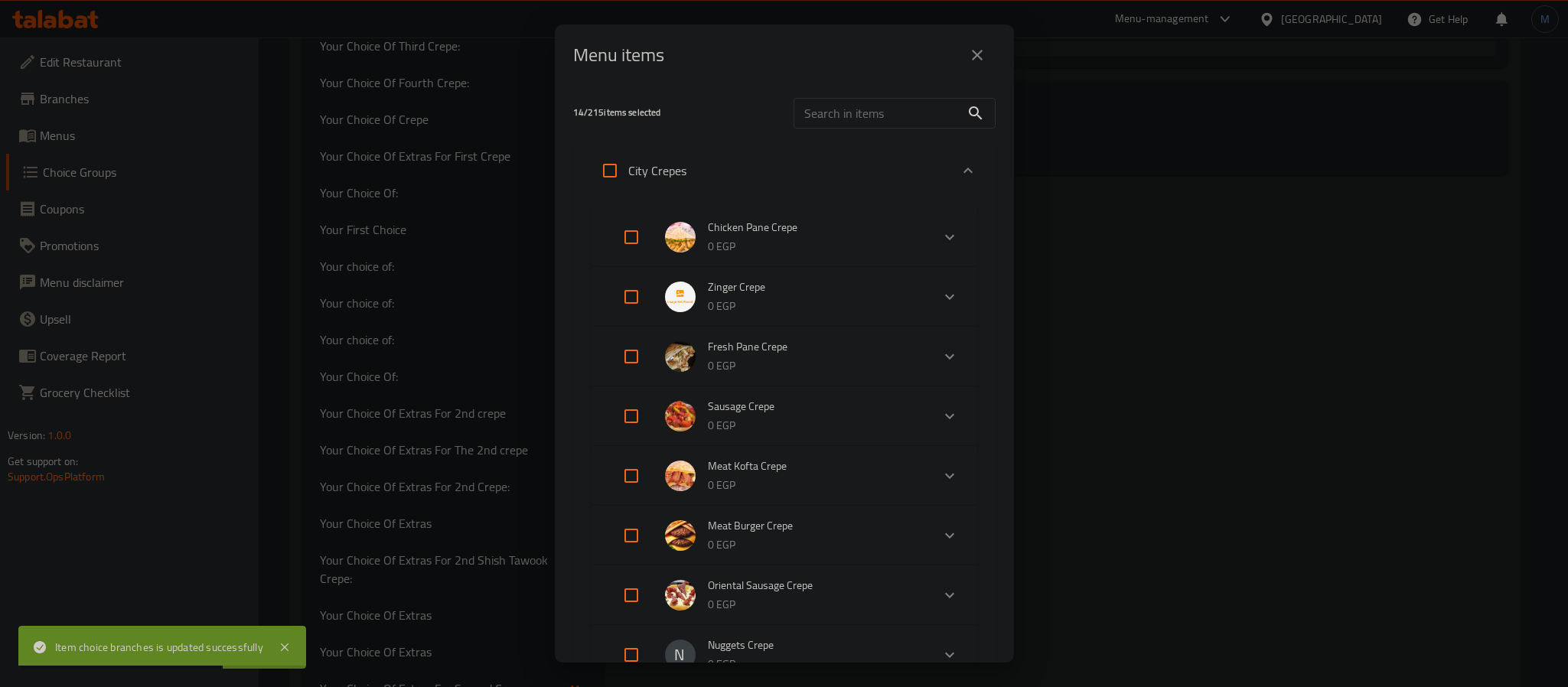
click at [932, 164] on div "City Crepes" at bounding box center [784, 170] width 422 height 49
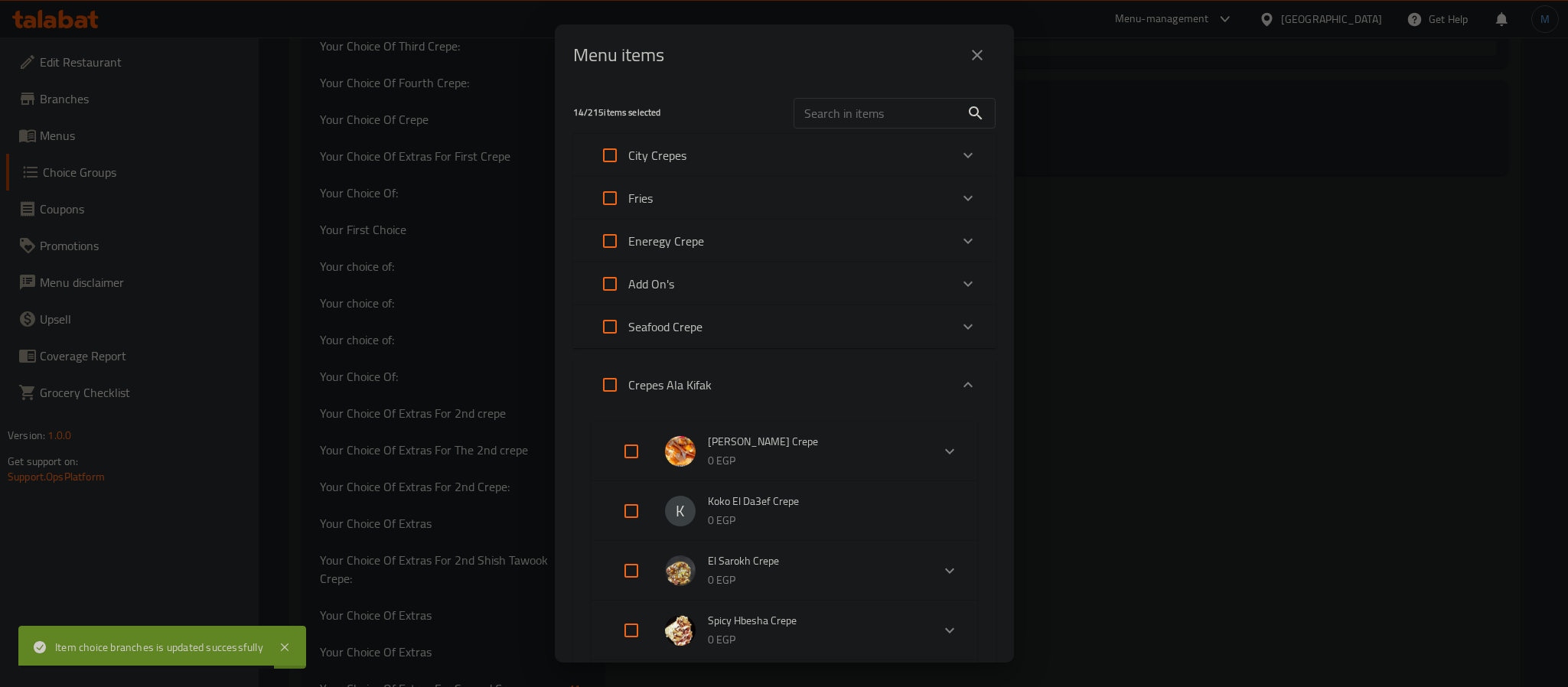
click at [949, 371] on div "Expand" at bounding box center [968, 385] width 37 height 37
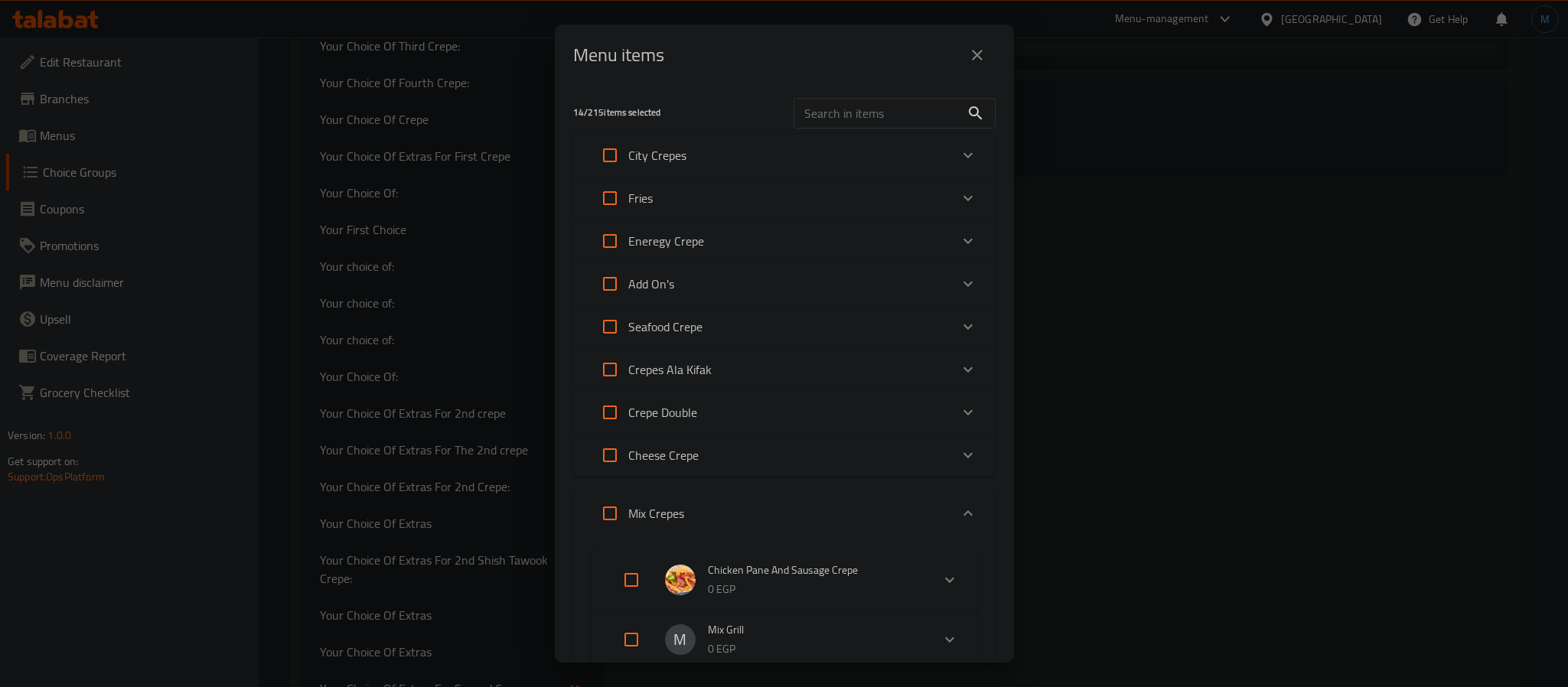
click at [865, 332] on div "Seafood Crepe" at bounding box center [770, 327] width 358 height 37
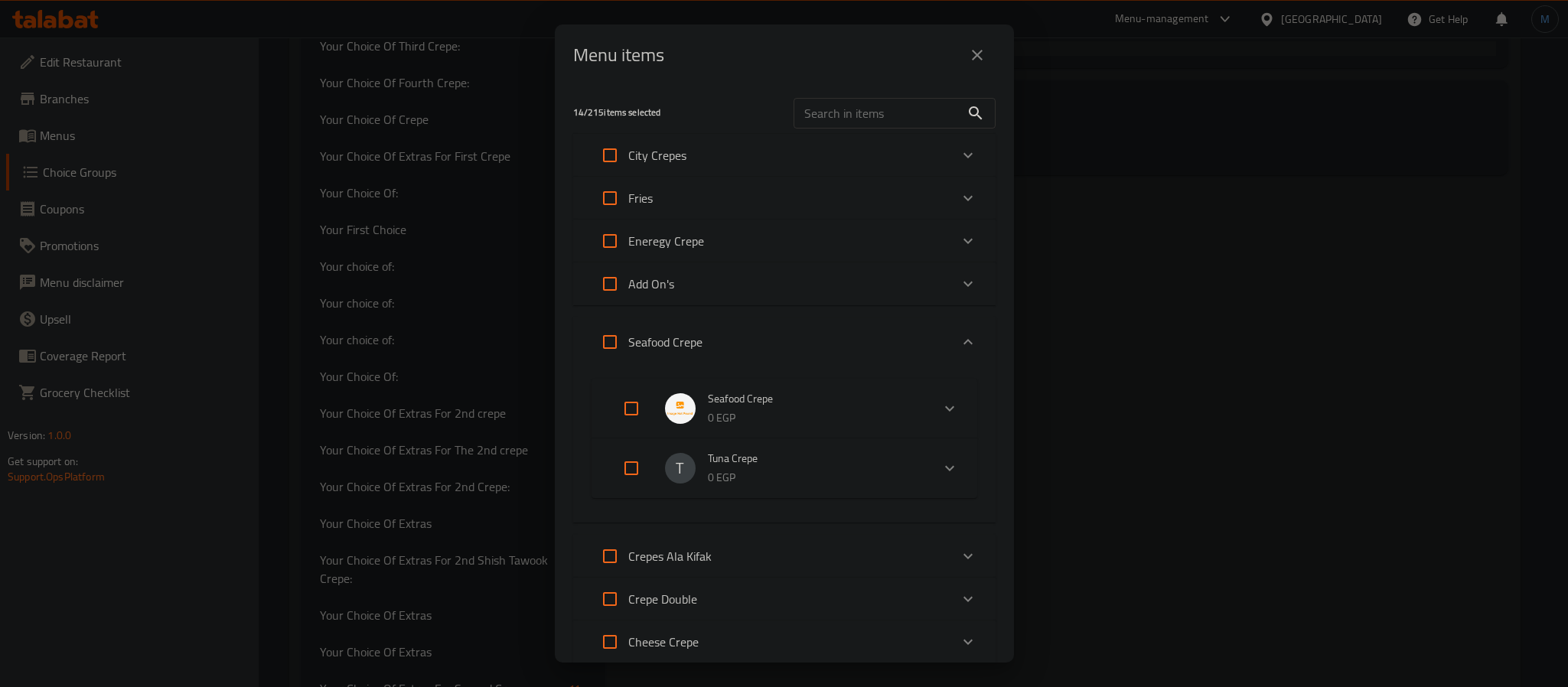
click at [636, 405] on input "Expand" at bounding box center [631, 408] width 37 height 37
checkbox input "true"
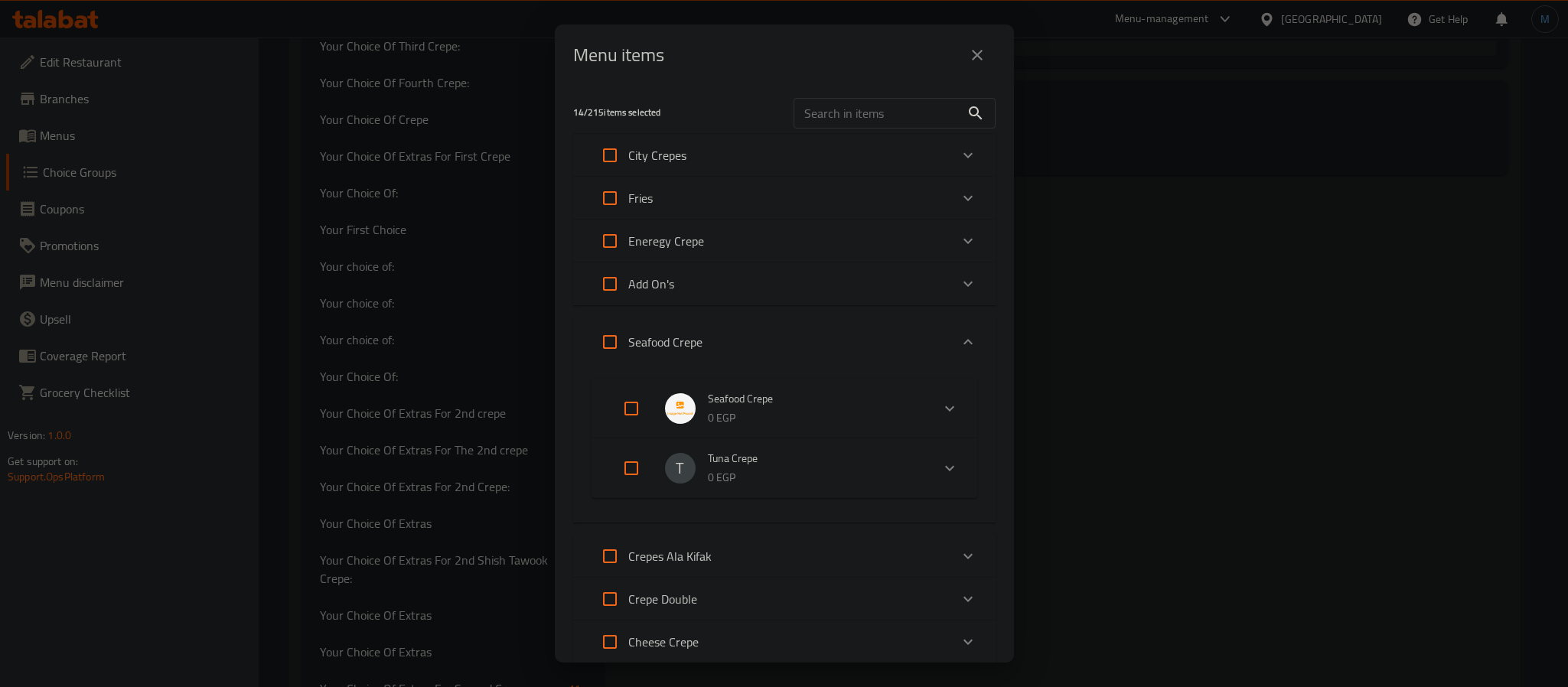
checkbox input "true"
click at [623, 471] on div "Your choice of:" at bounding box center [784, 475] width 349 height 49
click at [632, 392] on input "Expand" at bounding box center [631, 408] width 37 height 37
checkbox input "false"
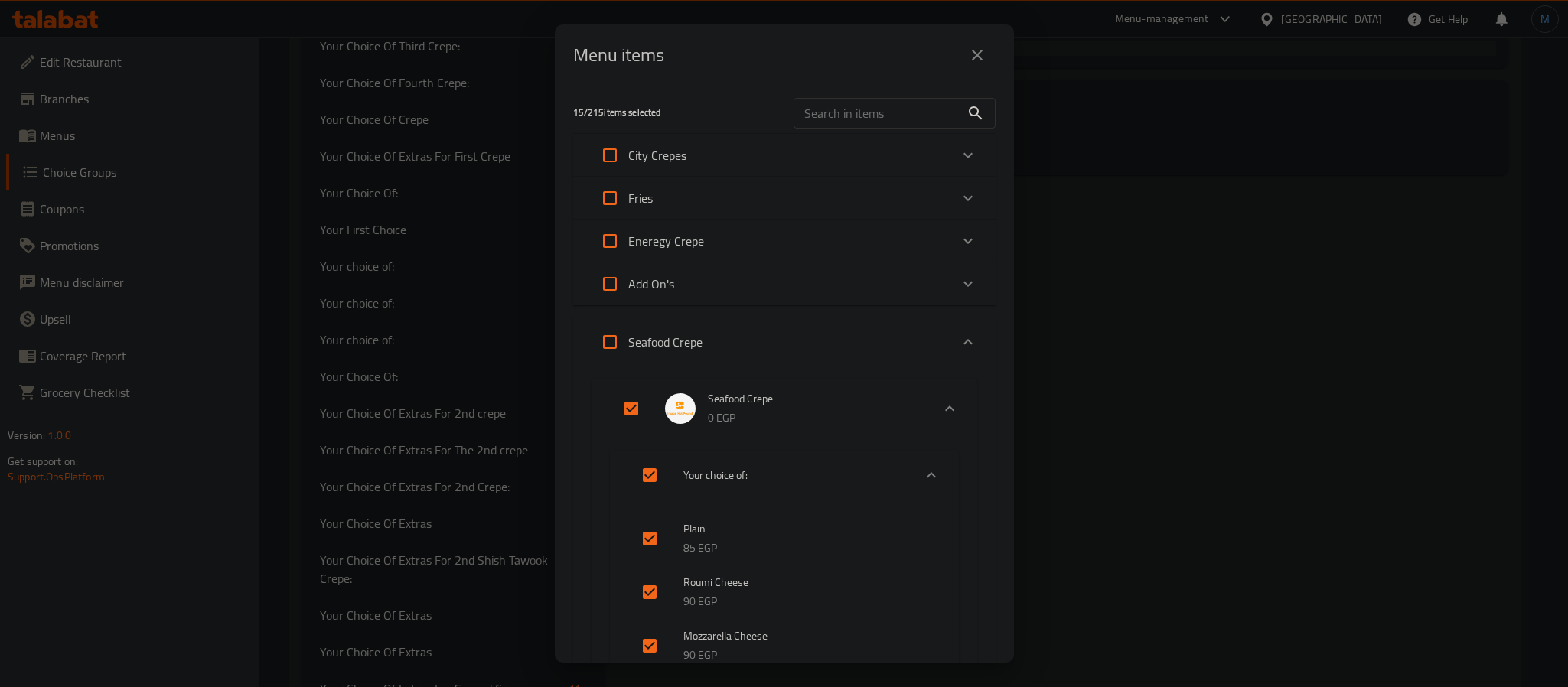
checkbox input "false"
click at [634, 407] on input "Expand" at bounding box center [631, 408] width 37 height 37
checkbox input "true"
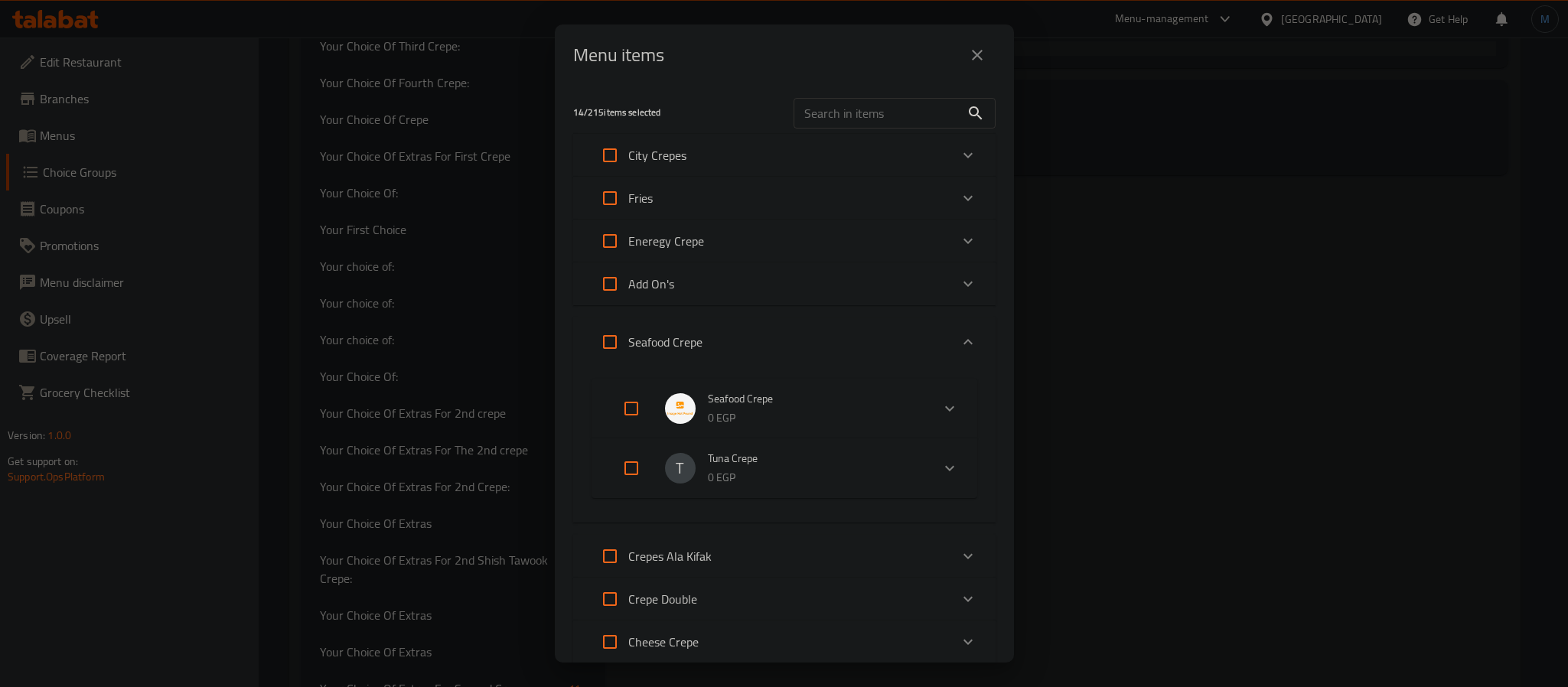
checkbox input "true"
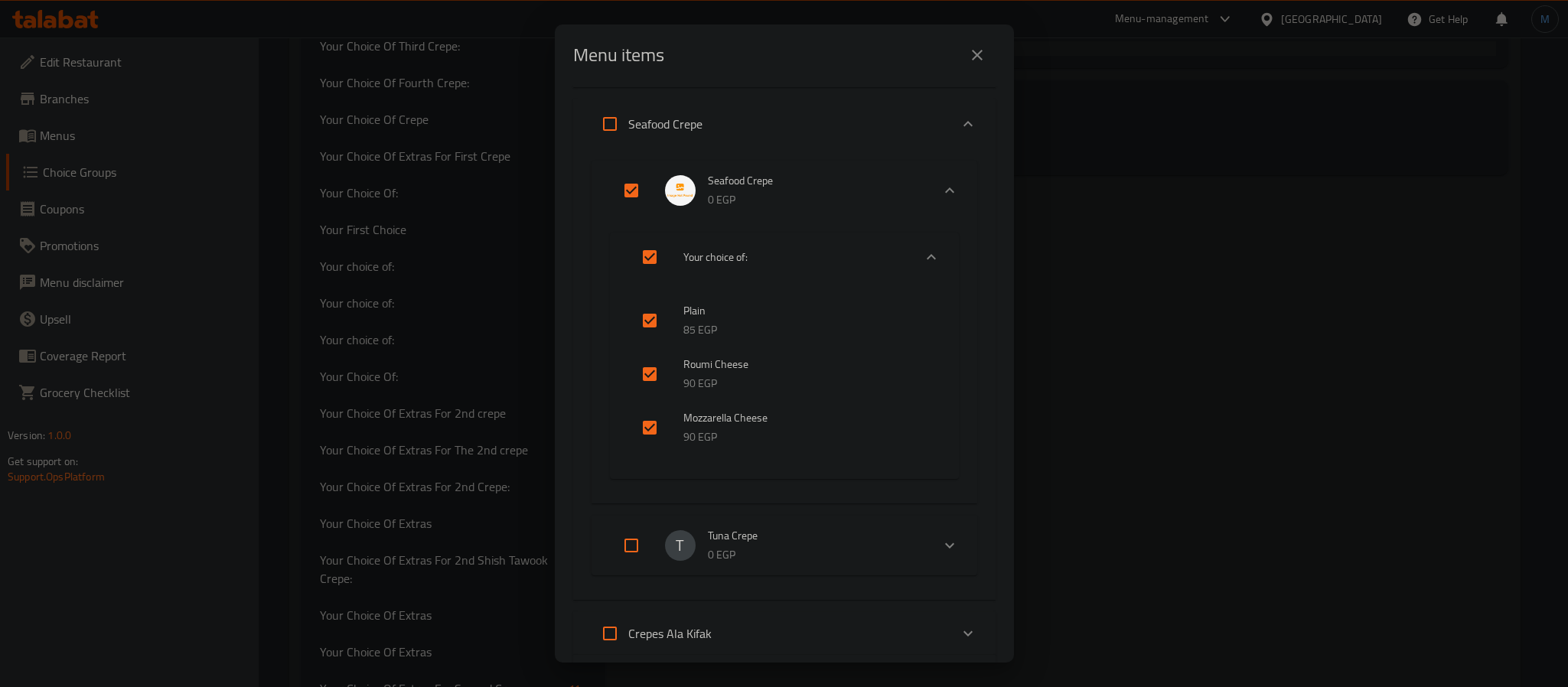
scroll to position [344, 0]
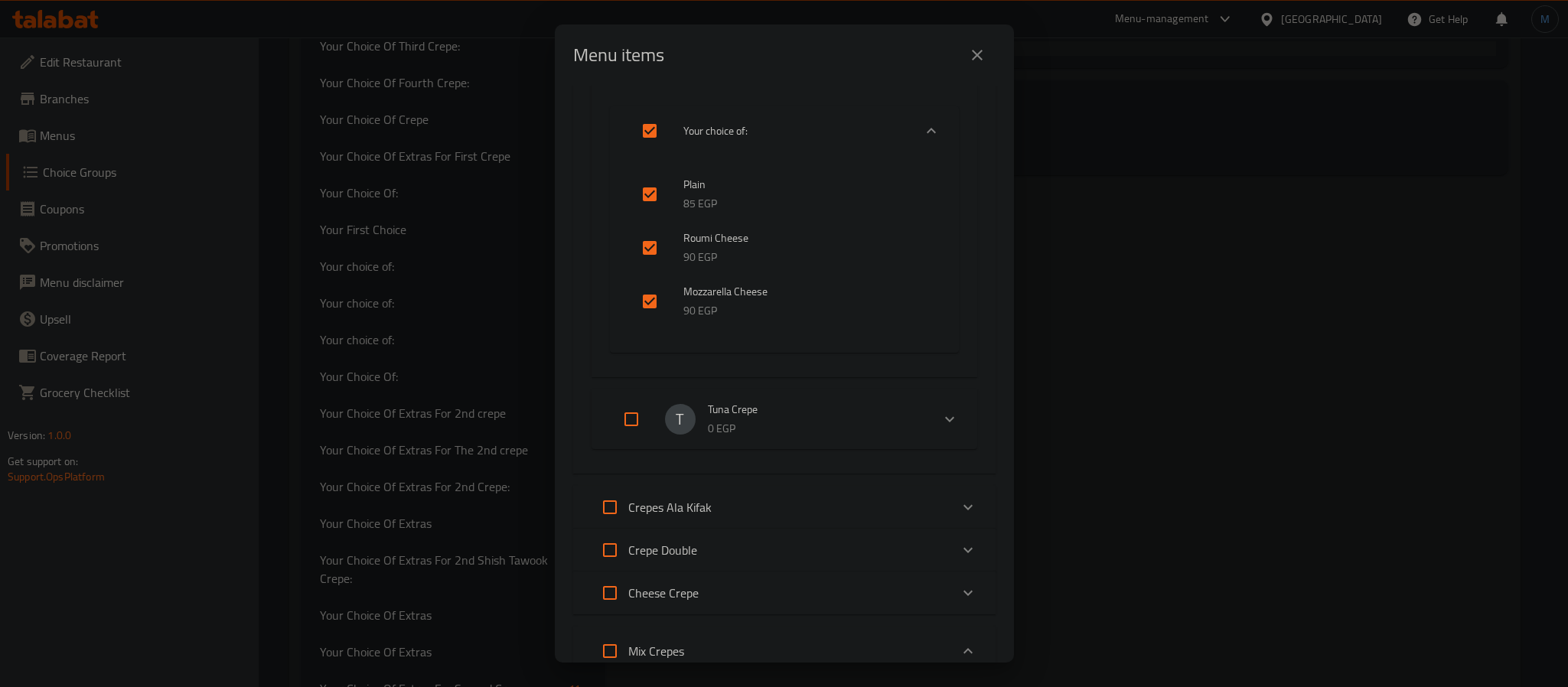
click at [641, 428] on input "Expand" at bounding box center [631, 419] width 37 height 37
checkbox input "true"
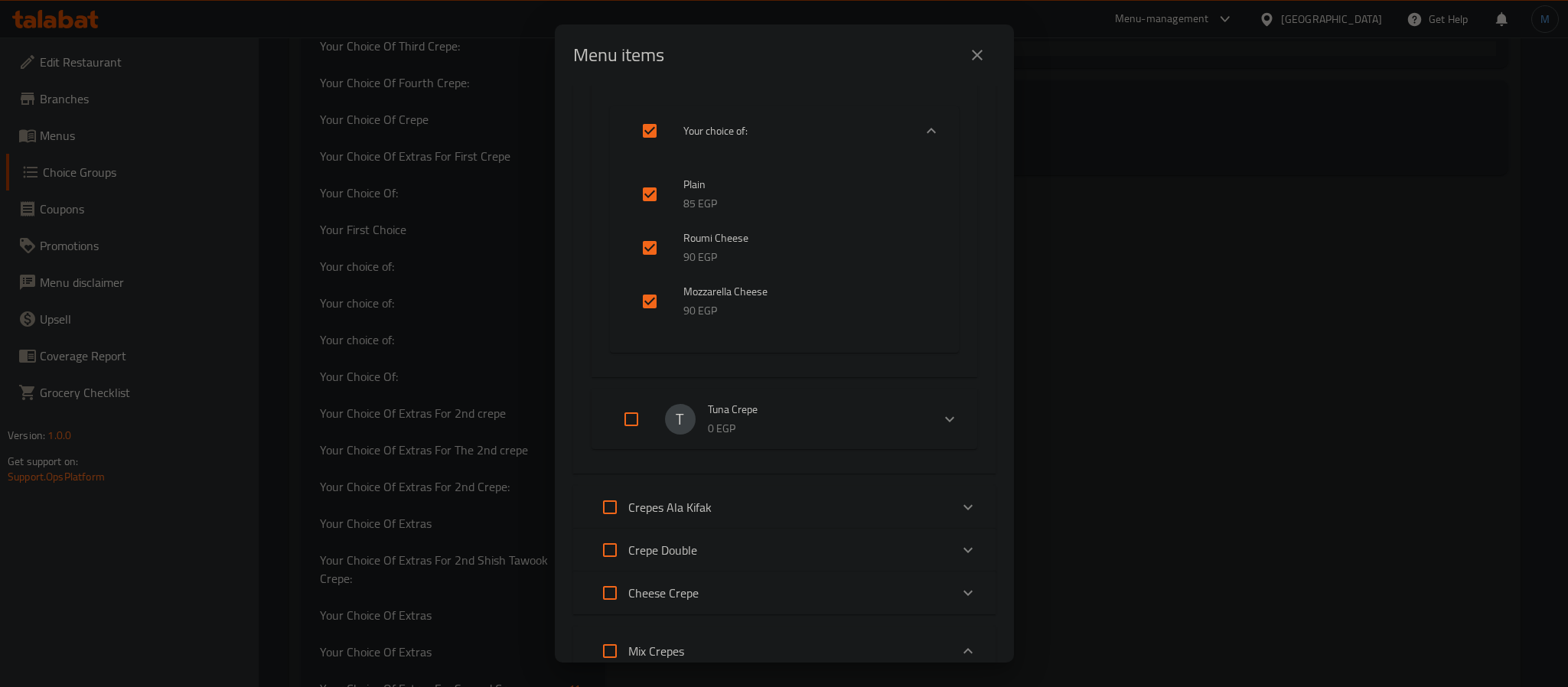
checkbox input "true"
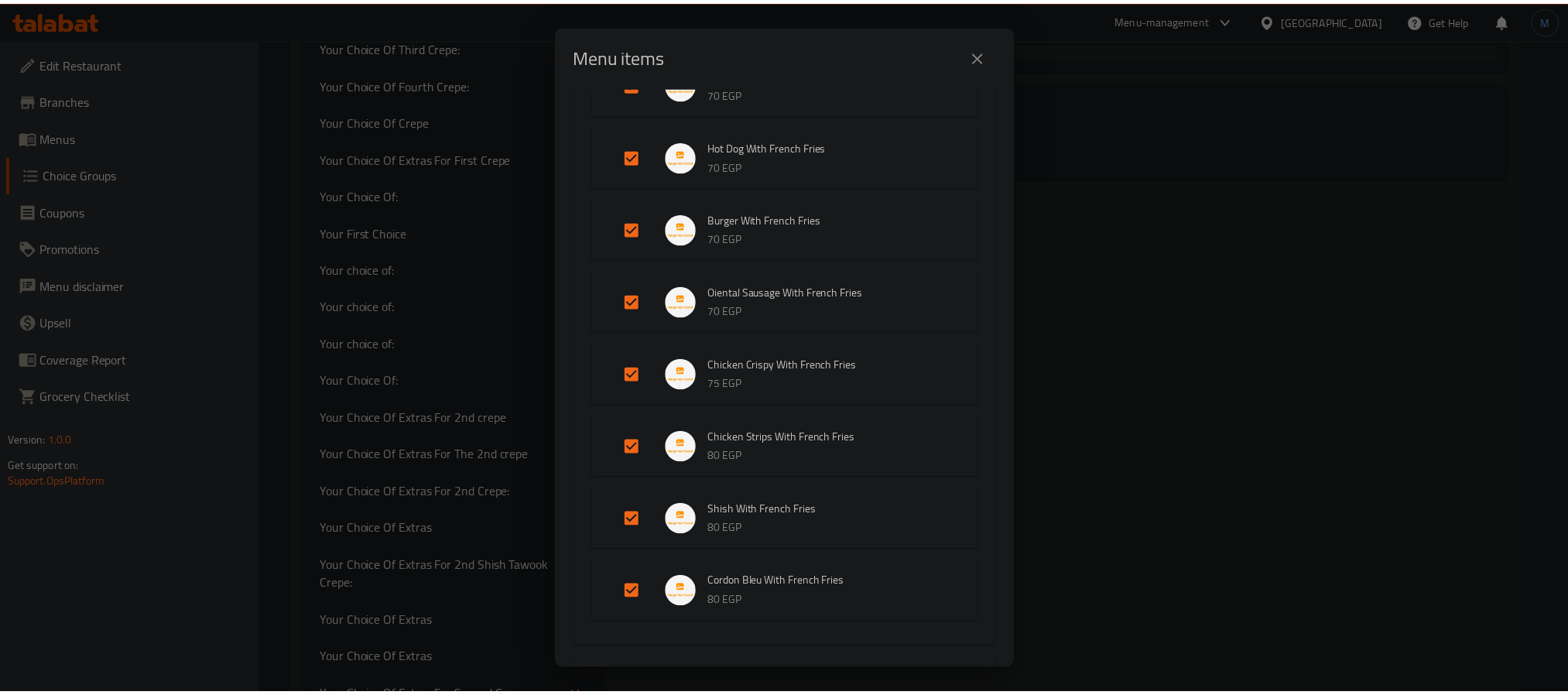
scroll to position [2443, 0]
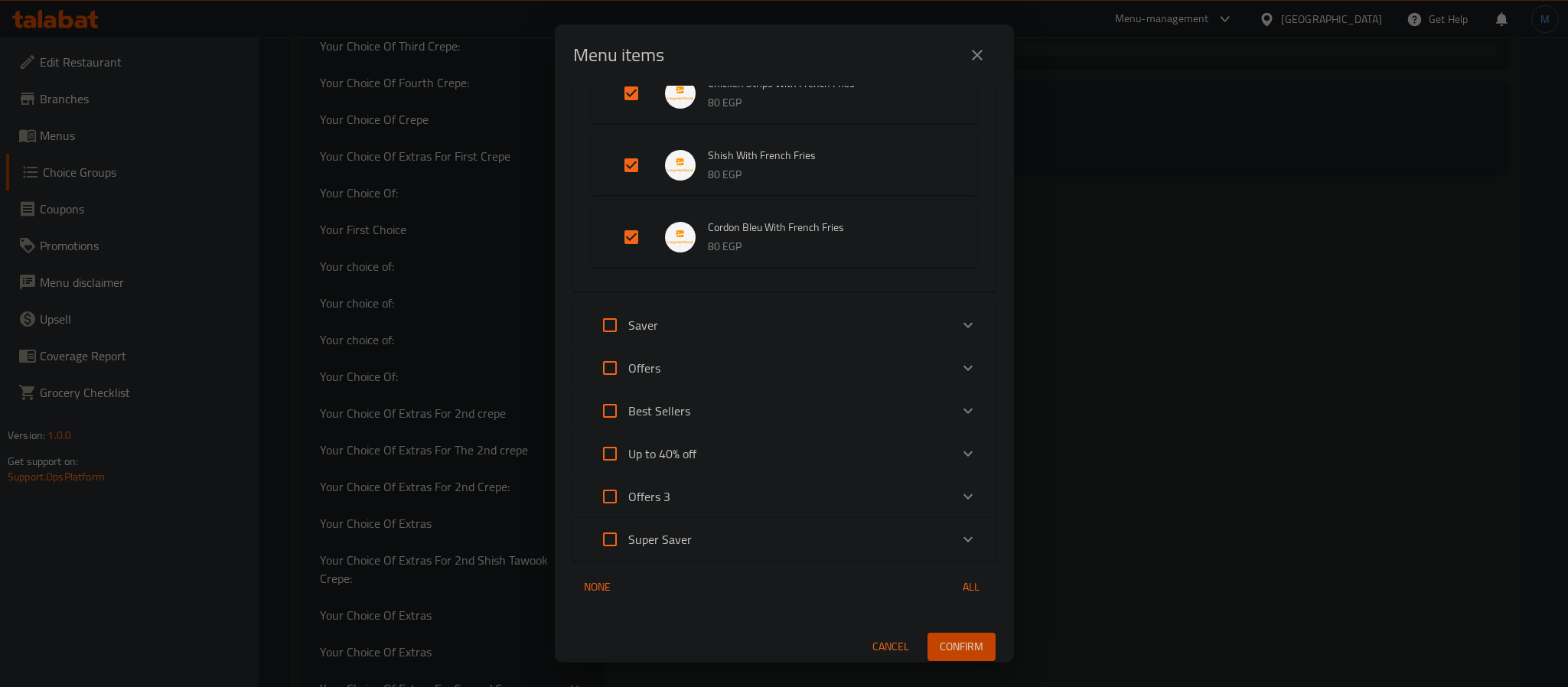
click at [946, 637] on span "Confirm" at bounding box center [961, 646] width 44 height 19
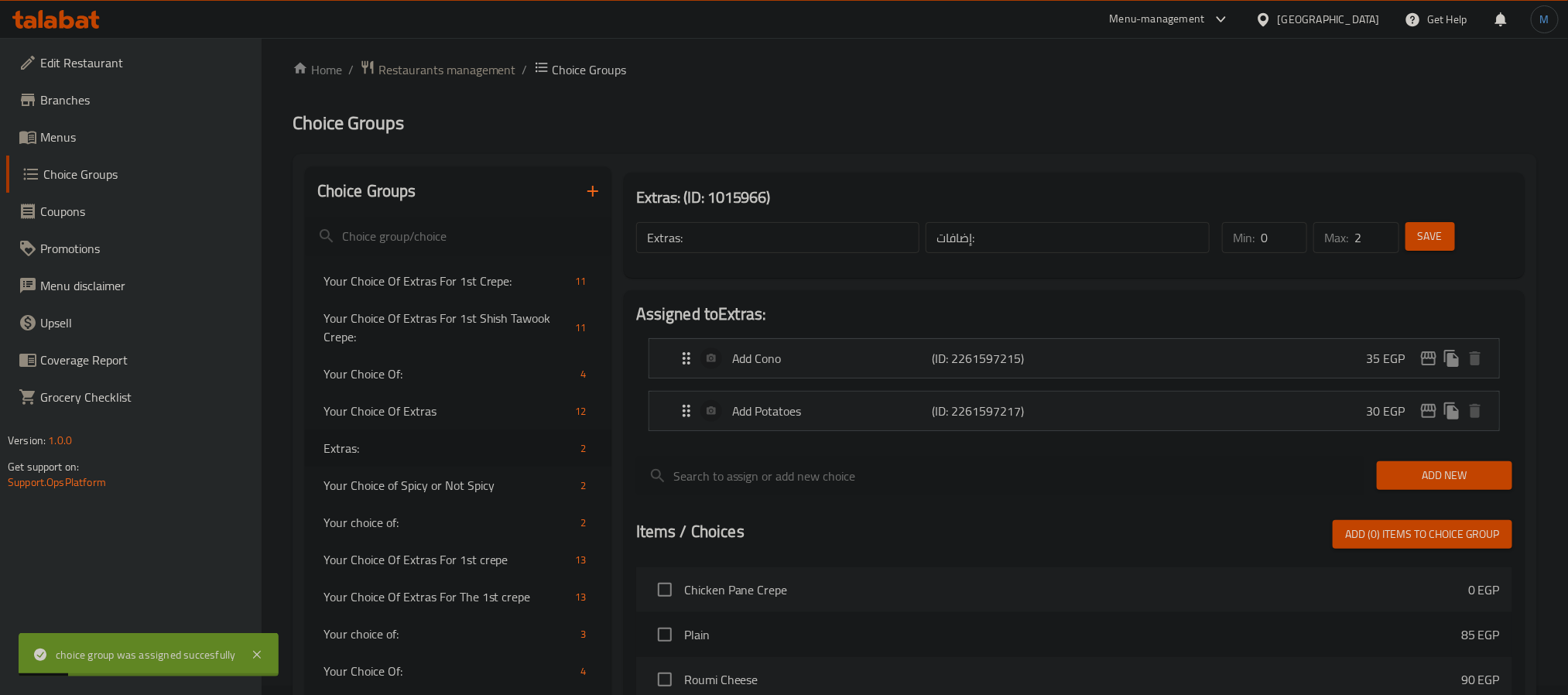
scroll to position [0, 0]
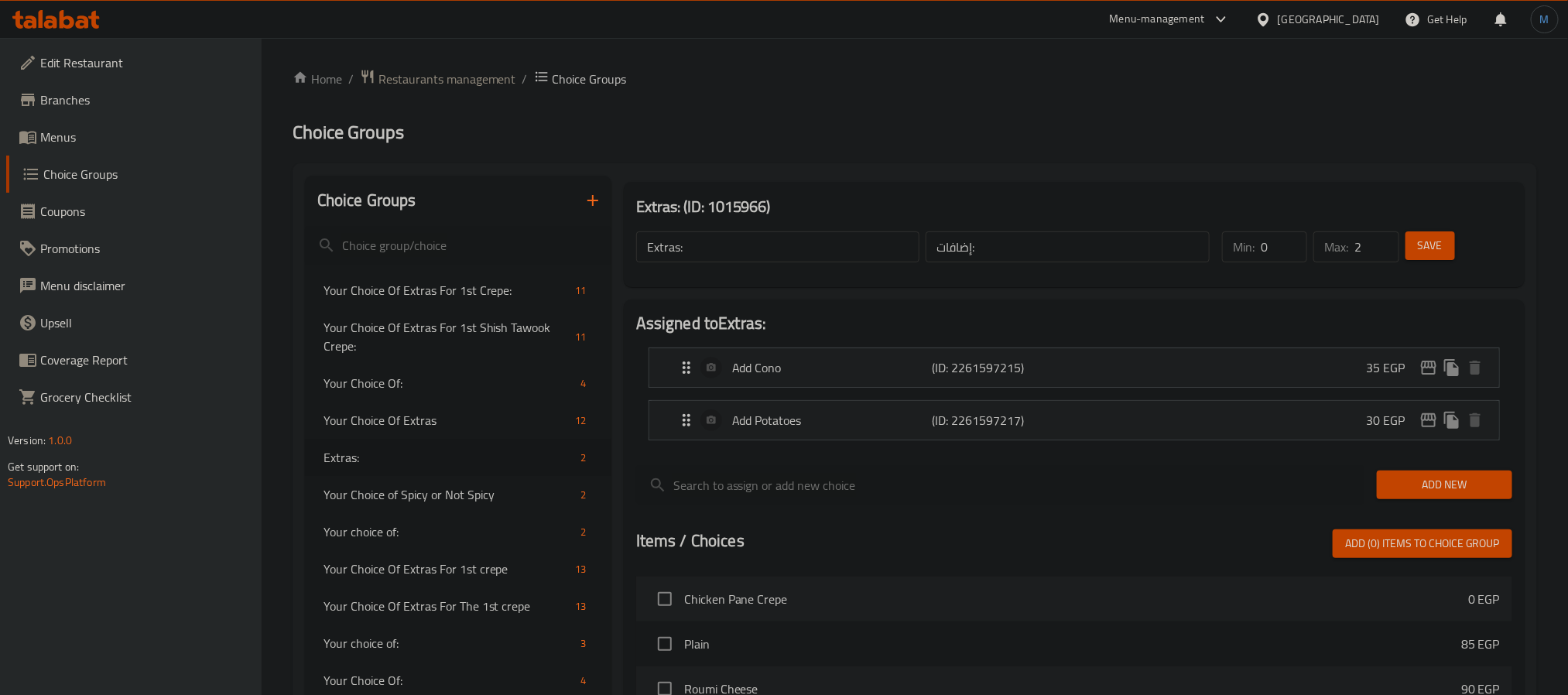
drag, startPoint x: 36, startPoint y: 131, endPoint x: 103, endPoint y: 5, distance: 142.7
click at [36, 131] on icon at bounding box center [28, 137] width 19 height 19
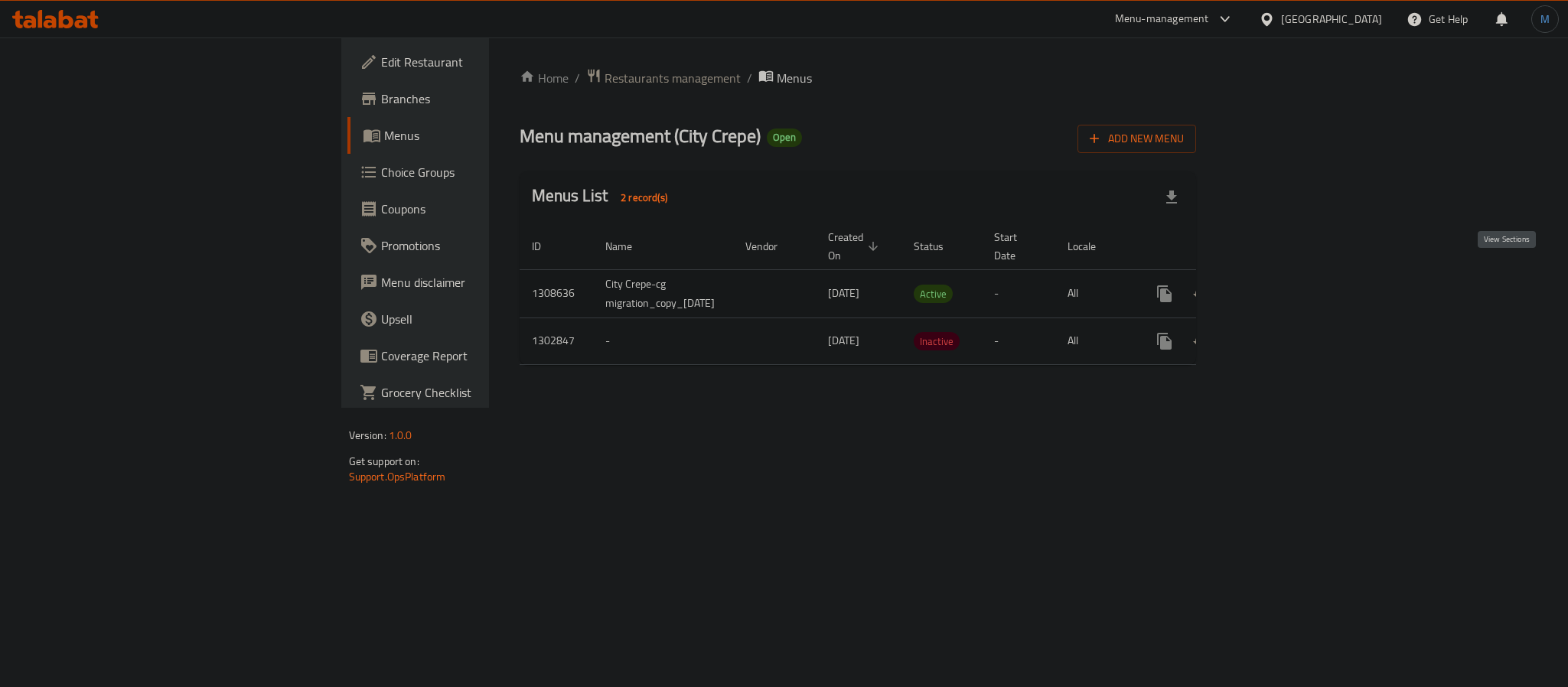
click at [1284, 284] on icon "enhanced table" at bounding box center [1274, 294] width 19 height 19
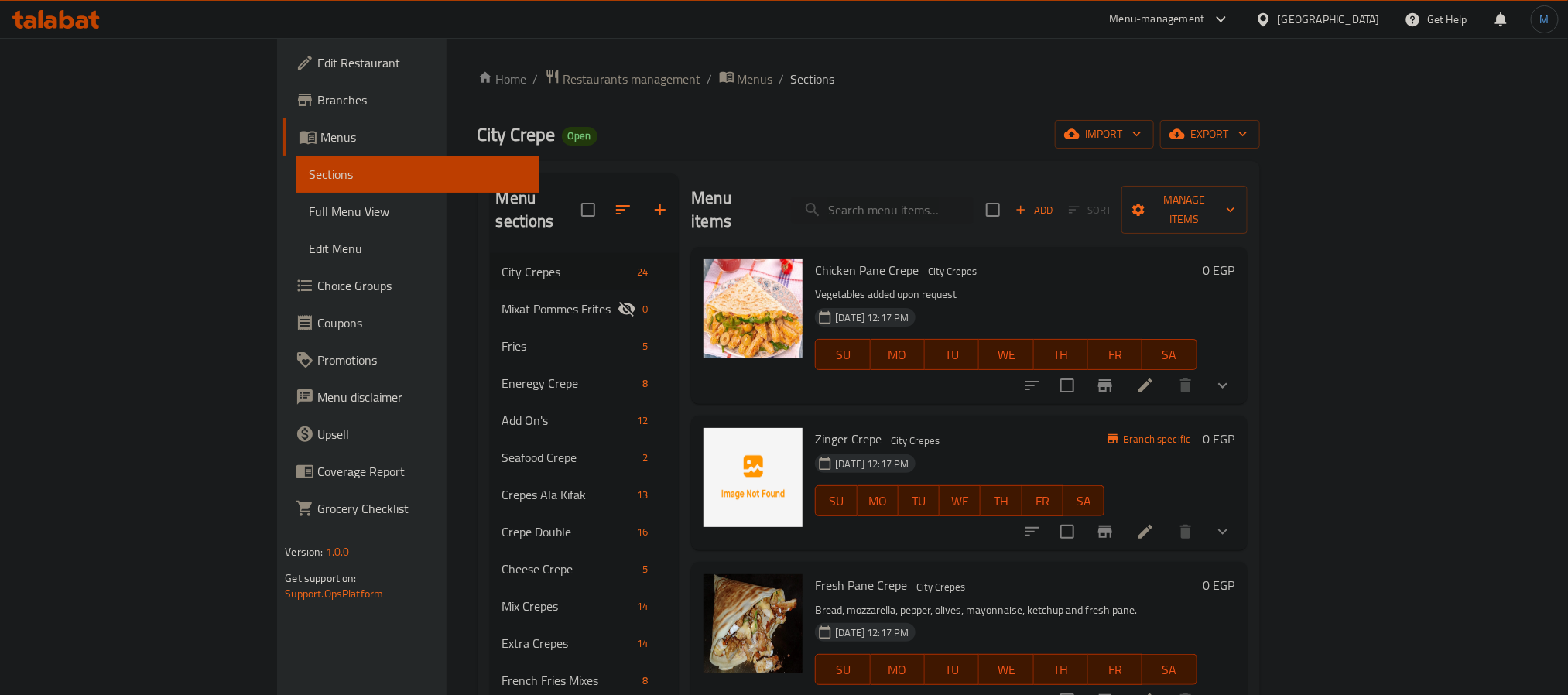
click at [1260, 119] on div "Home / Restaurants management / Menus / Sections City Crepe Open import export …" at bounding box center [868, 505] width 783 height 872
click at [1247, 136] on span "export" at bounding box center [1210, 134] width 75 height 20
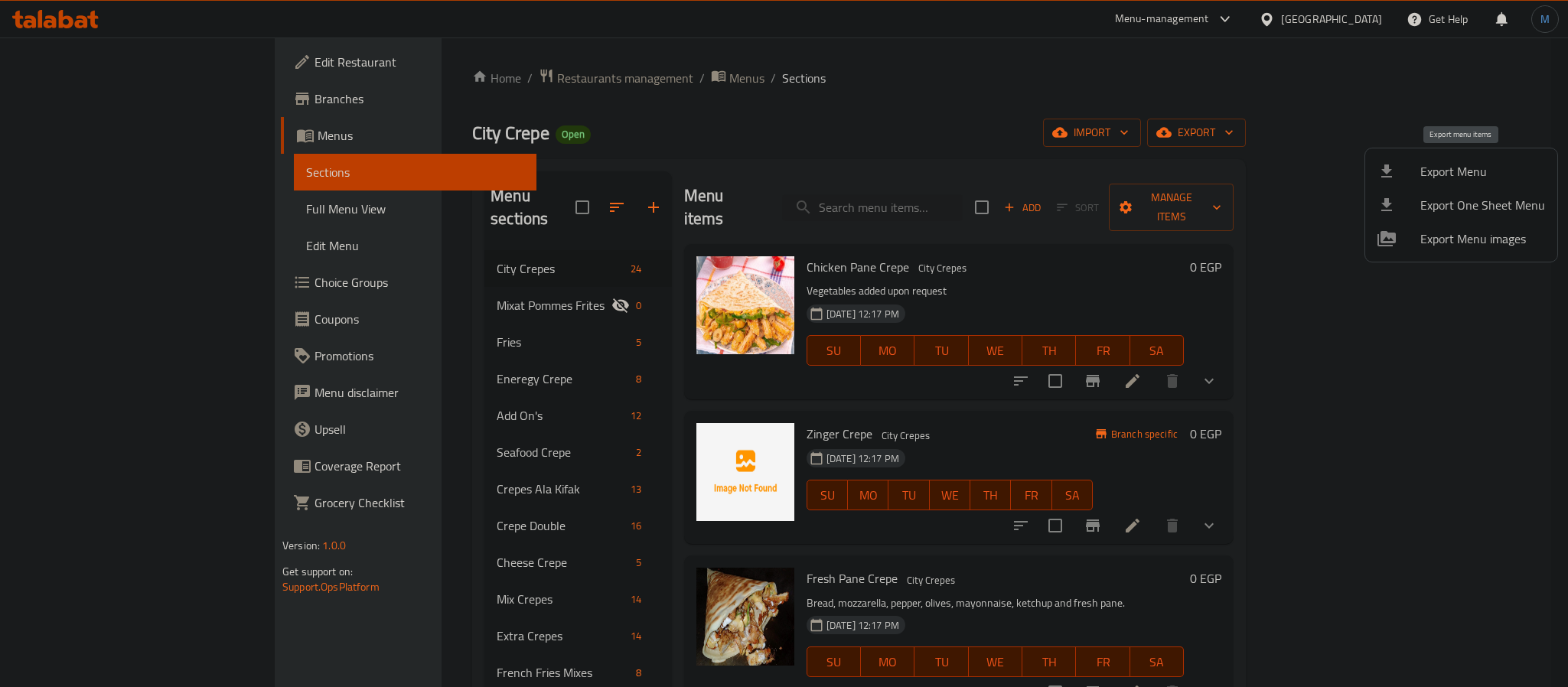
click at [1442, 170] on span "Export Menu" at bounding box center [1483, 171] width 125 height 19
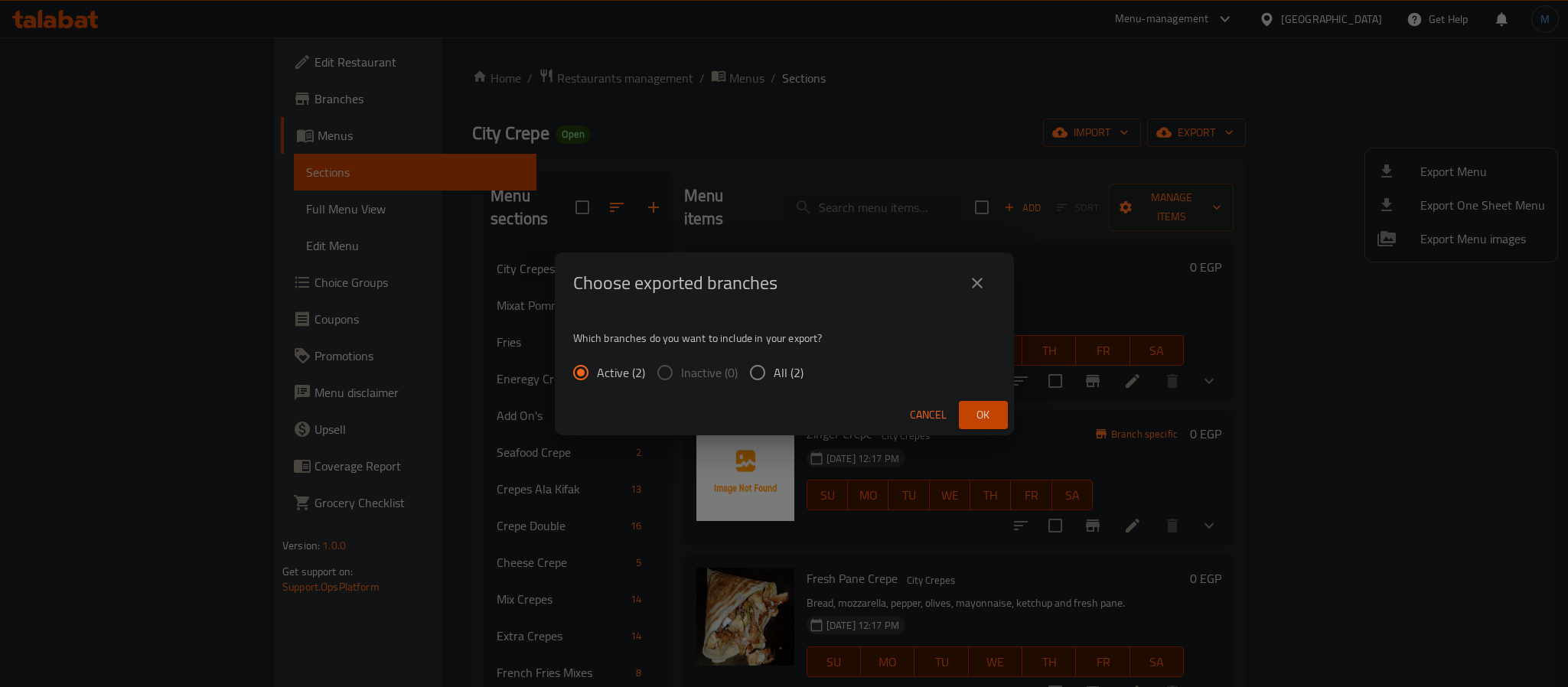
drag, startPoint x: 950, startPoint y: 406, endPoint x: 966, endPoint y: 406, distance: 16.0
click at [966, 406] on div "Cancel Ok" at bounding box center [784, 415] width 459 height 41
click at [966, 406] on button "Ok" at bounding box center [983, 415] width 49 height 29
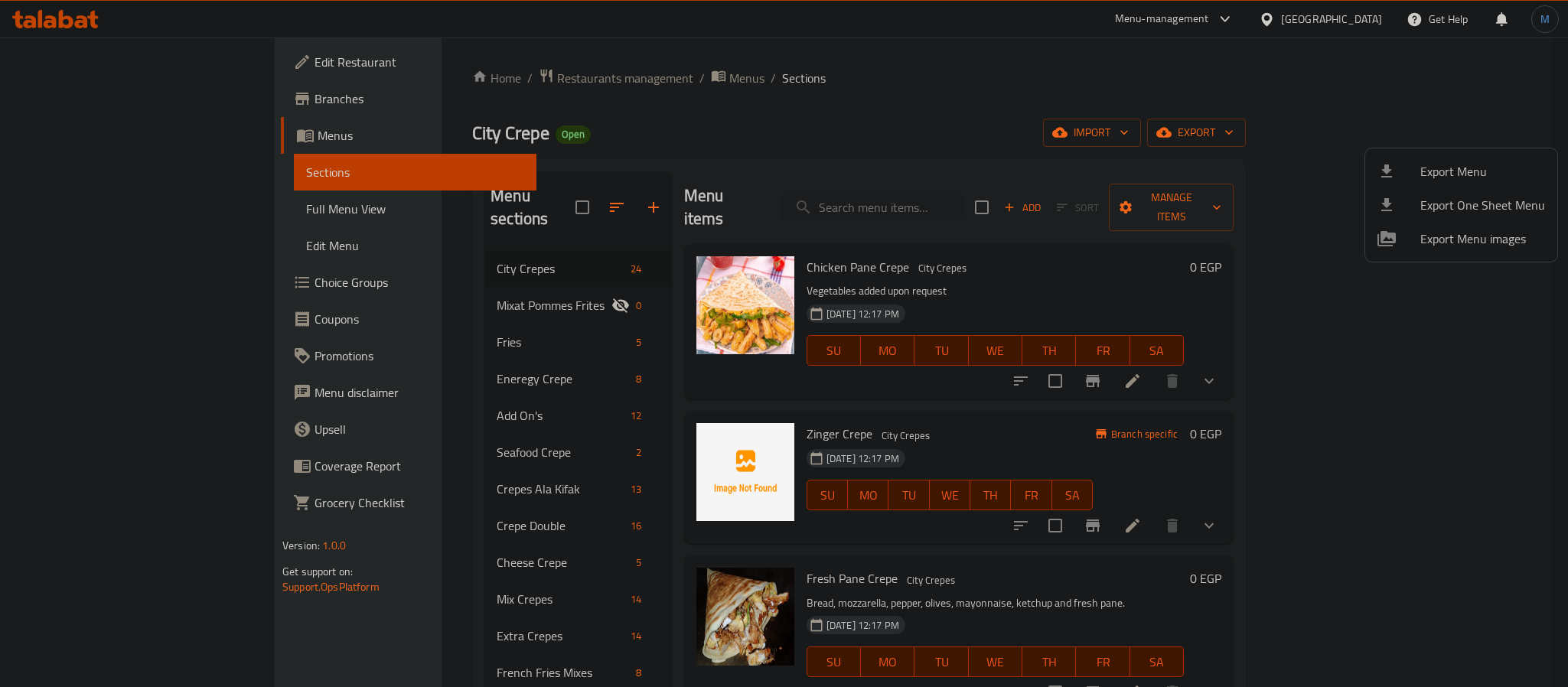
click at [40, 23] on div at bounding box center [784, 344] width 1568 height 687
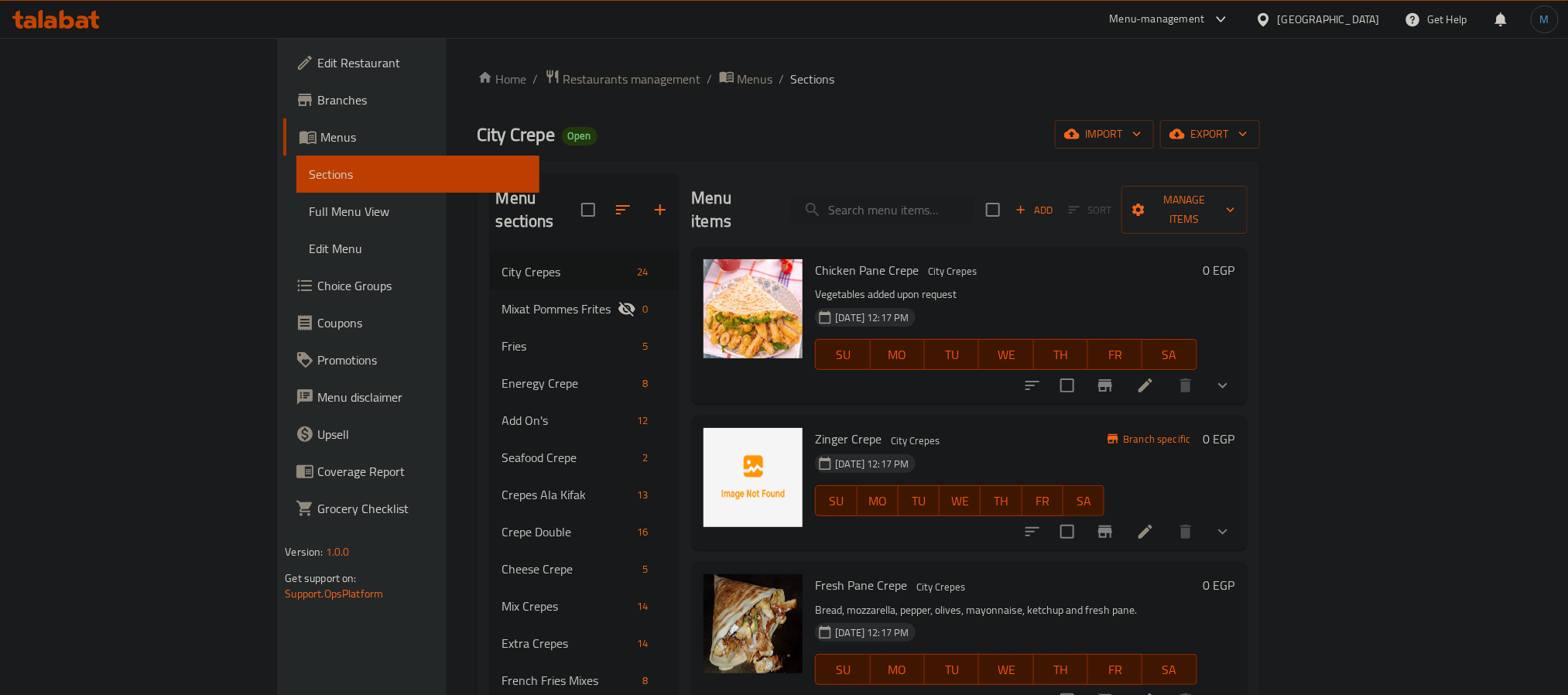
click at [40, 23] on icon at bounding box center [40, 19] width 4 height 18
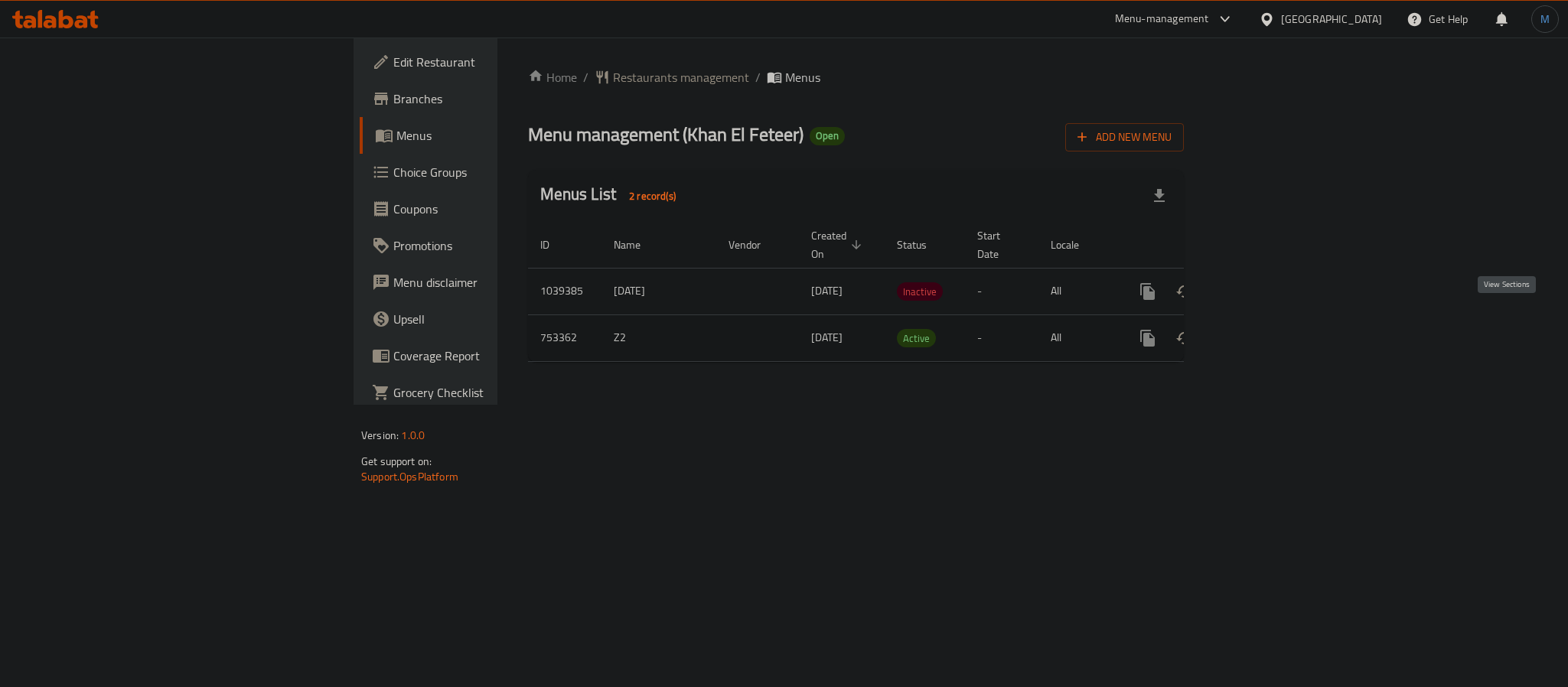
click at [1267, 329] on icon "enhanced table" at bounding box center [1258, 338] width 19 height 19
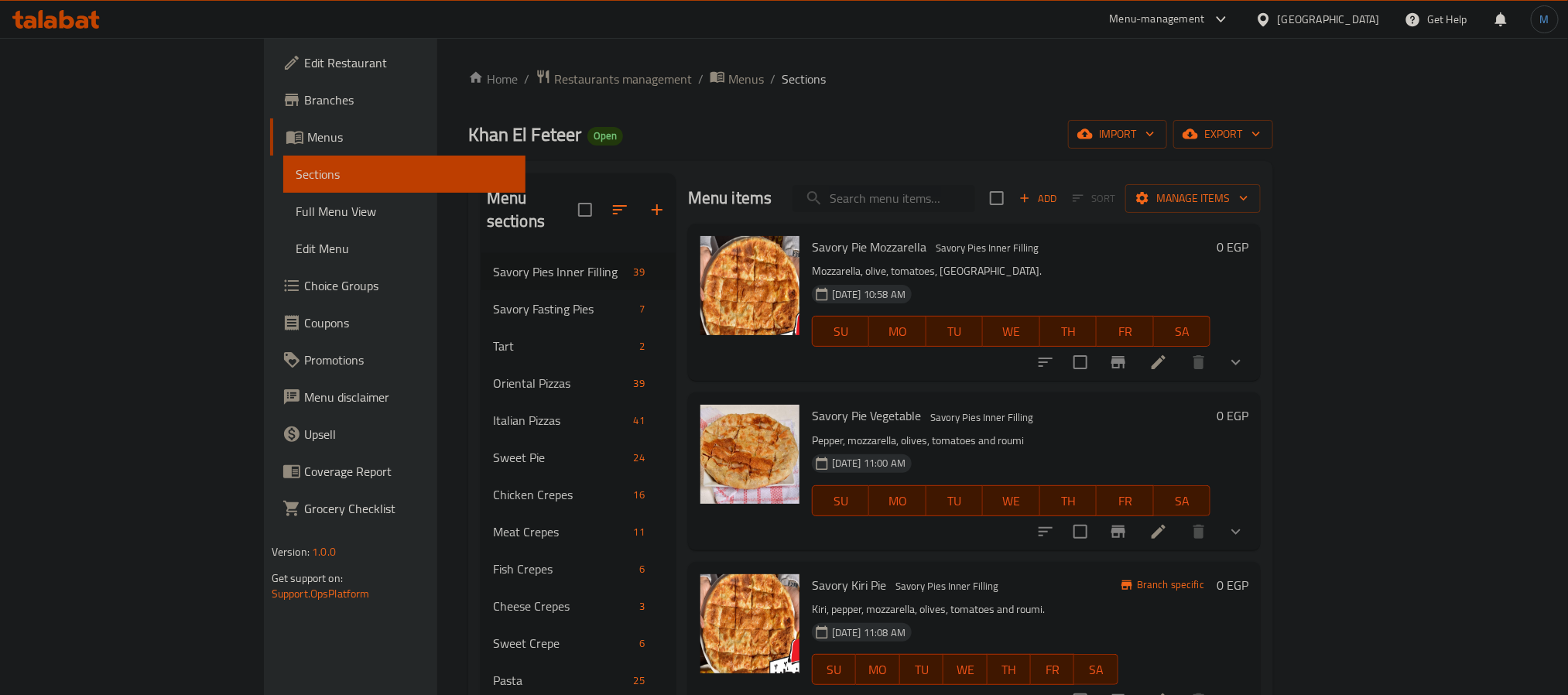
click at [975, 203] on input "search" at bounding box center [883, 199] width 183 height 27
paste input "تكساس فراخ"
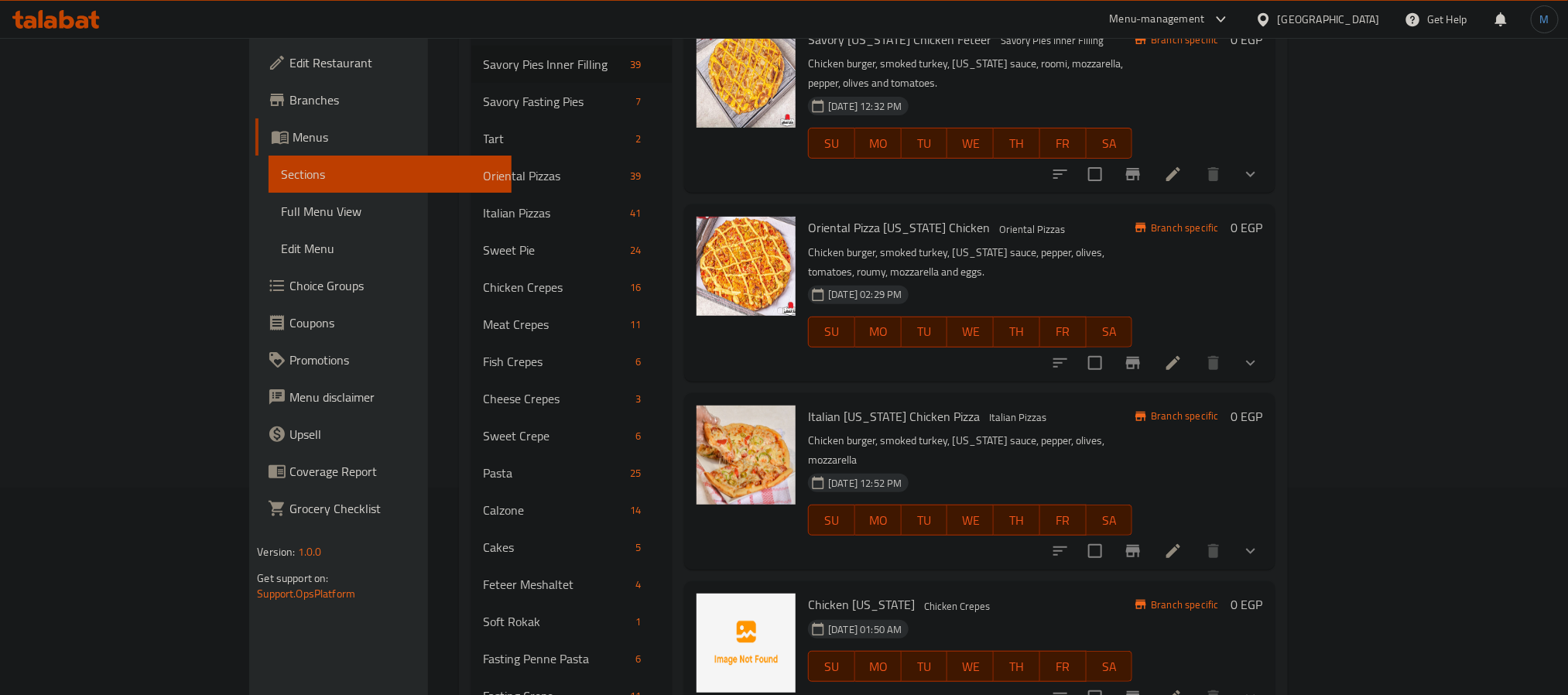
scroll to position [232, 0]
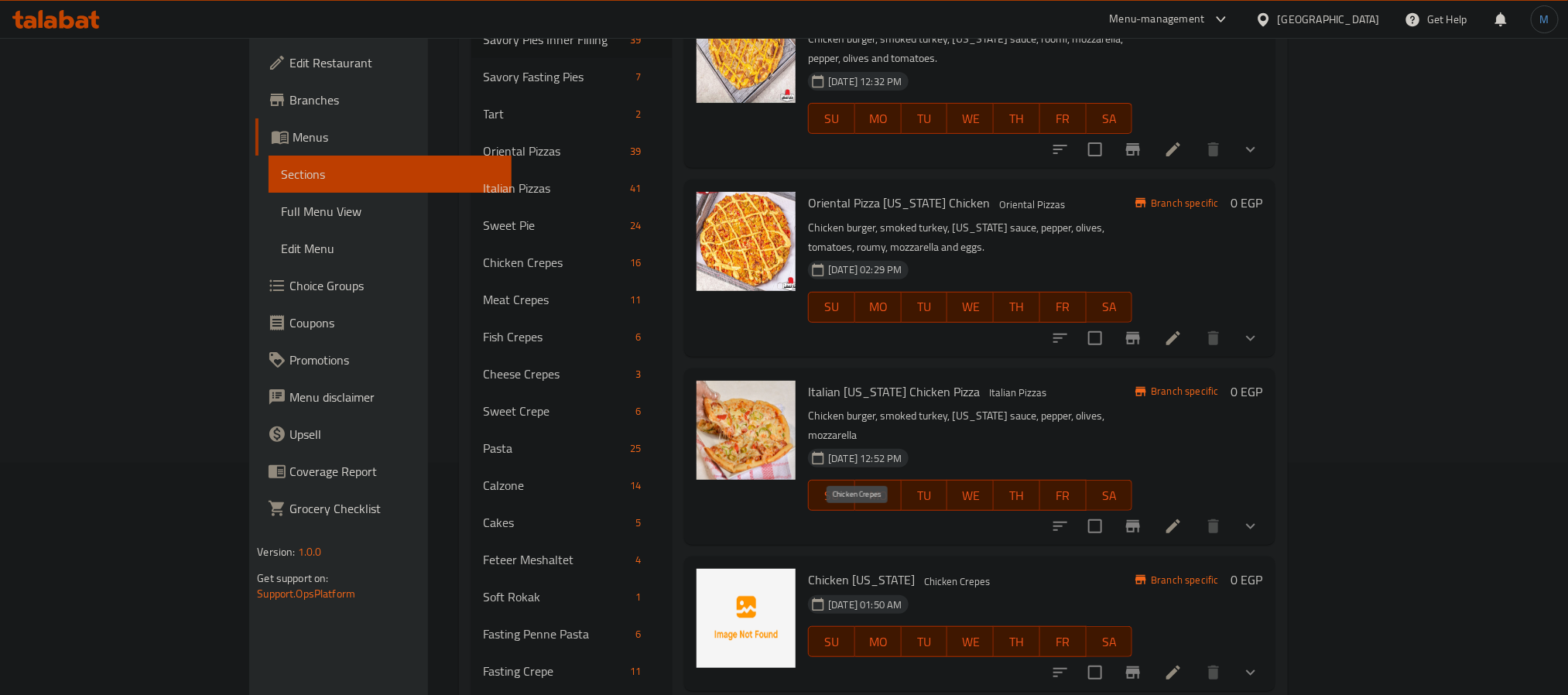
type input "تكساس فراخ"
click at [918, 573] on span "Chicken Crepes" at bounding box center [957, 581] width 79 height 18
click at [1195, 658] on li at bounding box center [1173, 672] width 44 height 28
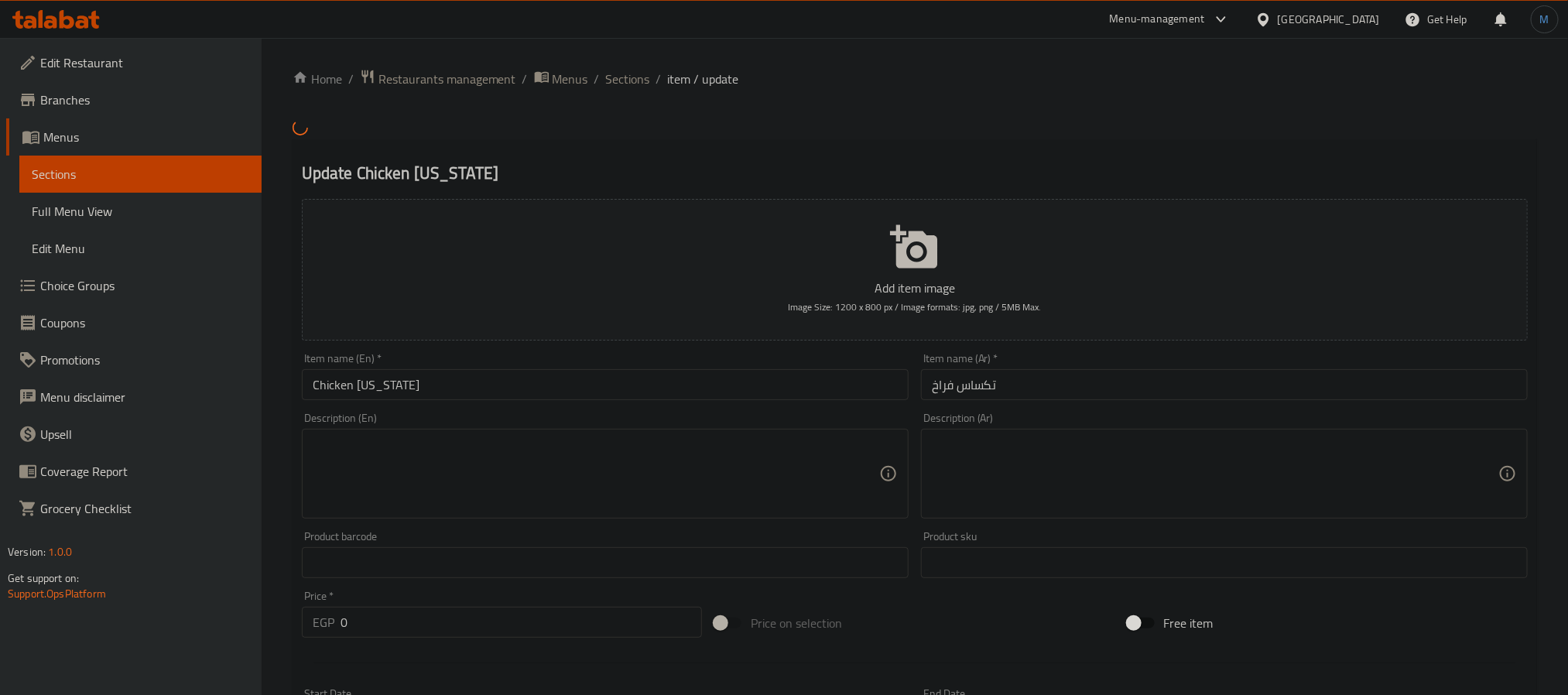
click at [1082, 502] on textarea at bounding box center [1215, 473] width 567 height 73
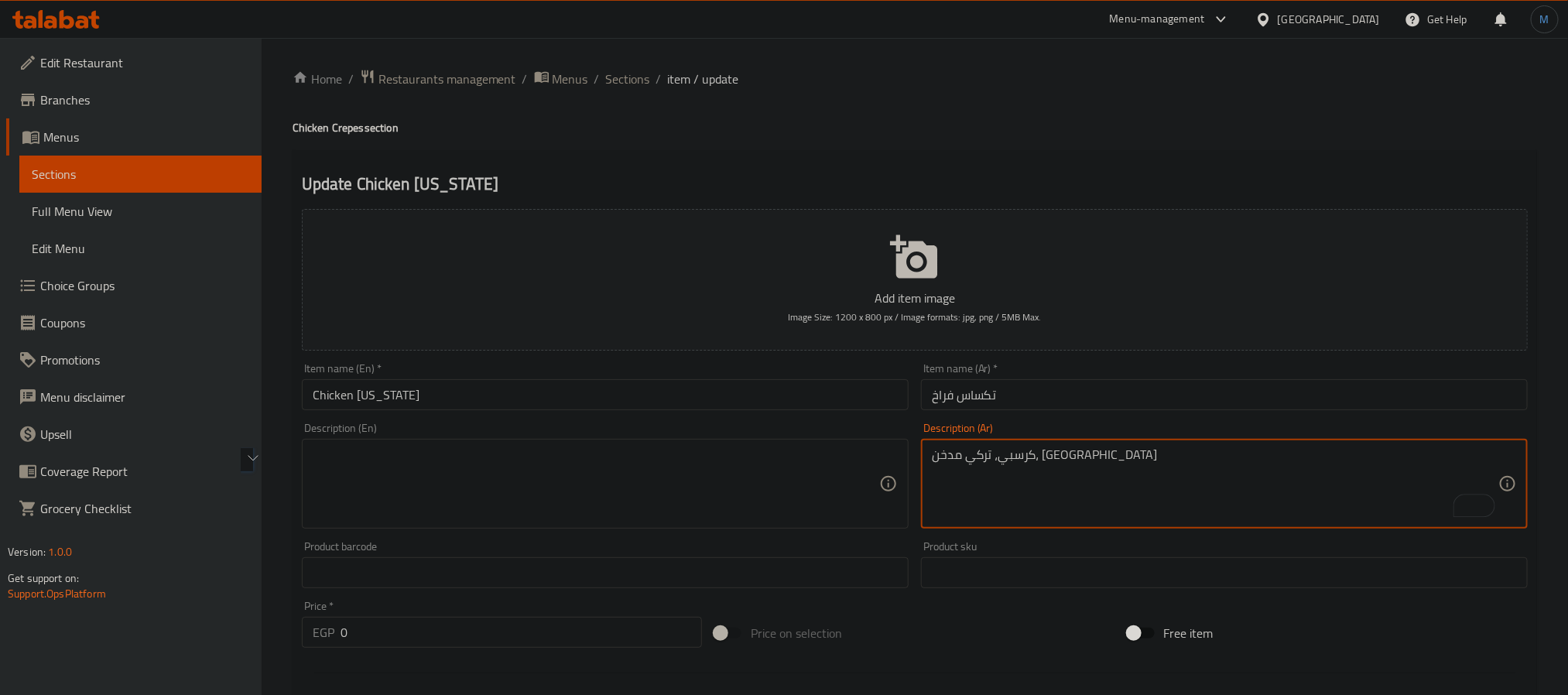
type textarea "كرسبي، تركي مدخن، تكساس"
paste textarea "Crispy, smoked turkey, Texas"
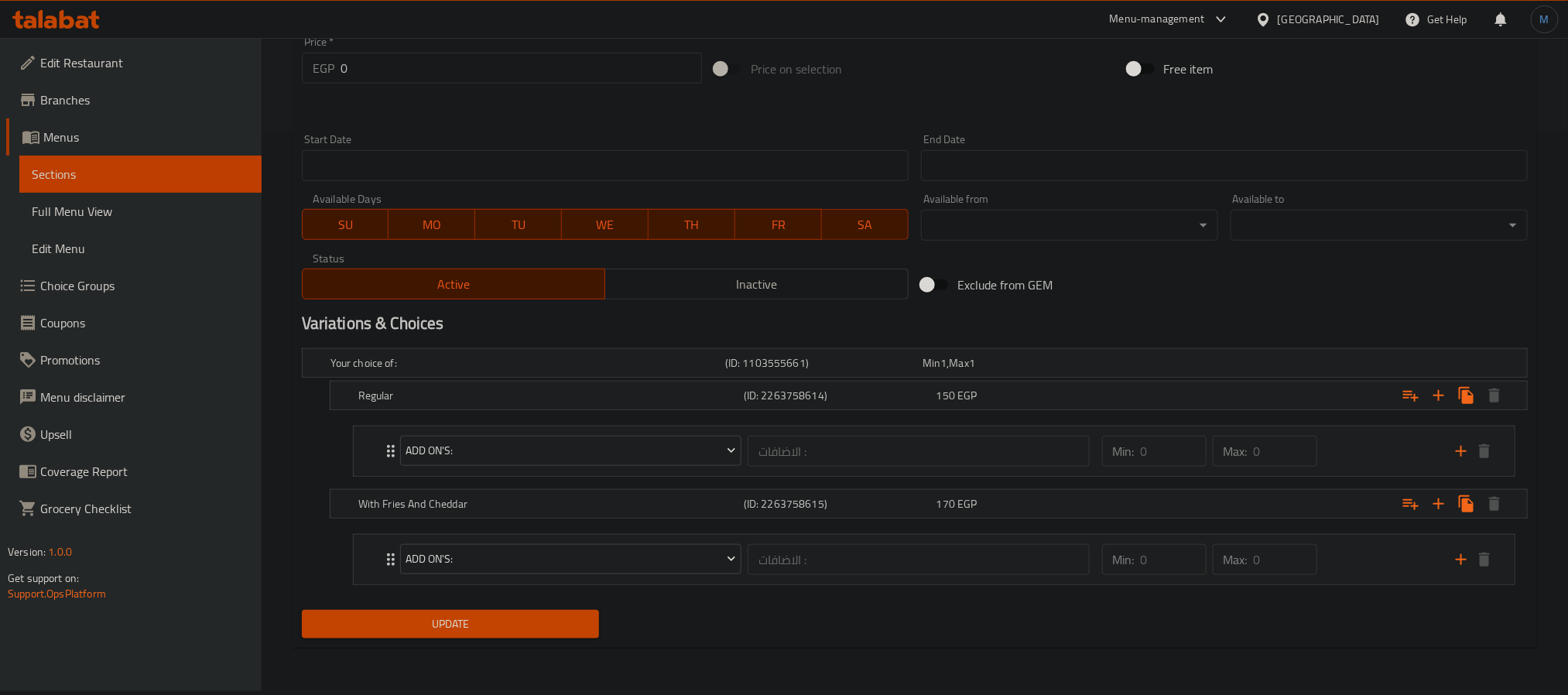
type textarea "Crispy, smoked turkey, texas"
click at [476, 634] on span "Update" at bounding box center [450, 624] width 272 height 20
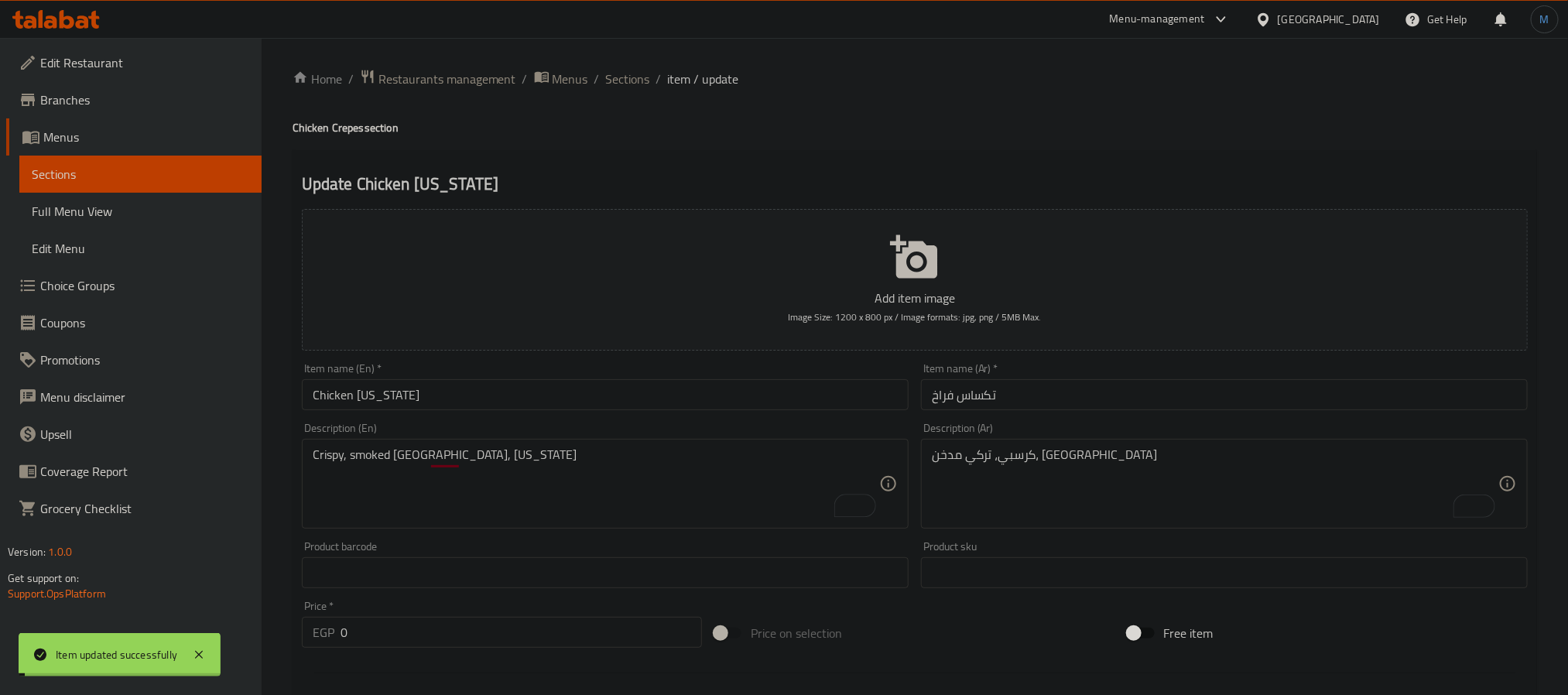
click at [627, 84] on span "Sections" at bounding box center [628, 79] width 44 height 19
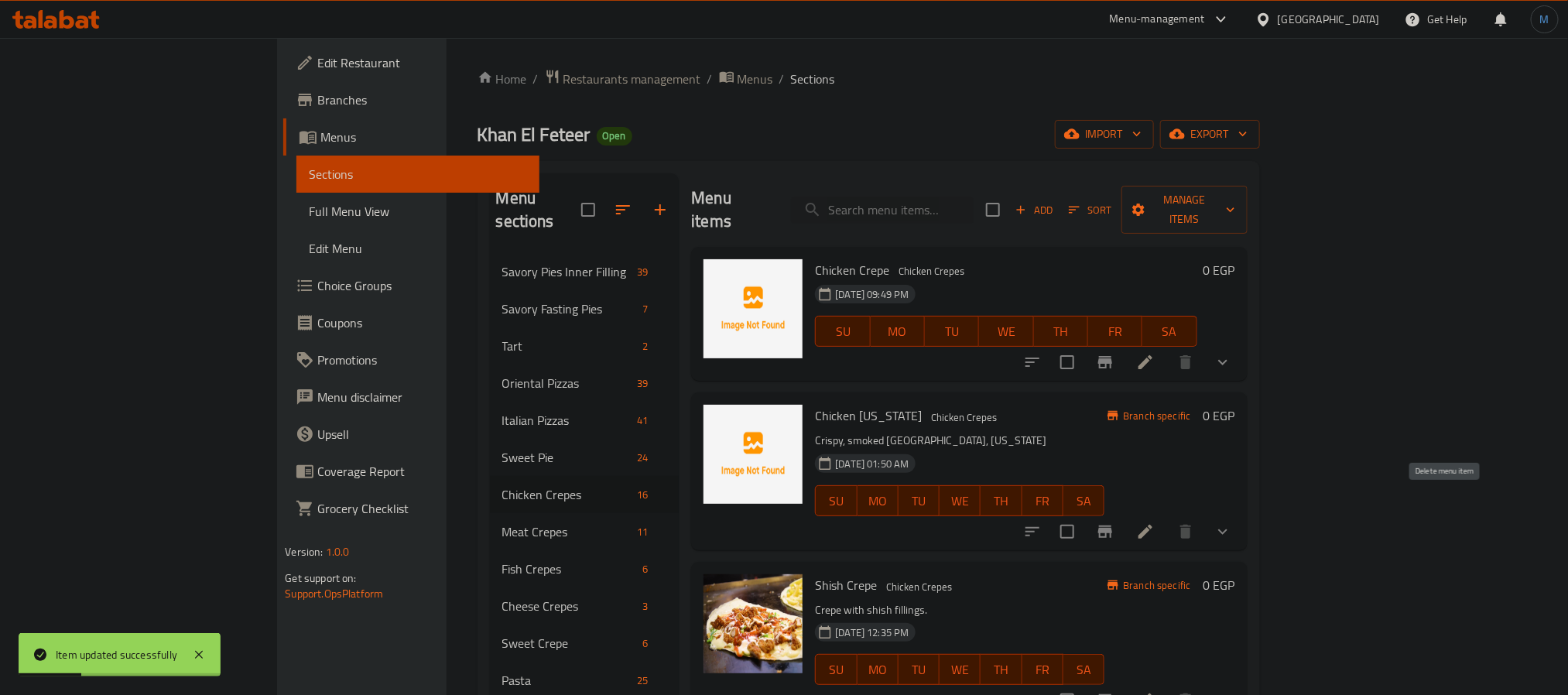
click at [1155, 523] on icon at bounding box center [1145, 532] width 19 height 19
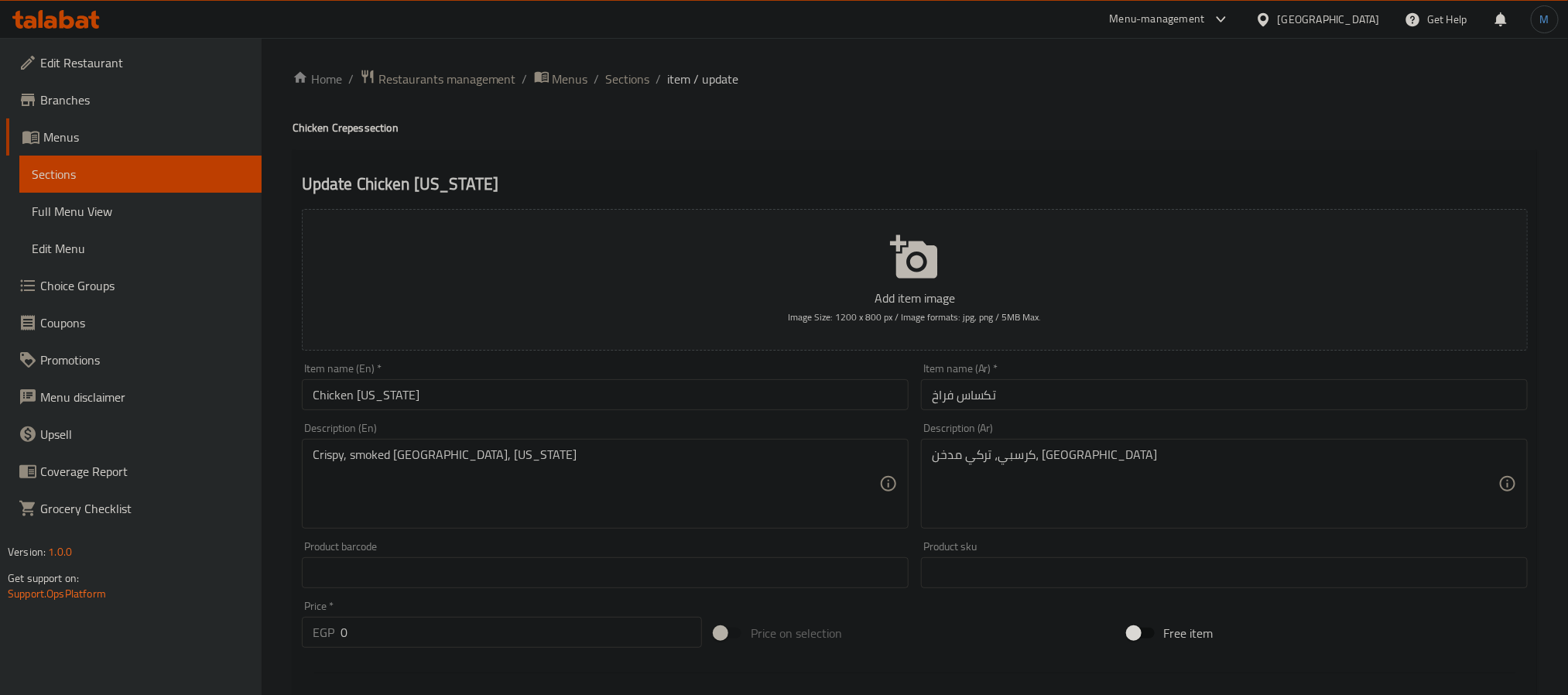
click at [627, 65] on div "Home / Restaurants management / Menus / Sections / item / update Chicken Crepes…" at bounding box center [914, 646] width 1306 height 1218
click at [638, 81] on span "Sections" at bounding box center [628, 79] width 44 height 19
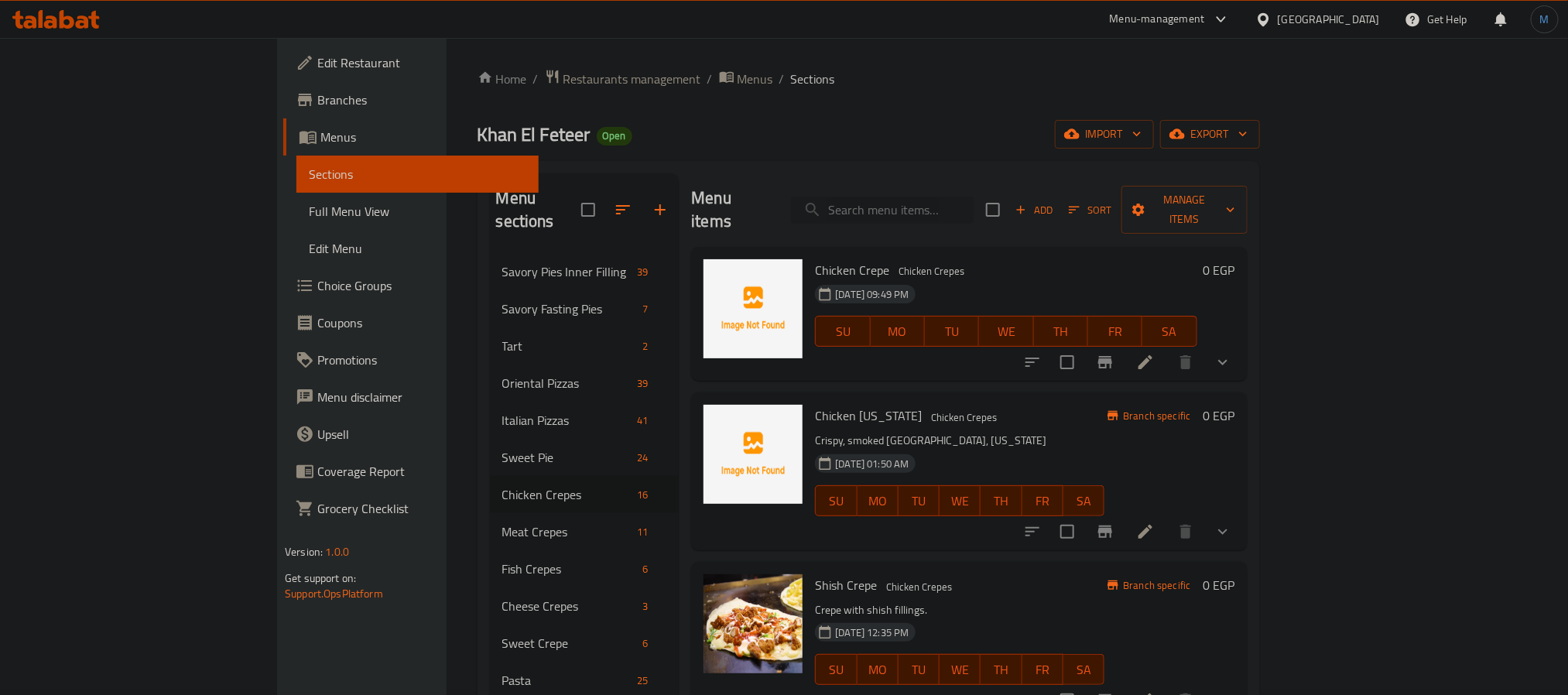
click at [973, 203] on input "search" at bounding box center [883, 210] width 183 height 27
paste input "سي رانش كريب"
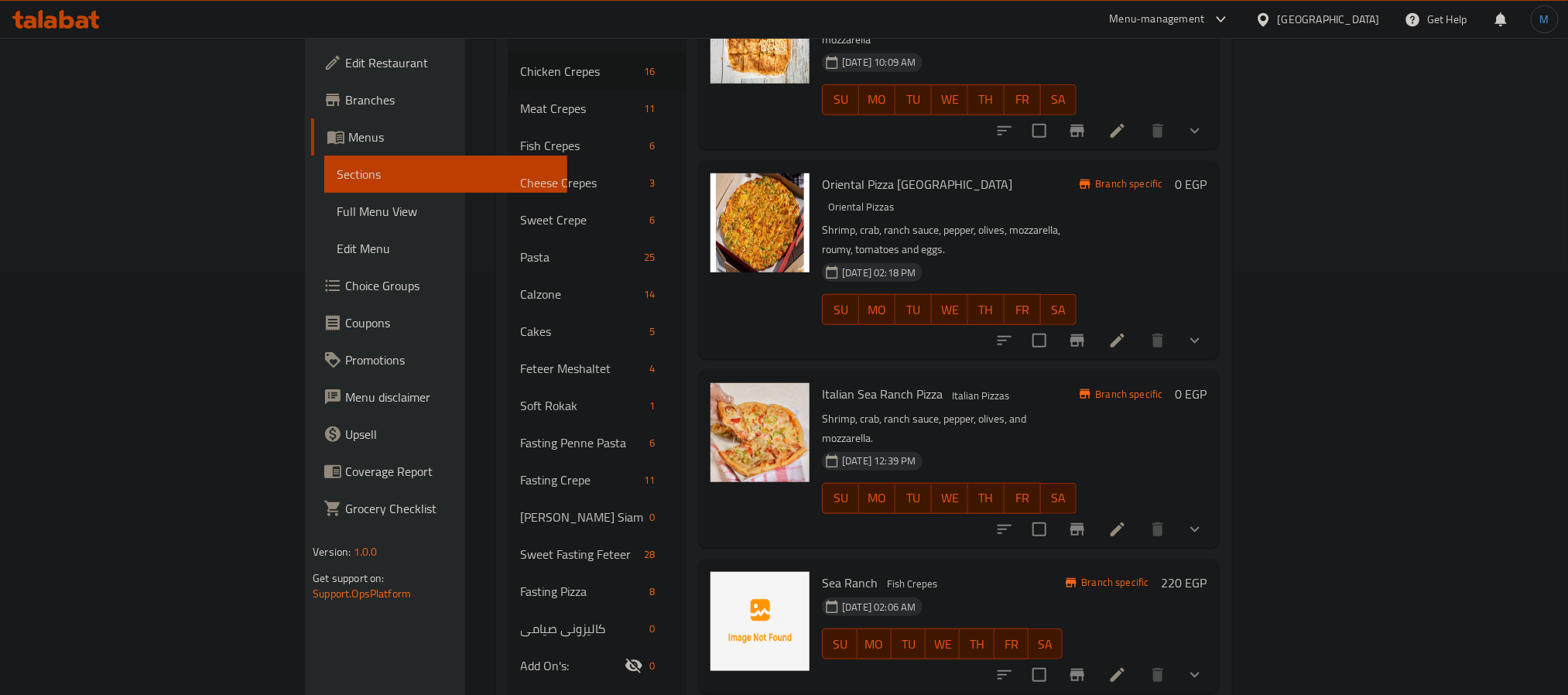
scroll to position [464, 0]
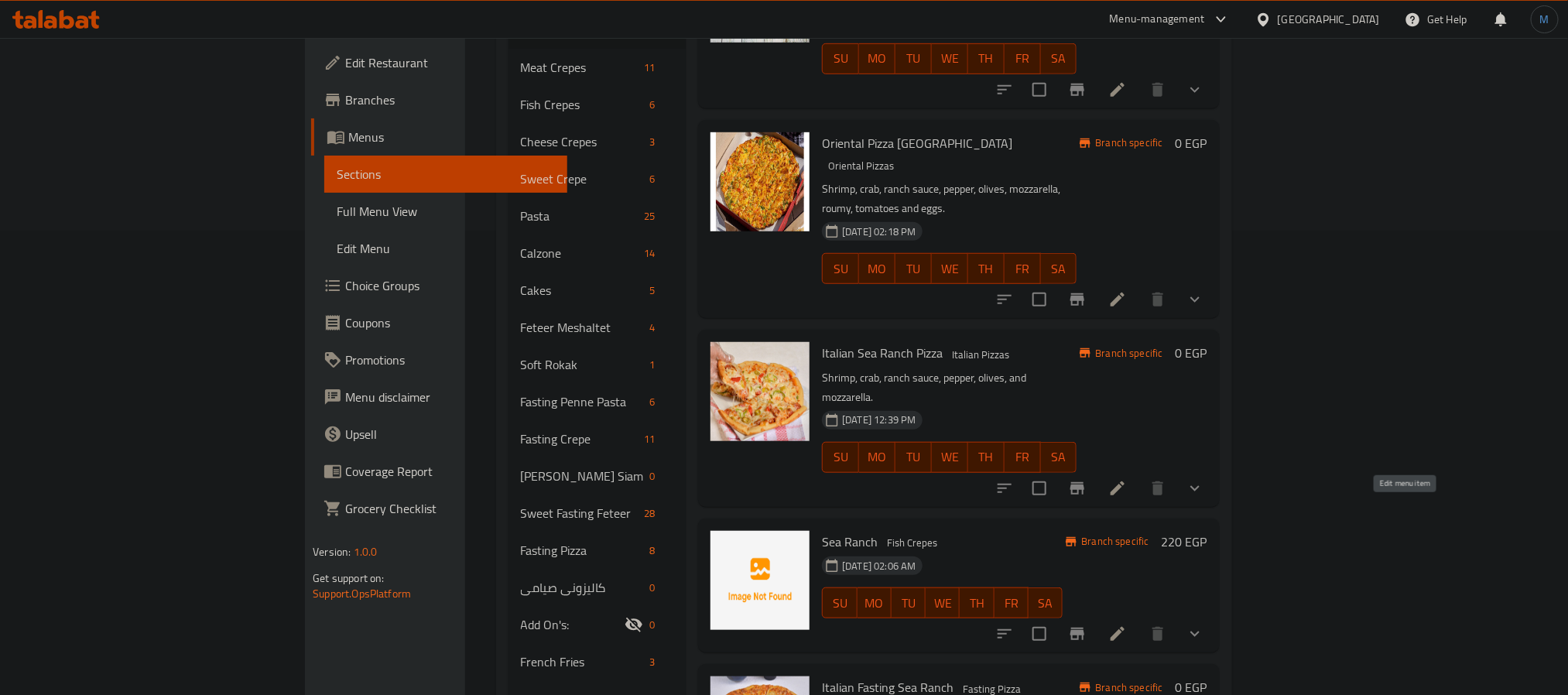
type input "سي را"
click at [1127, 625] on icon at bounding box center [1117, 634] width 19 height 19
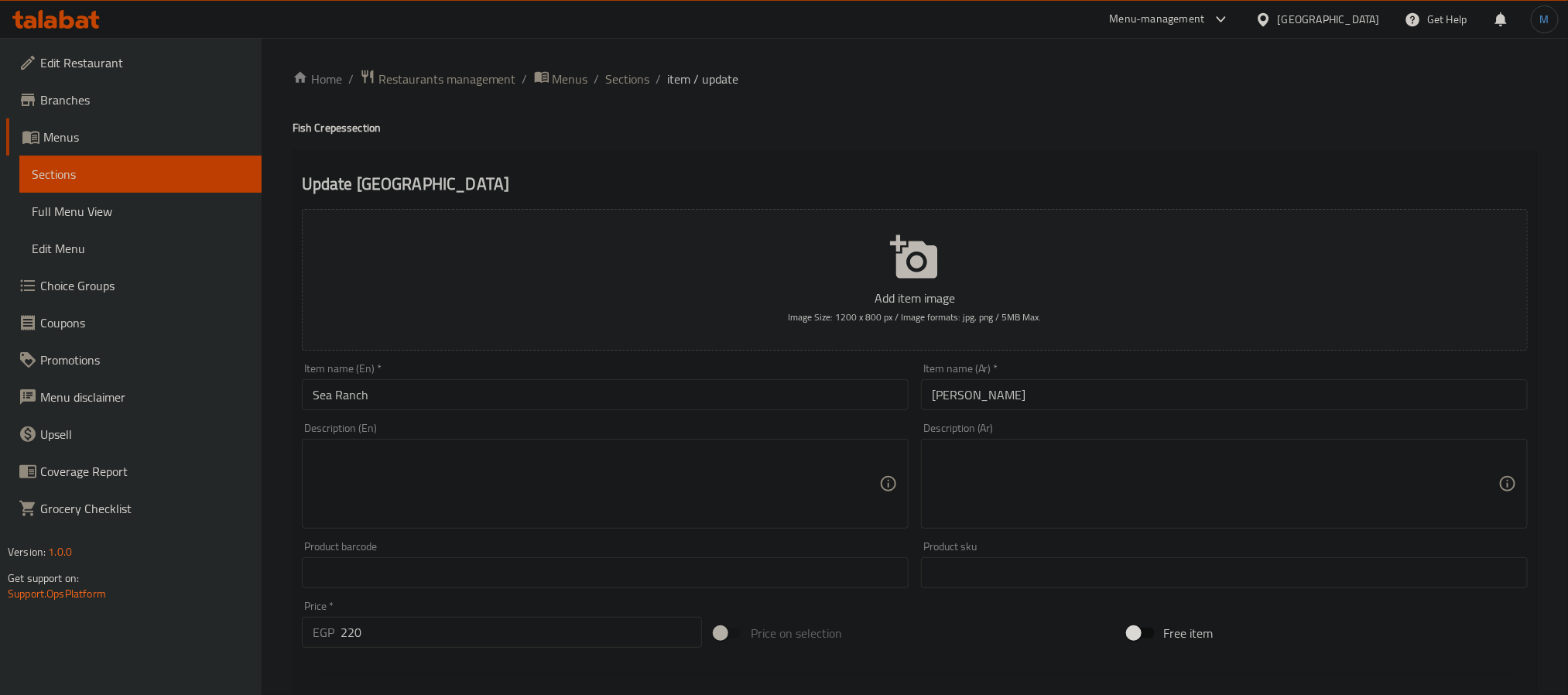
click at [987, 435] on div "Description (Ar) Description (Ar)" at bounding box center [1224, 476] width 607 height 106
click at [1027, 484] on textarea at bounding box center [1215, 484] width 567 height 73
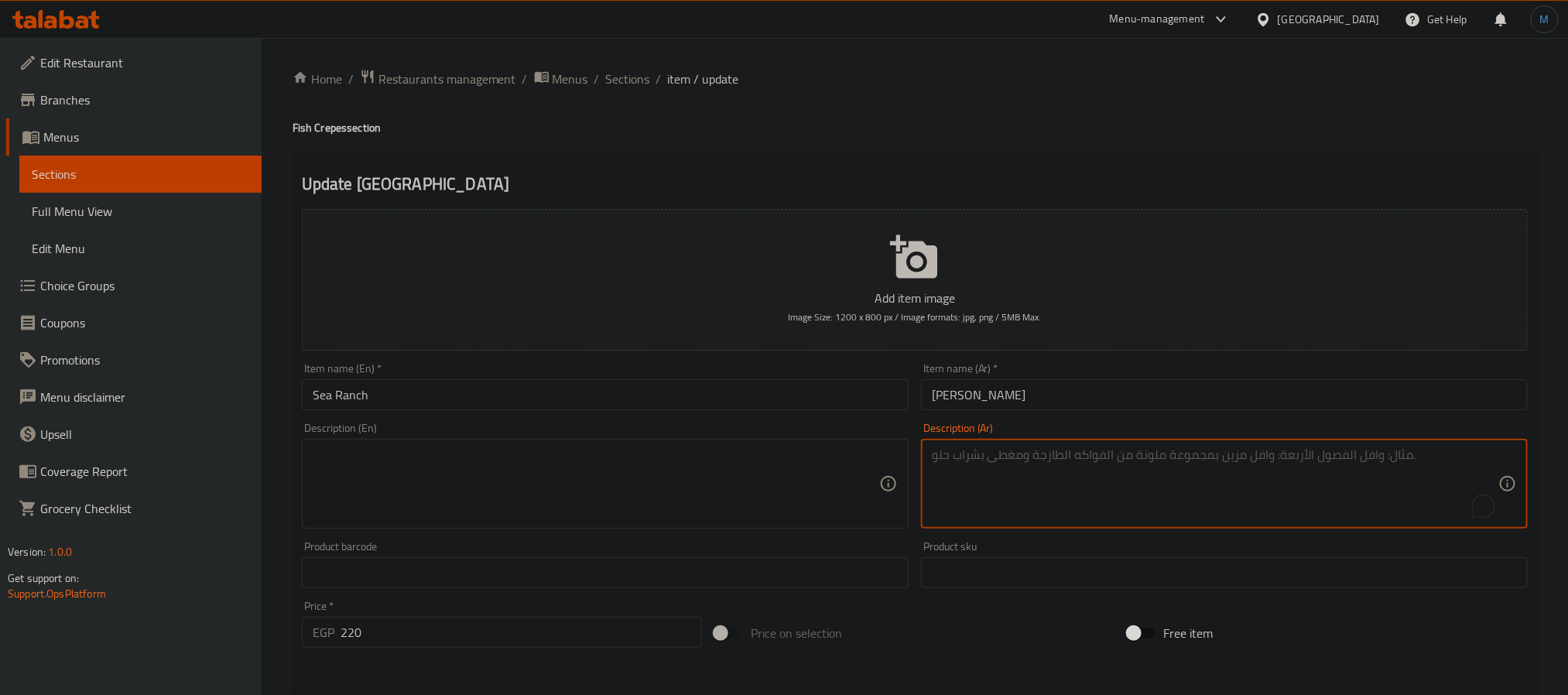
paste textarea "جمبري - كابوريا - رانش"
type textarea "جمبري - كابوريا - رانش"
click at [594, 474] on textarea at bounding box center [596, 484] width 567 height 73
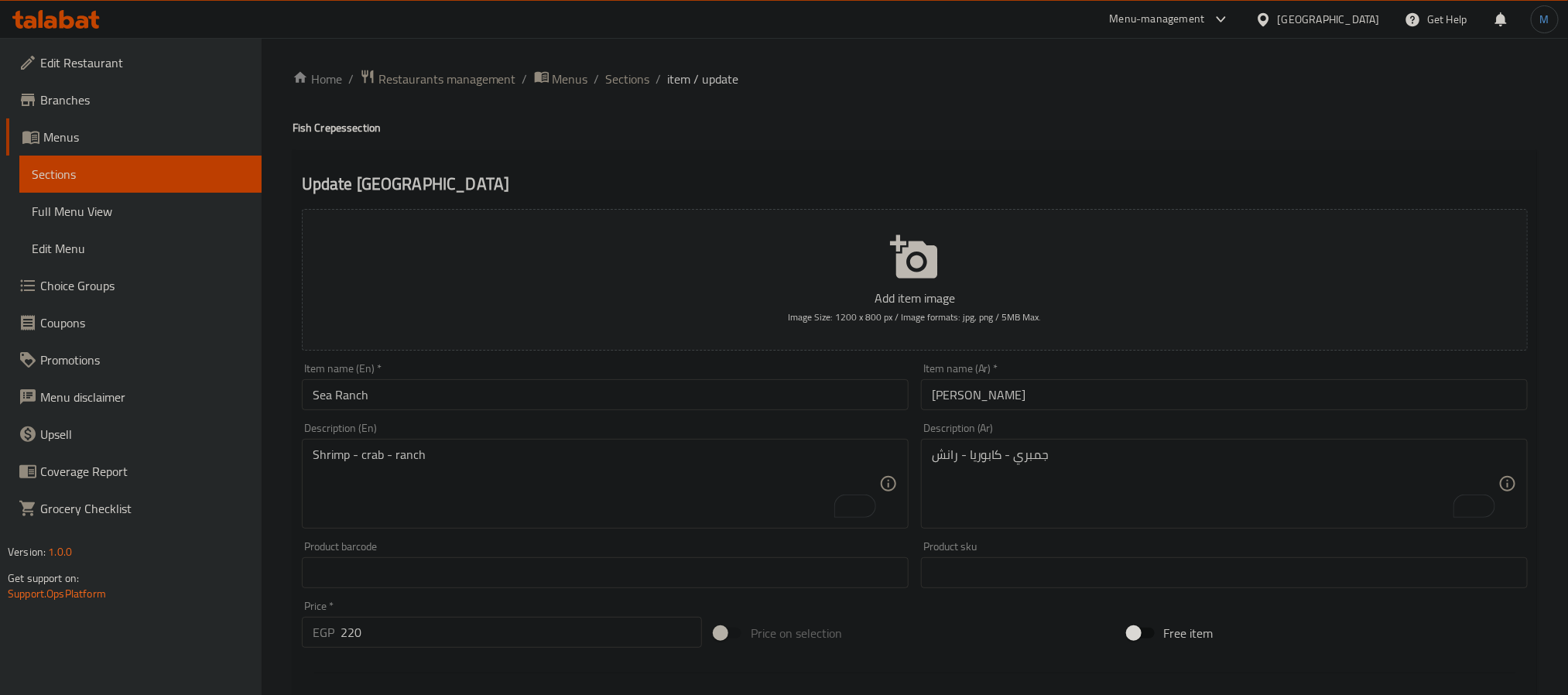
click at [79, 26] on icon at bounding box center [82, 21] width 13 height 13
